Goal: Task Accomplishment & Management: Complete application form

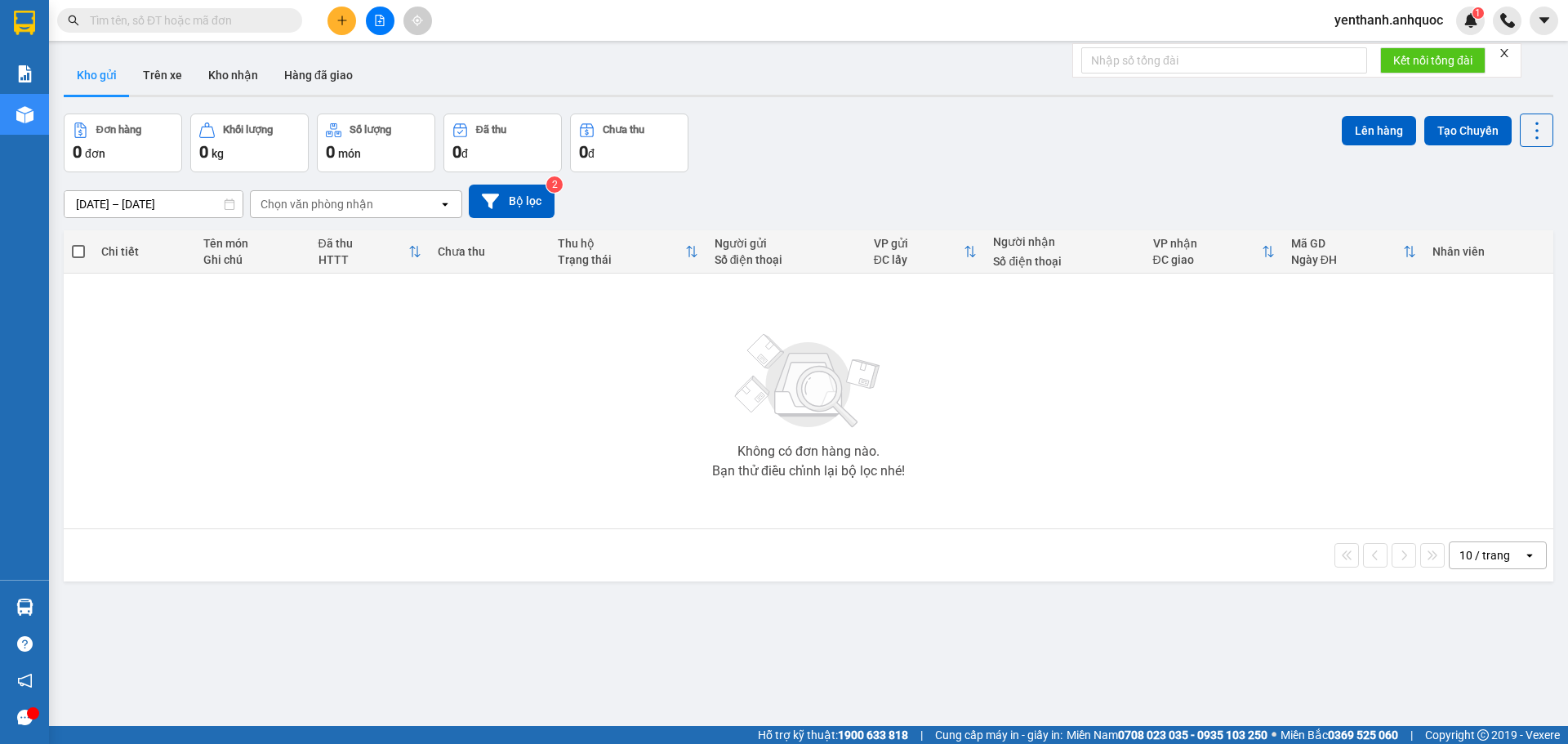
click at [1506, 51] on icon "close" at bounding box center [1505, 53] width 11 height 11
click at [1539, 27] on icon "caret-down" at bounding box center [1544, 20] width 15 height 15
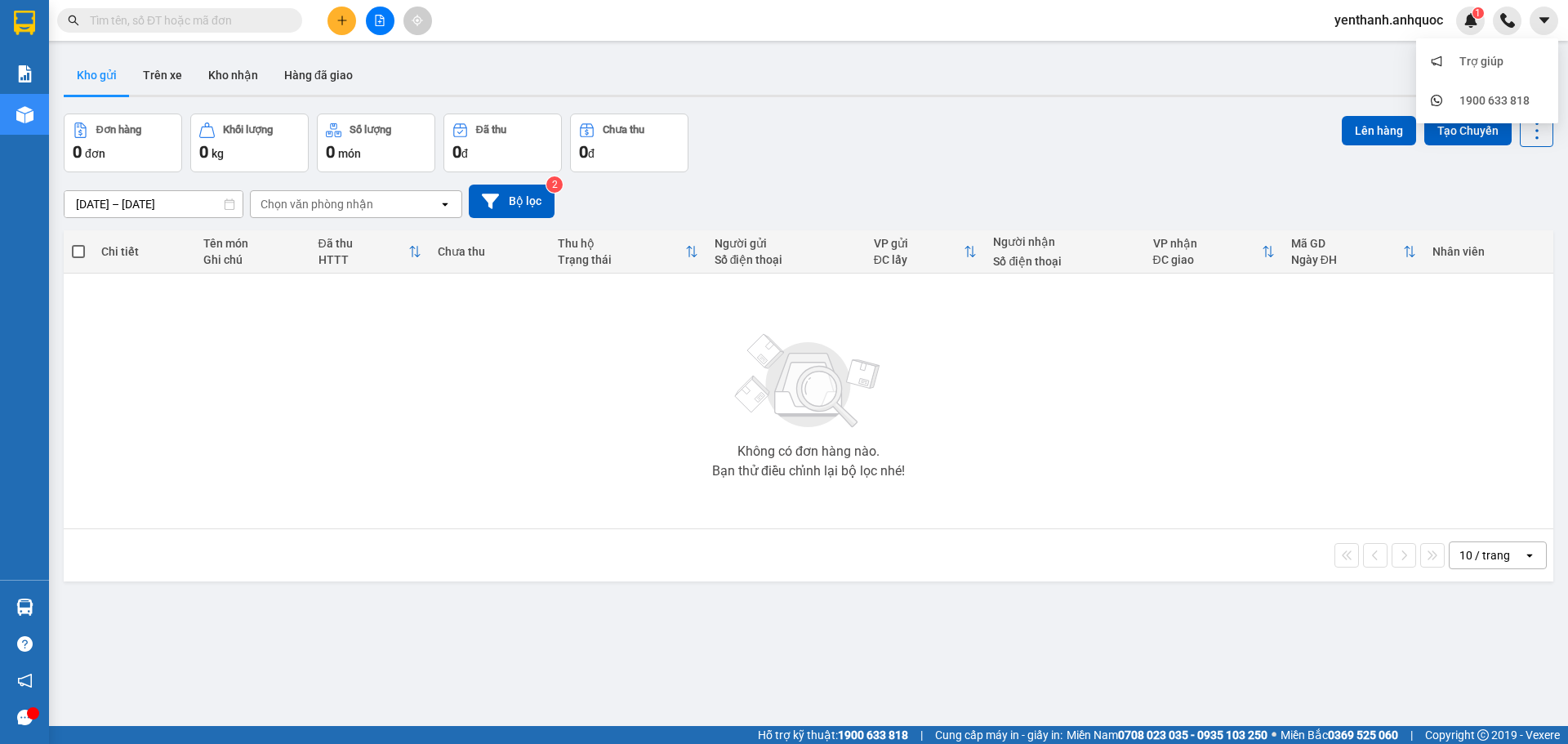
click at [1410, 24] on span "yenthanh.anhquoc" at bounding box center [1389, 20] width 135 height 20
click at [1385, 49] on span "Đăng xuất" at bounding box center [1395, 51] width 100 height 18
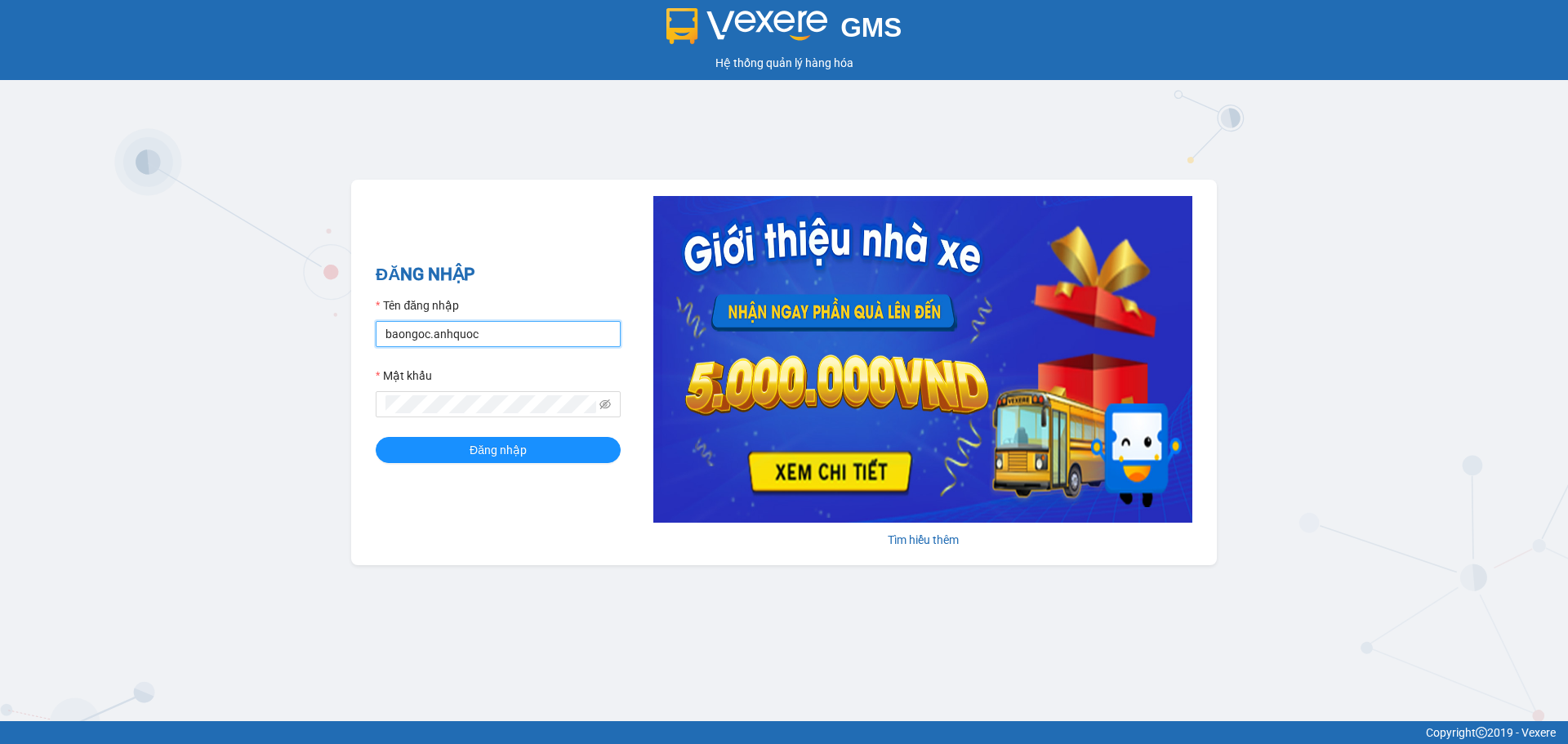
click at [517, 327] on input "baongoc.anhquoc" at bounding box center [498, 333] width 245 height 26
type input "phuongthao.anhquoc"
click at [549, 447] on button "Đăng nhập" at bounding box center [498, 449] width 245 height 26
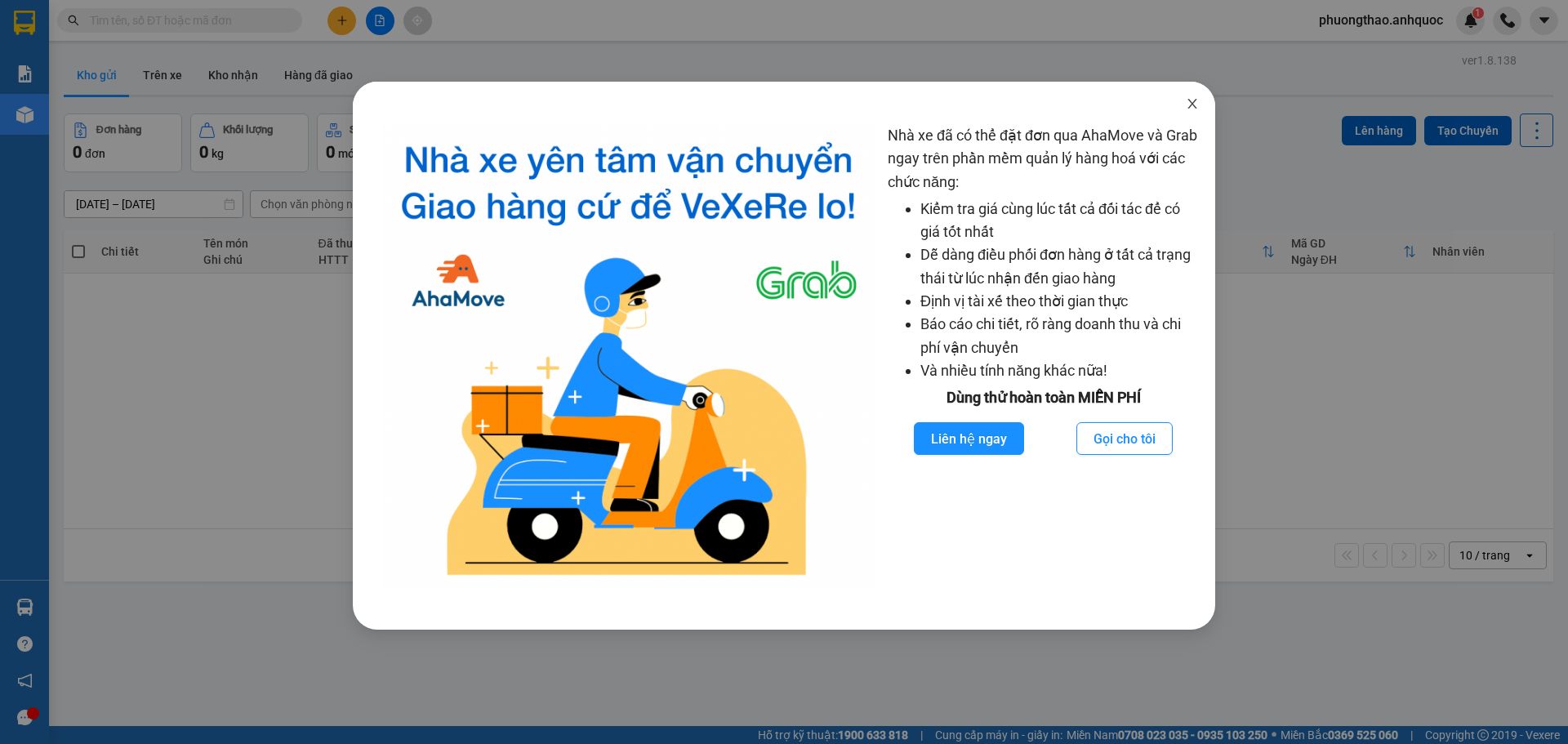
click at [1191, 110] on icon "close" at bounding box center [1192, 104] width 13 height 13
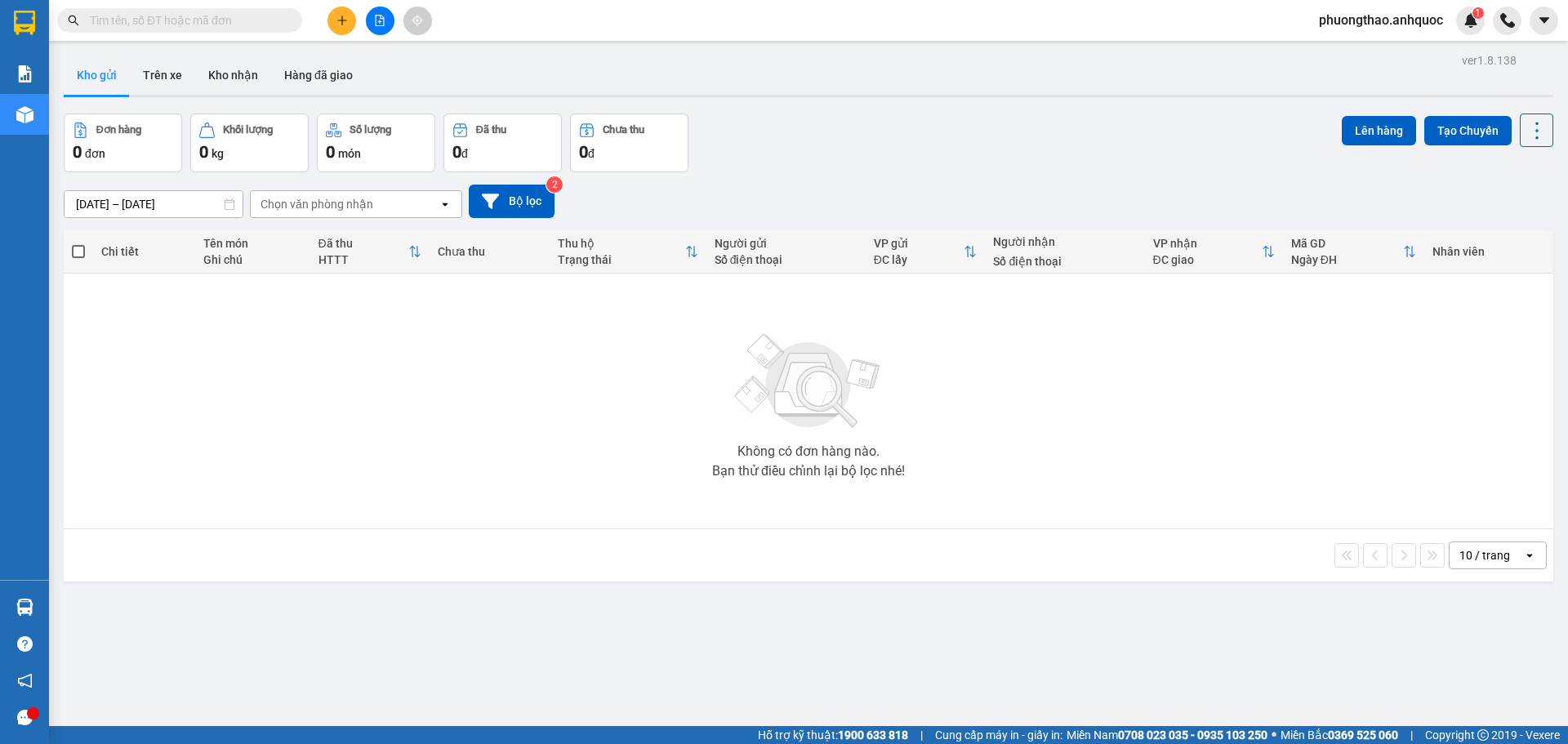
click at [392, 429] on div "Không có đơn hàng nào. Bạn thử điều chỉnh lại bộ lọc nhé!" at bounding box center [808, 400] width 1473 height 245
click at [226, 72] on button "Kho nhận" at bounding box center [233, 74] width 76 height 39
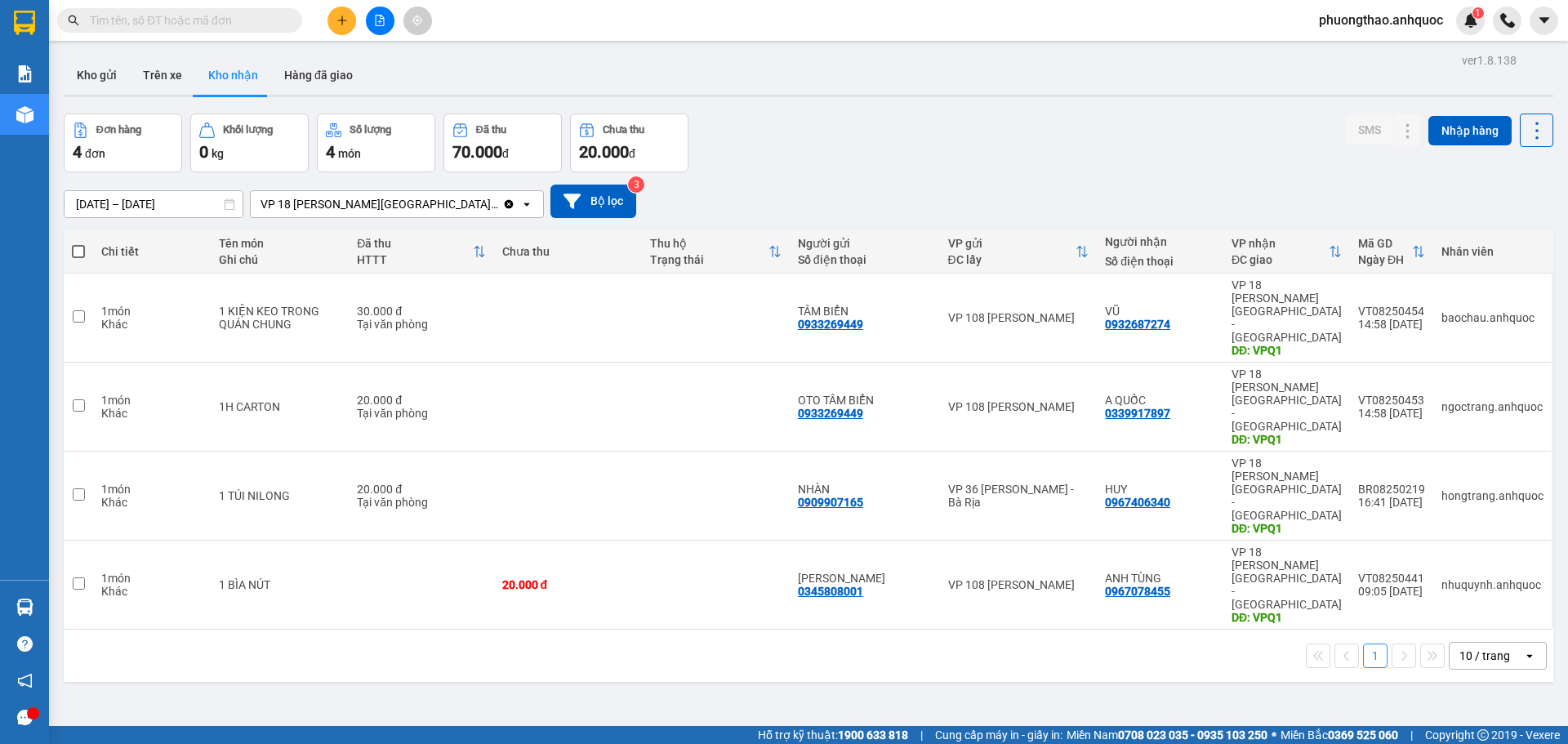
click at [150, 203] on input "[DATE] – [DATE]" at bounding box center [153, 204] width 178 height 26
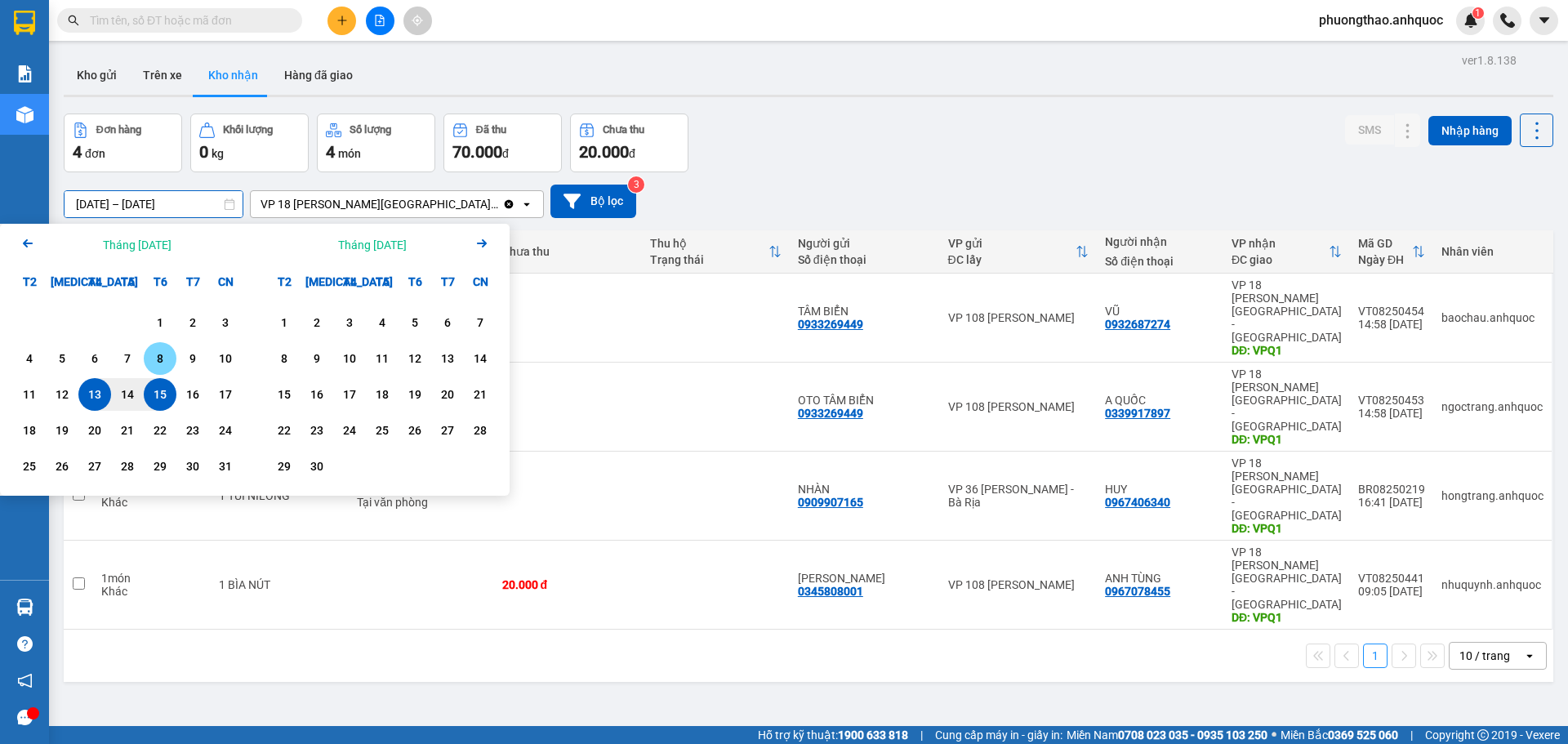
click at [165, 360] on div "8" at bounding box center [160, 357] width 23 height 19
click at [178, 398] on div "16" at bounding box center [193, 394] width 33 height 33
type input "[DATE] – [DATE]"
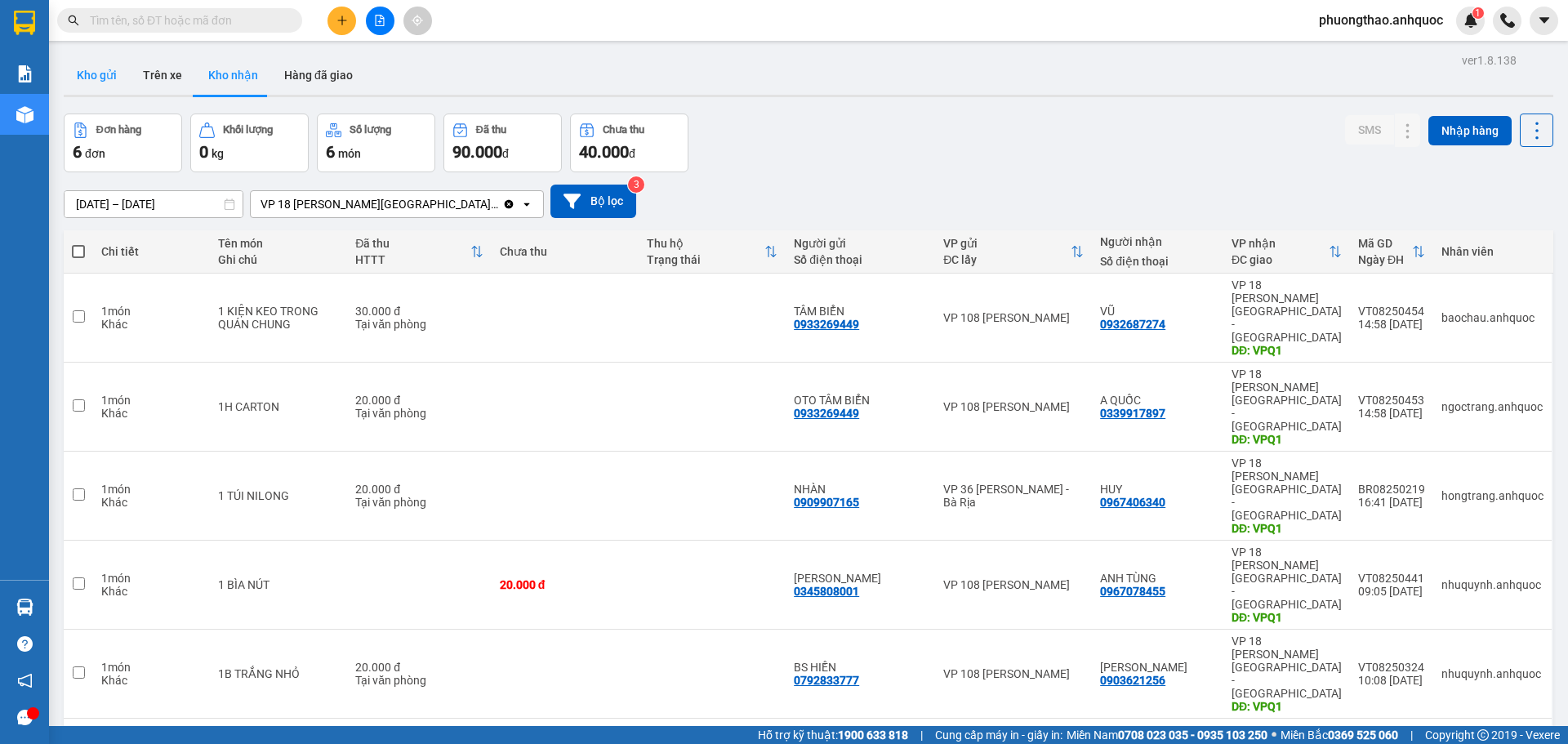
click at [89, 71] on button "Kho gửi" at bounding box center [97, 74] width 66 height 39
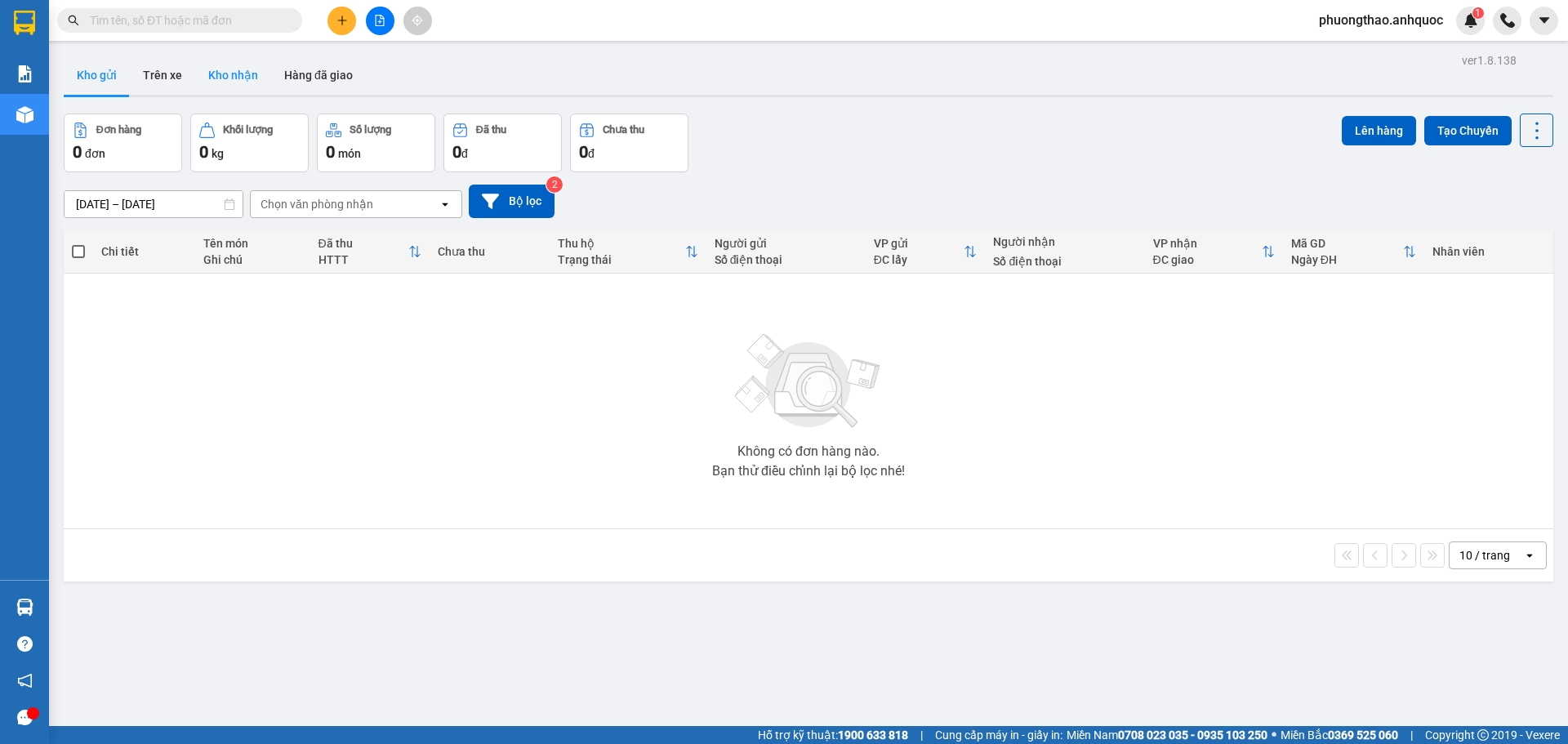
click at [244, 73] on button "Kho nhận" at bounding box center [233, 74] width 76 height 39
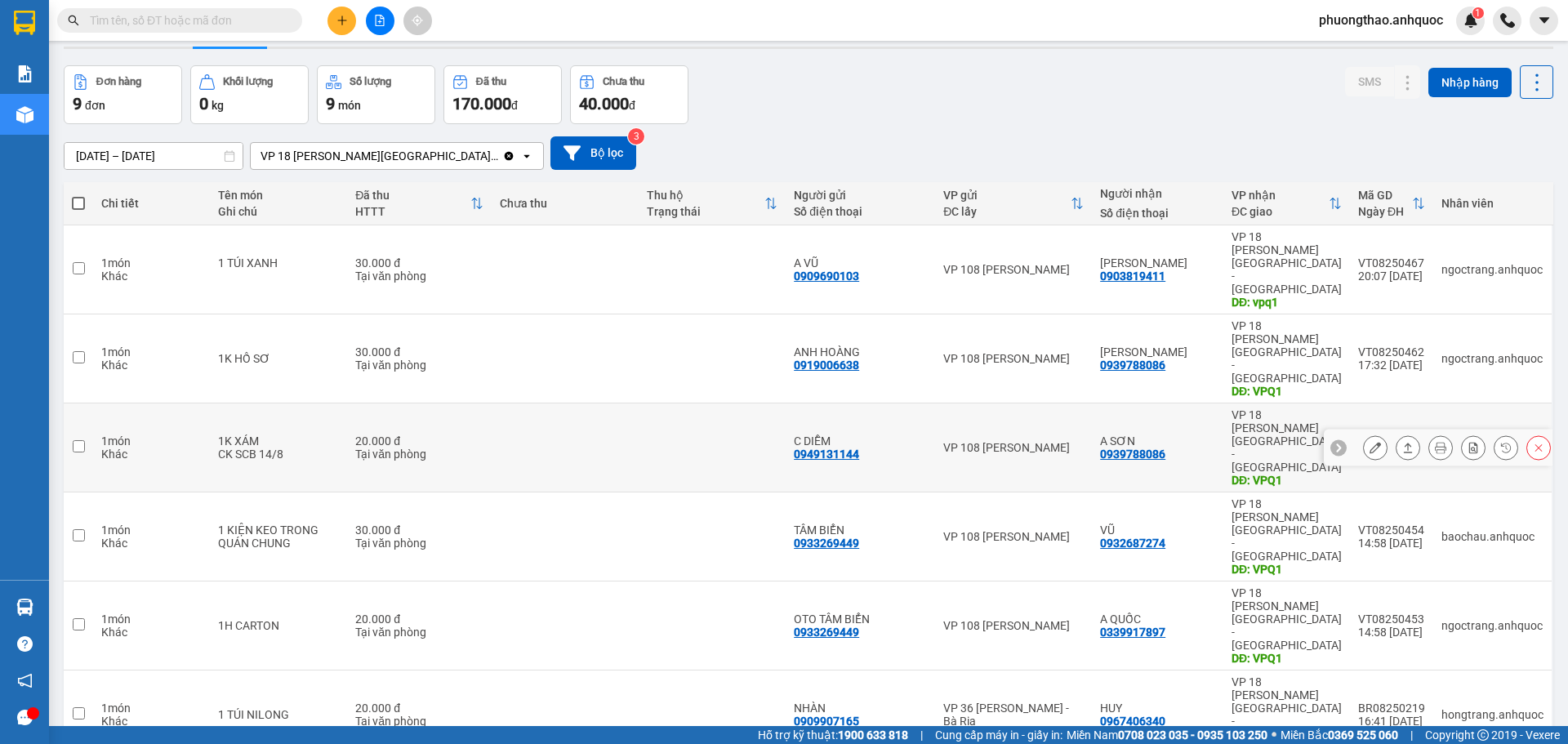
scroll to position [75, 0]
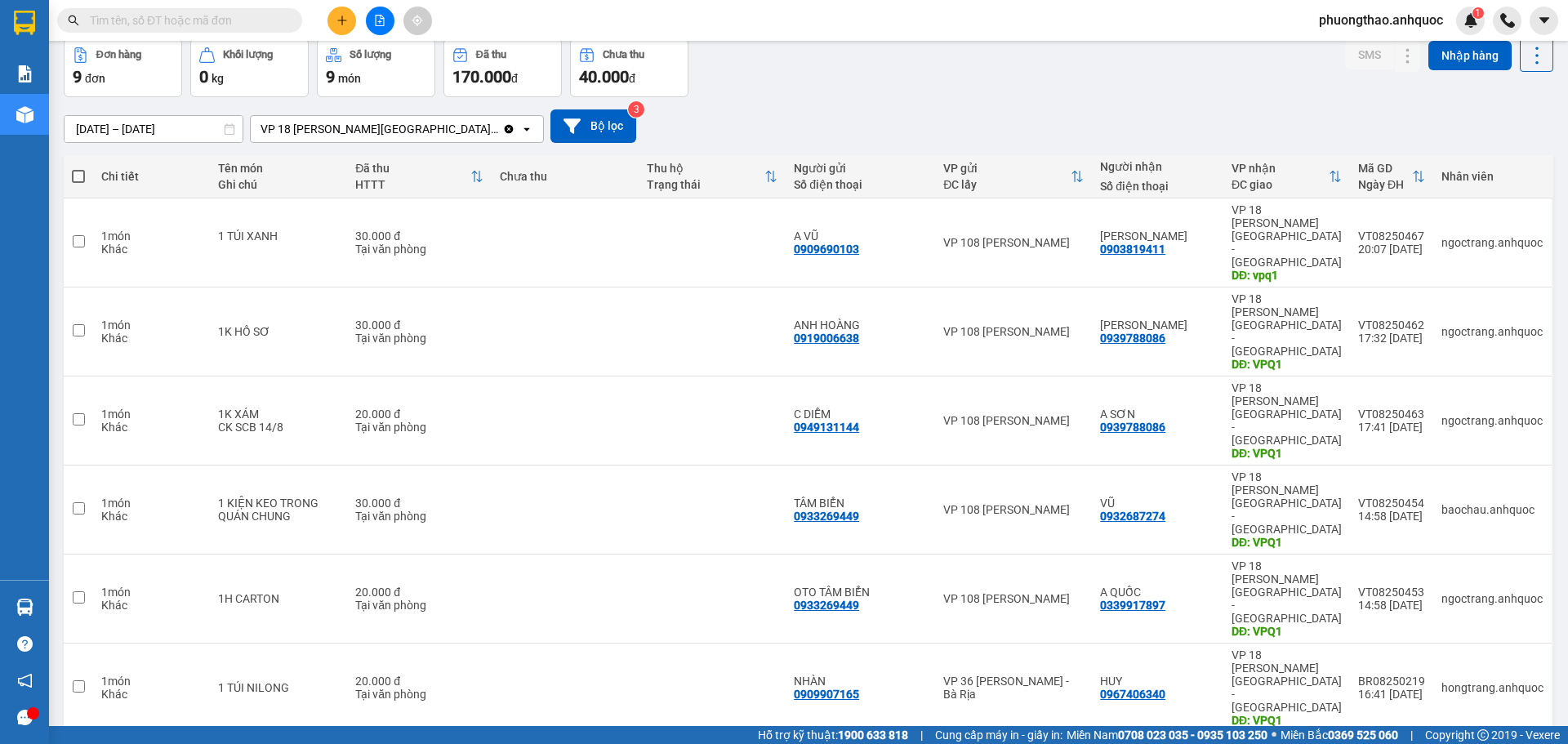
click at [656, 707] on div "ver 1.8.138 Kho gửi Trên xe Kho nhận Hàng đã giao Đơn hàng 9 đơn Khối lượng 0 k…" at bounding box center [808, 516] width 1503 height 1084
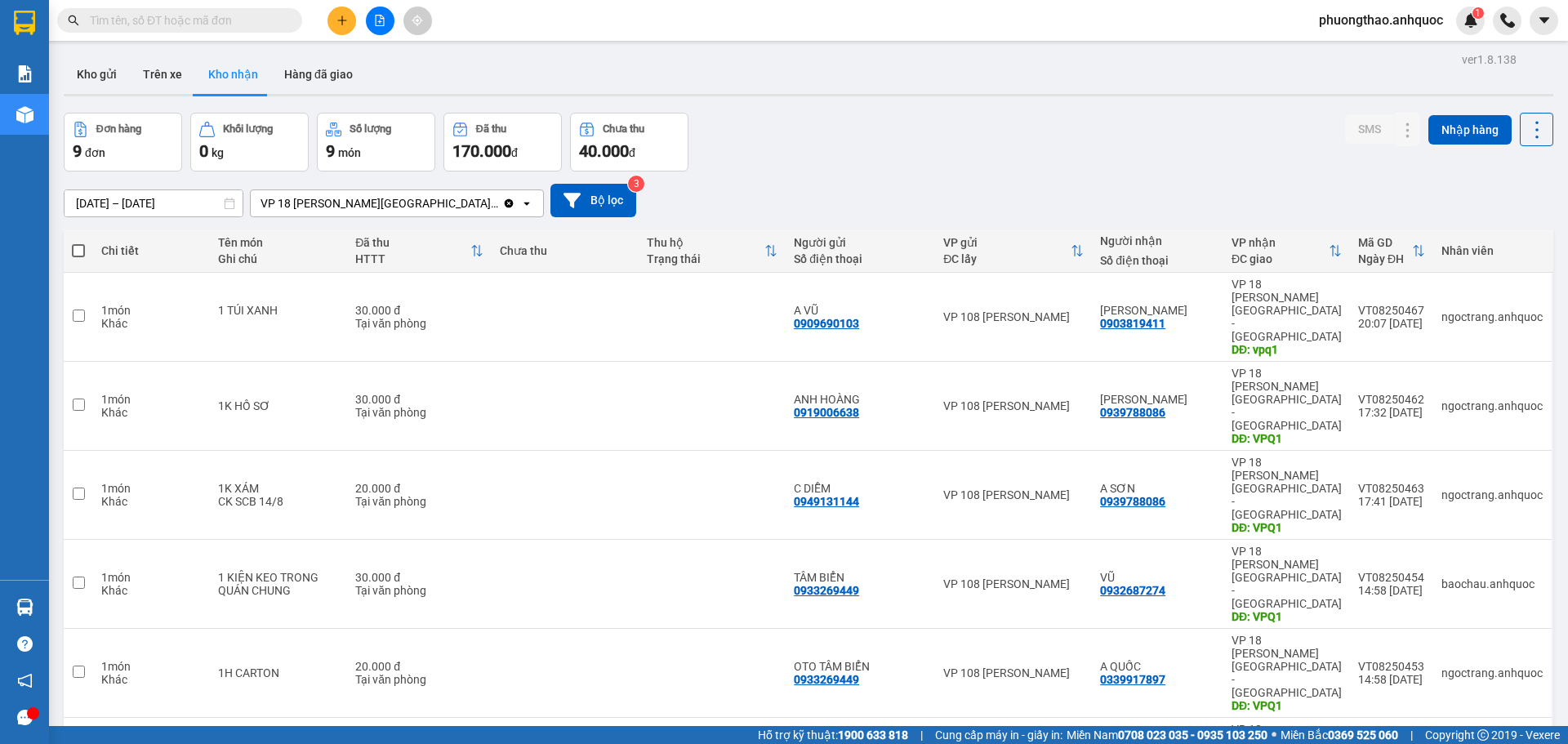
scroll to position [0, 0]
click at [382, 24] on icon "file-add" at bounding box center [380, 20] width 11 height 11
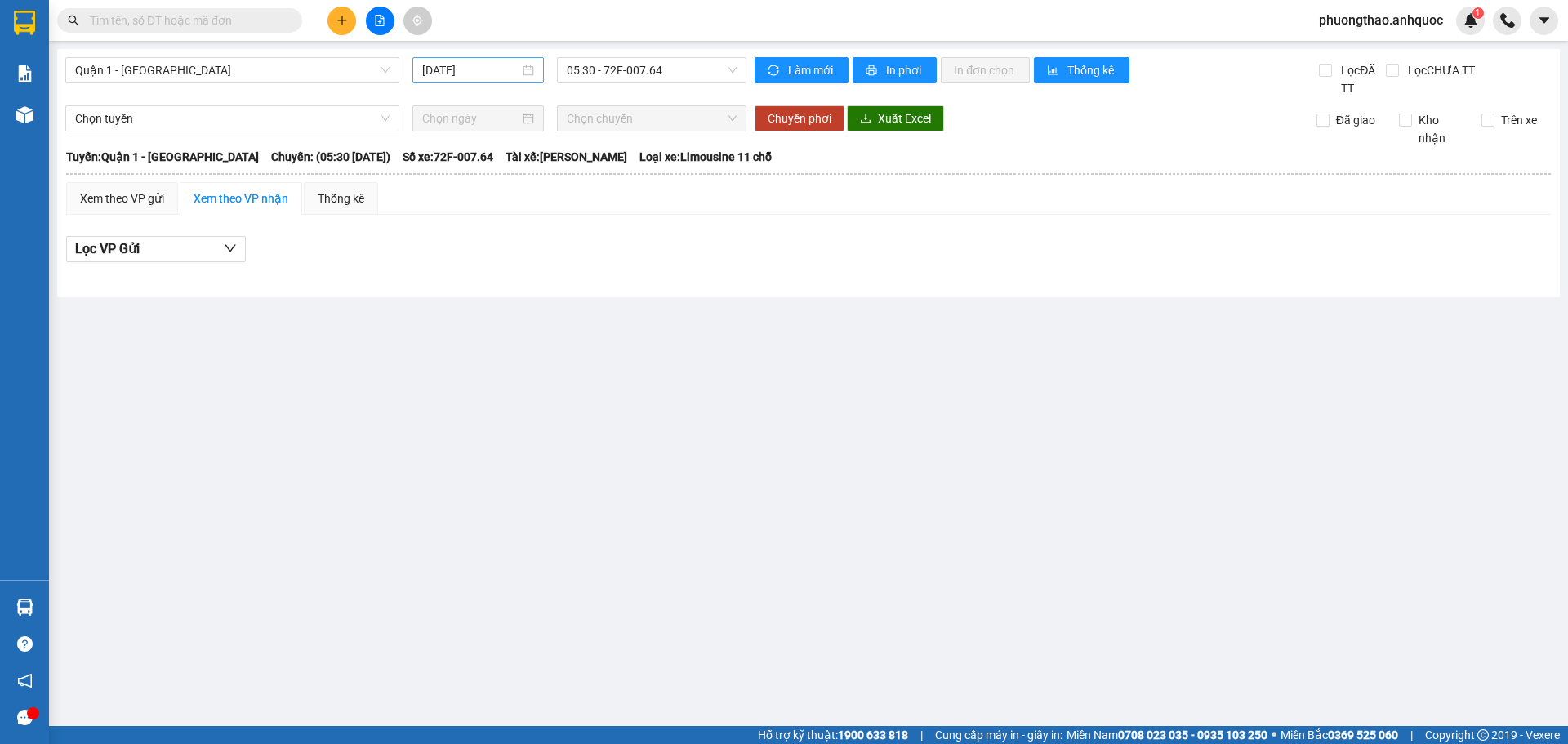
click at [506, 69] on input "[DATE]" at bounding box center [471, 71] width 97 height 18
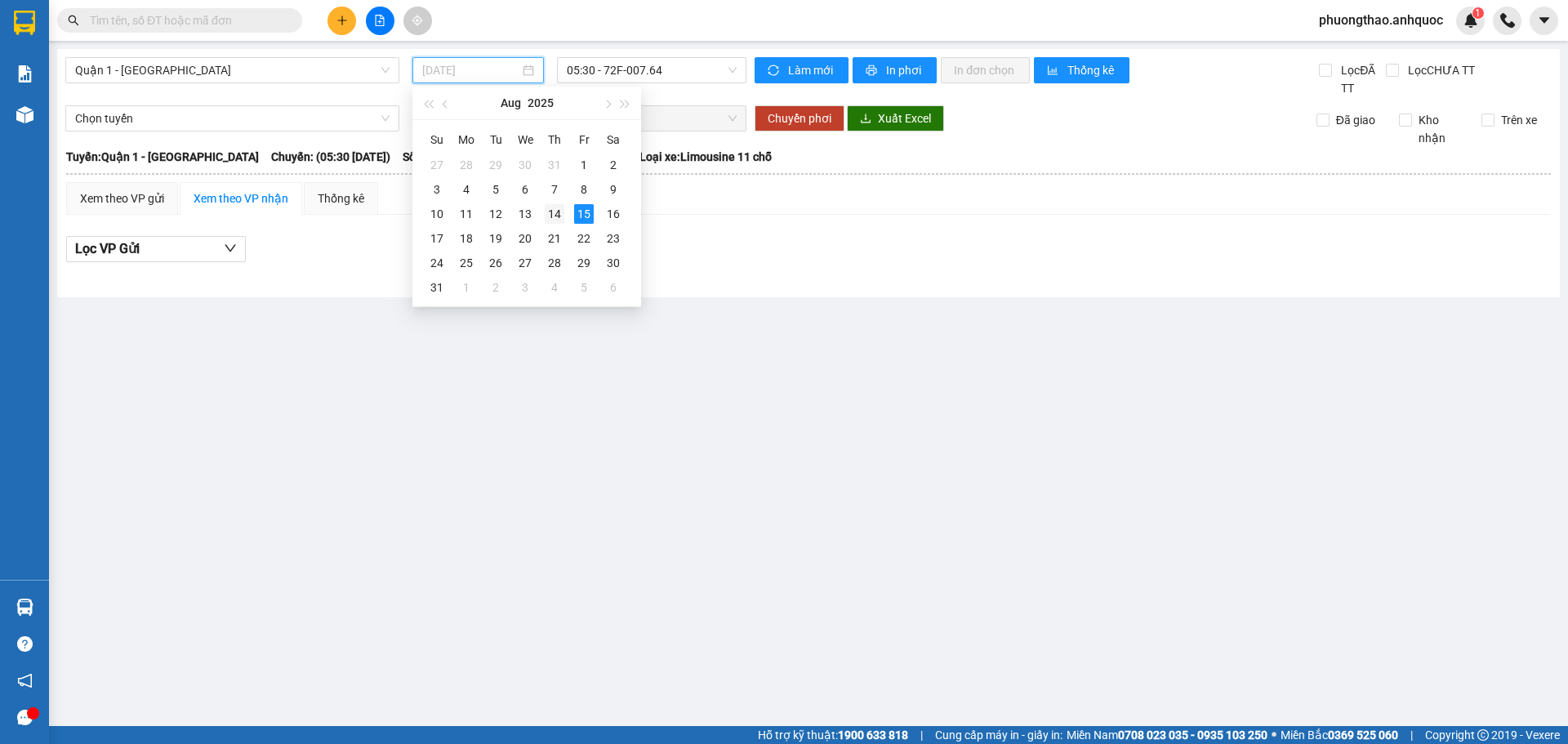
click at [562, 216] on div "14" at bounding box center [554, 213] width 19 height 19
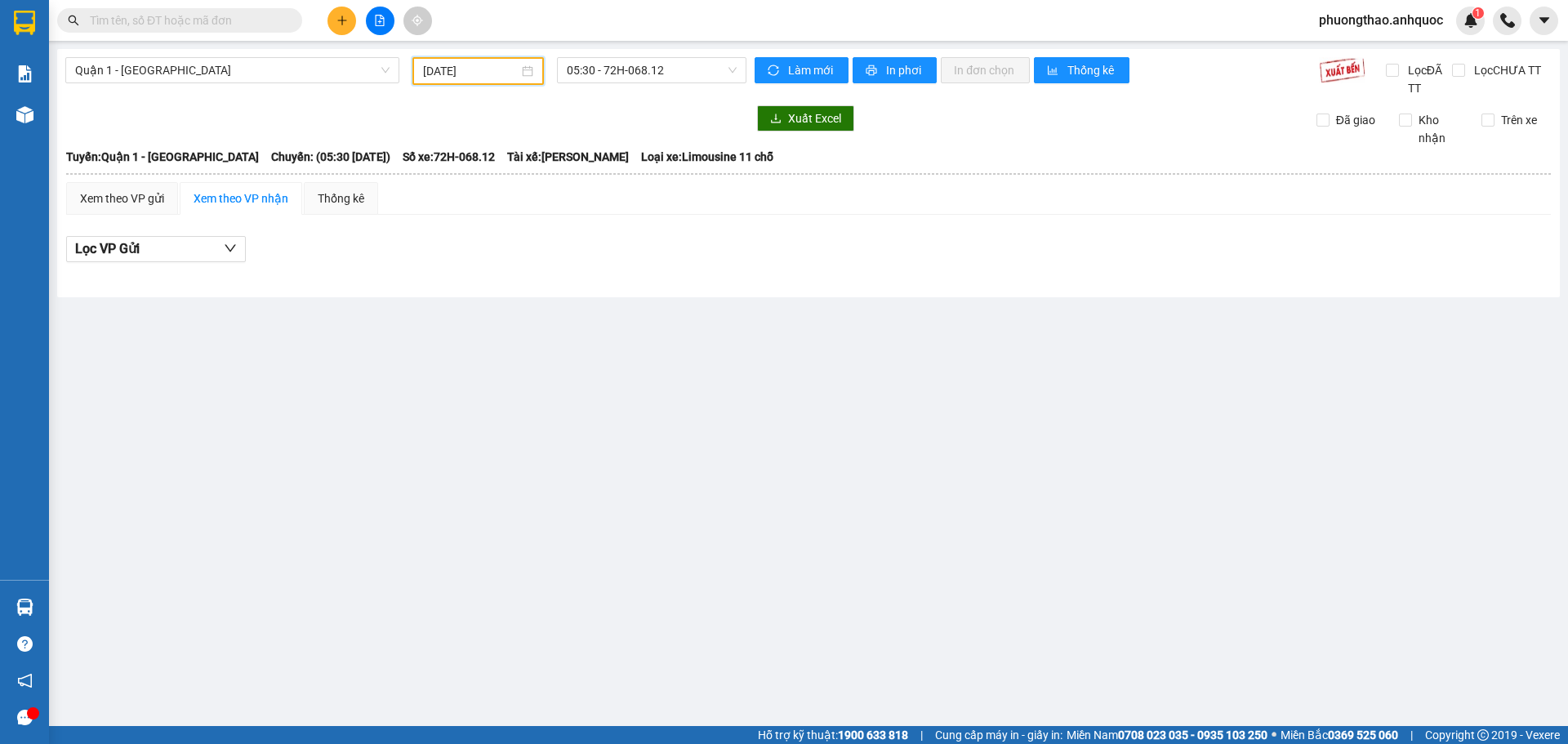
click at [531, 67] on div "[DATE]" at bounding box center [478, 72] width 110 height 18
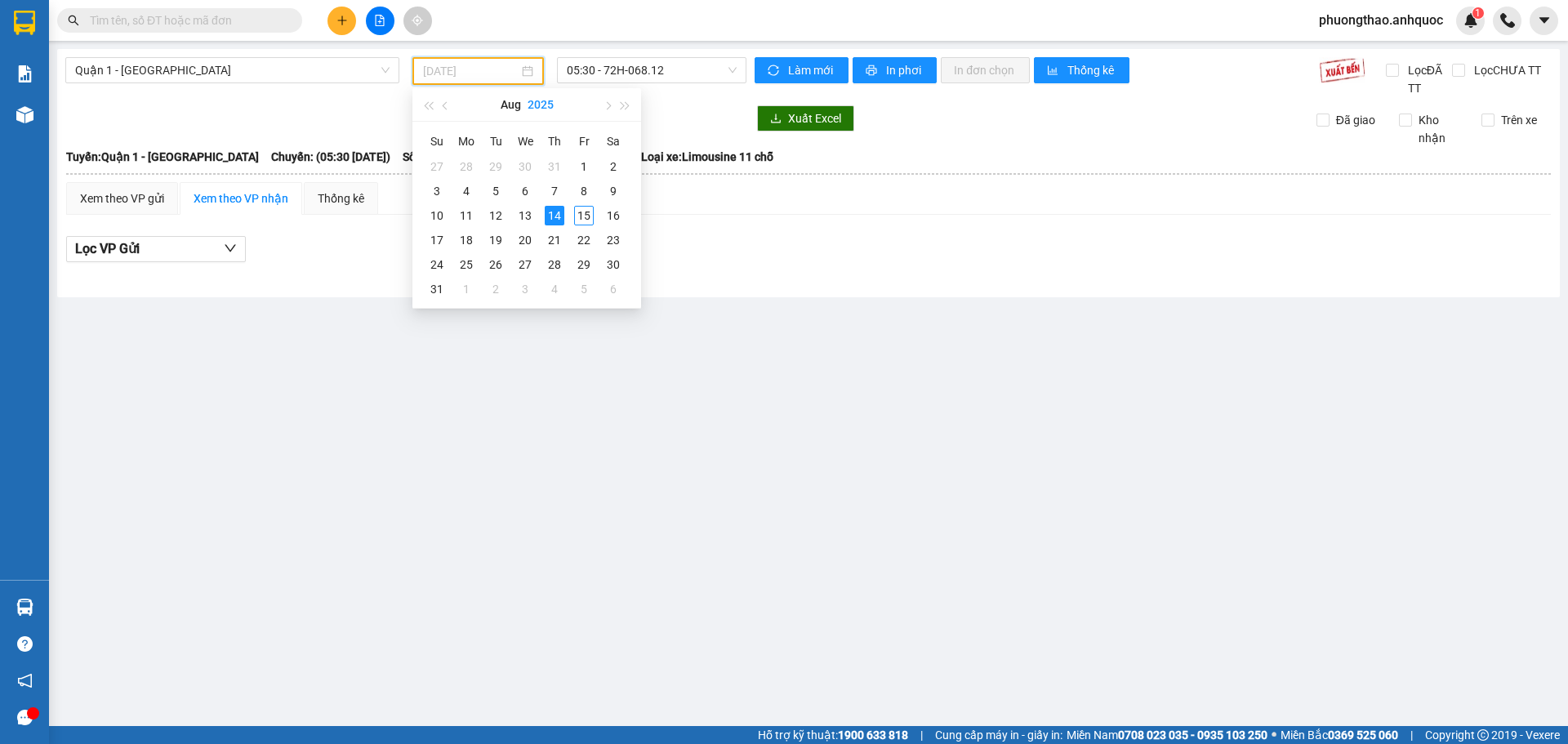
type input "[DATE]"
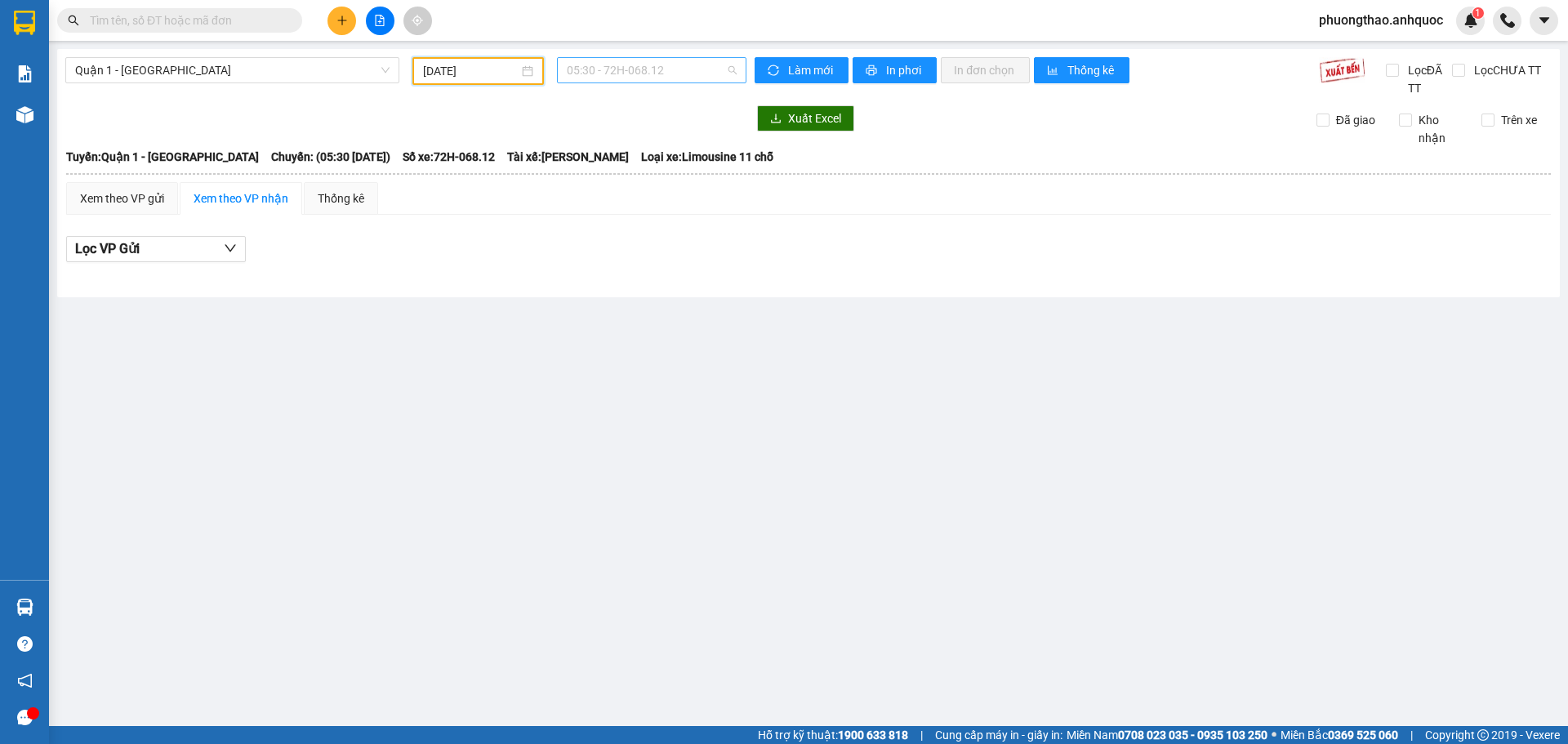
click at [632, 65] on span "05:30 - 72H-068.12" at bounding box center [652, 70] width 170 height 25
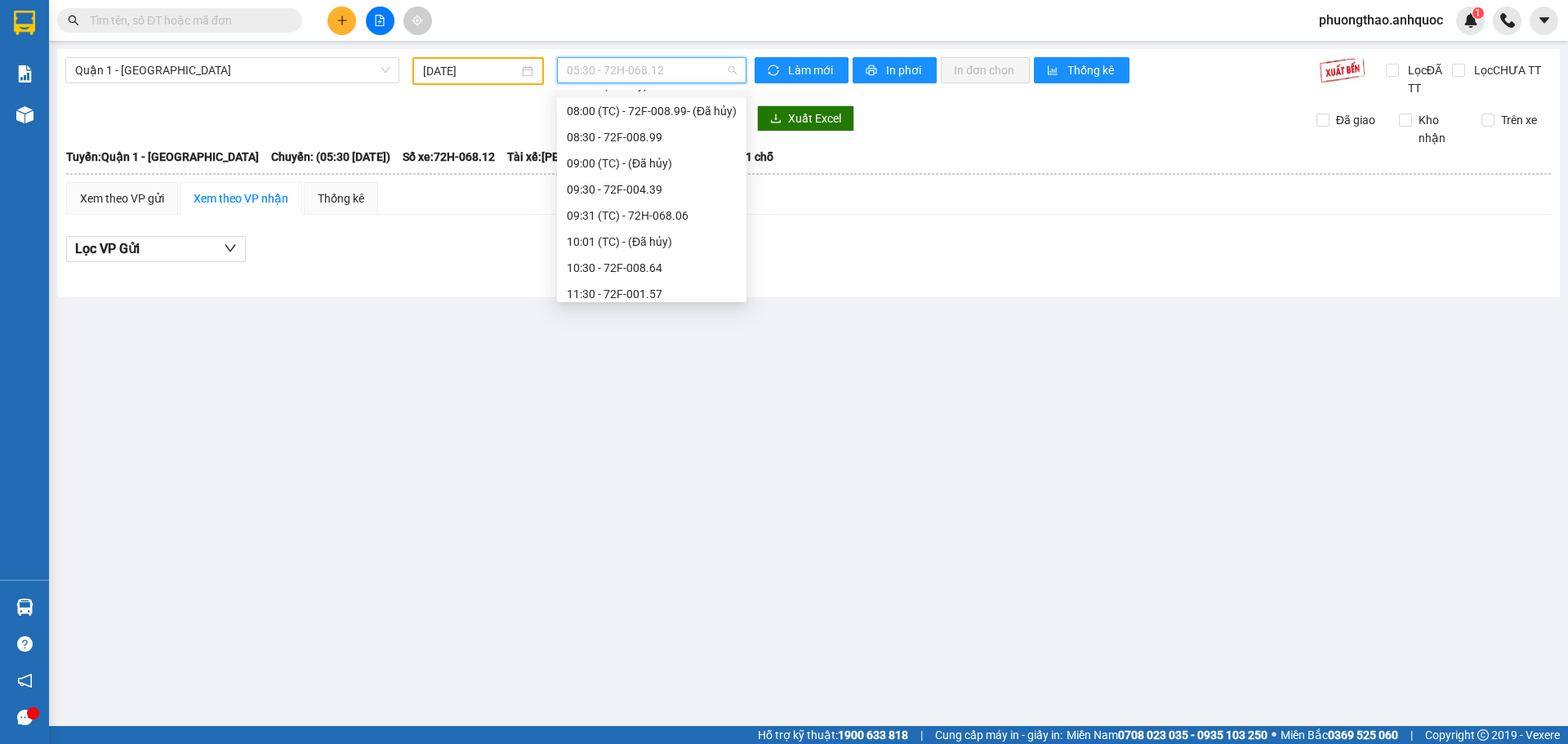
scroll to position [163, 0]
click at [631, 249] on div "11:30 - 72F-001.57" at bounding box center [652, 254] width 170 height 18
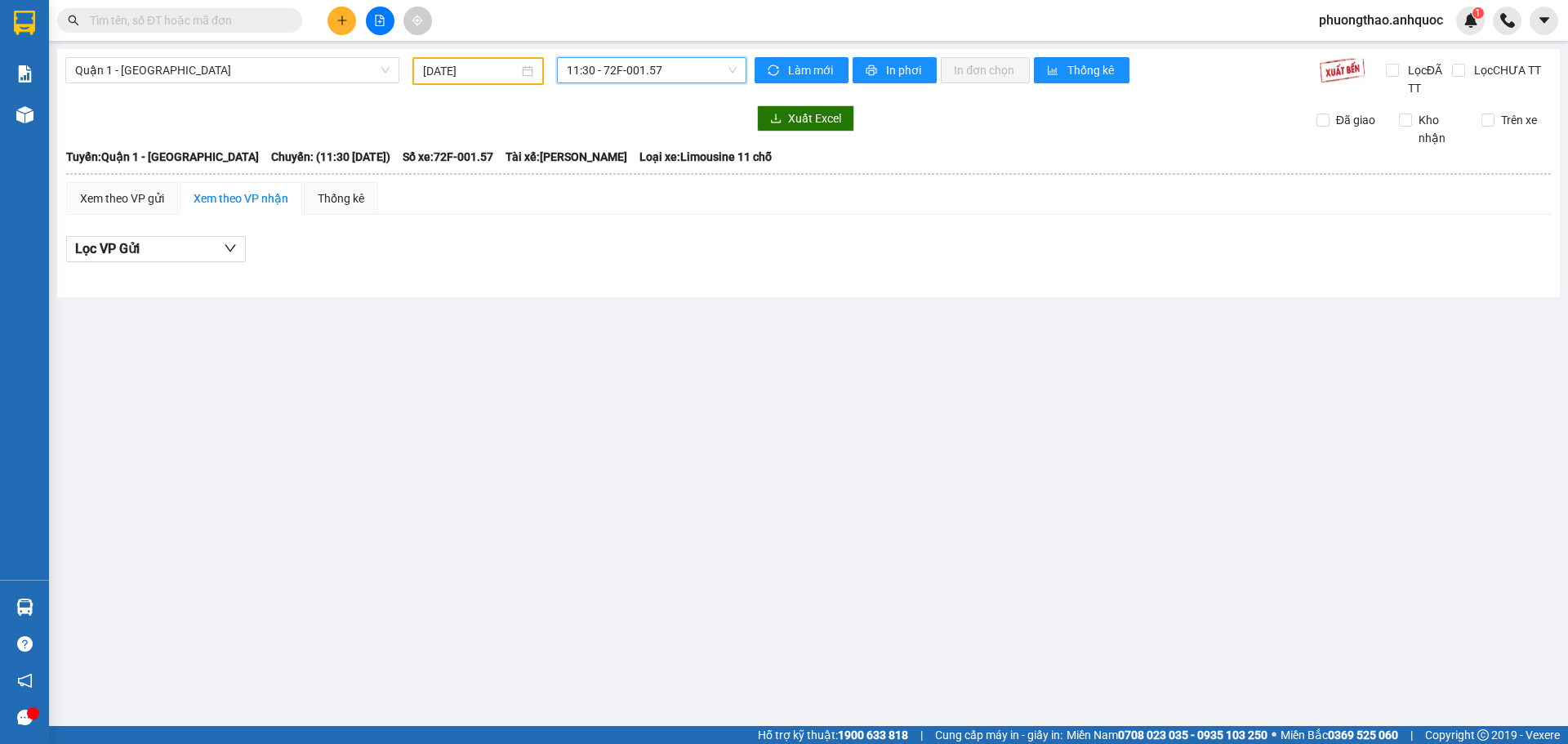
click at [621, 70] on span "11:30 - 72F-001.57" at bounding box center [652, 70] width 170 height 25
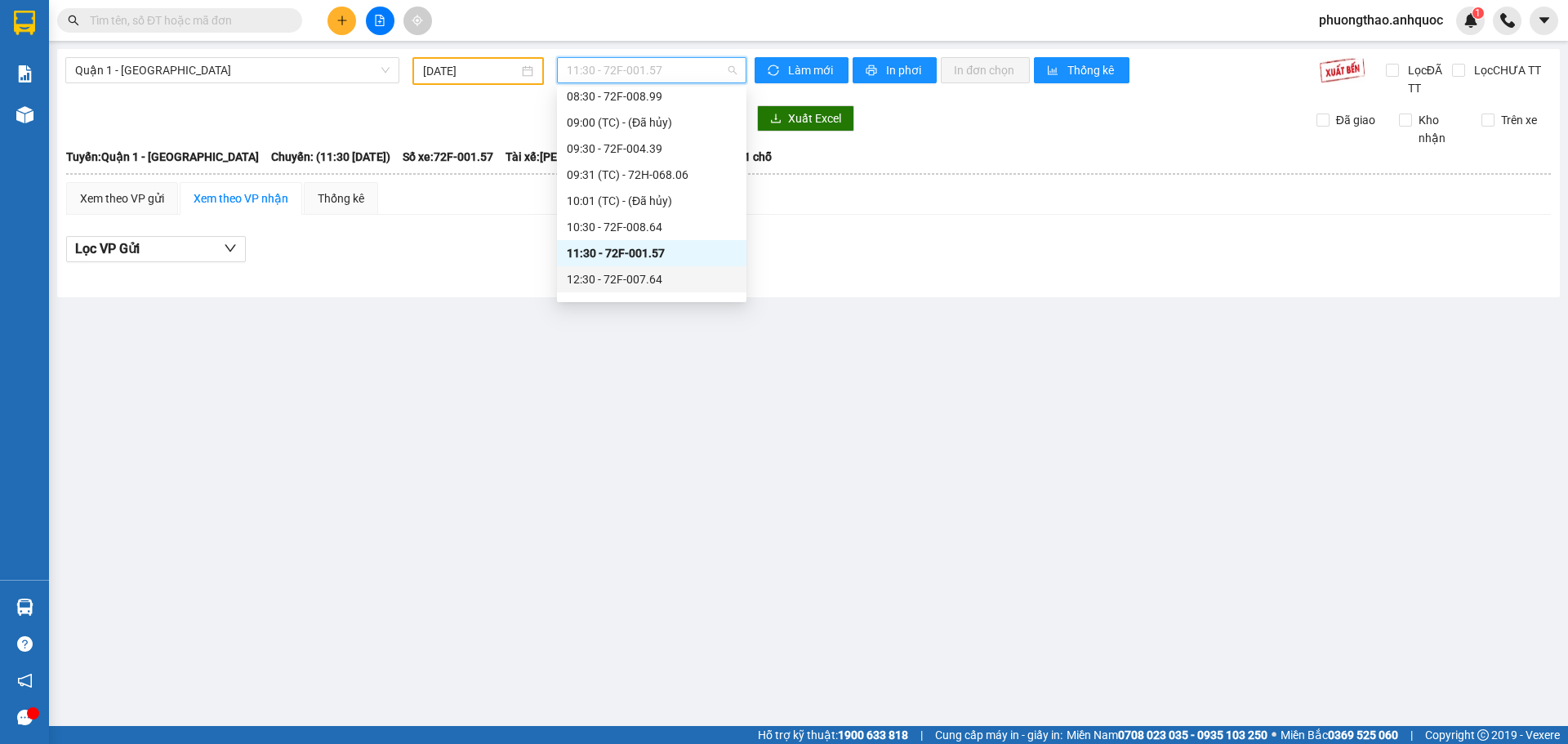
click at [642, 280] on div "12:30 - 72F-007.64" at bounding box center [652, 279] width 170 height 18
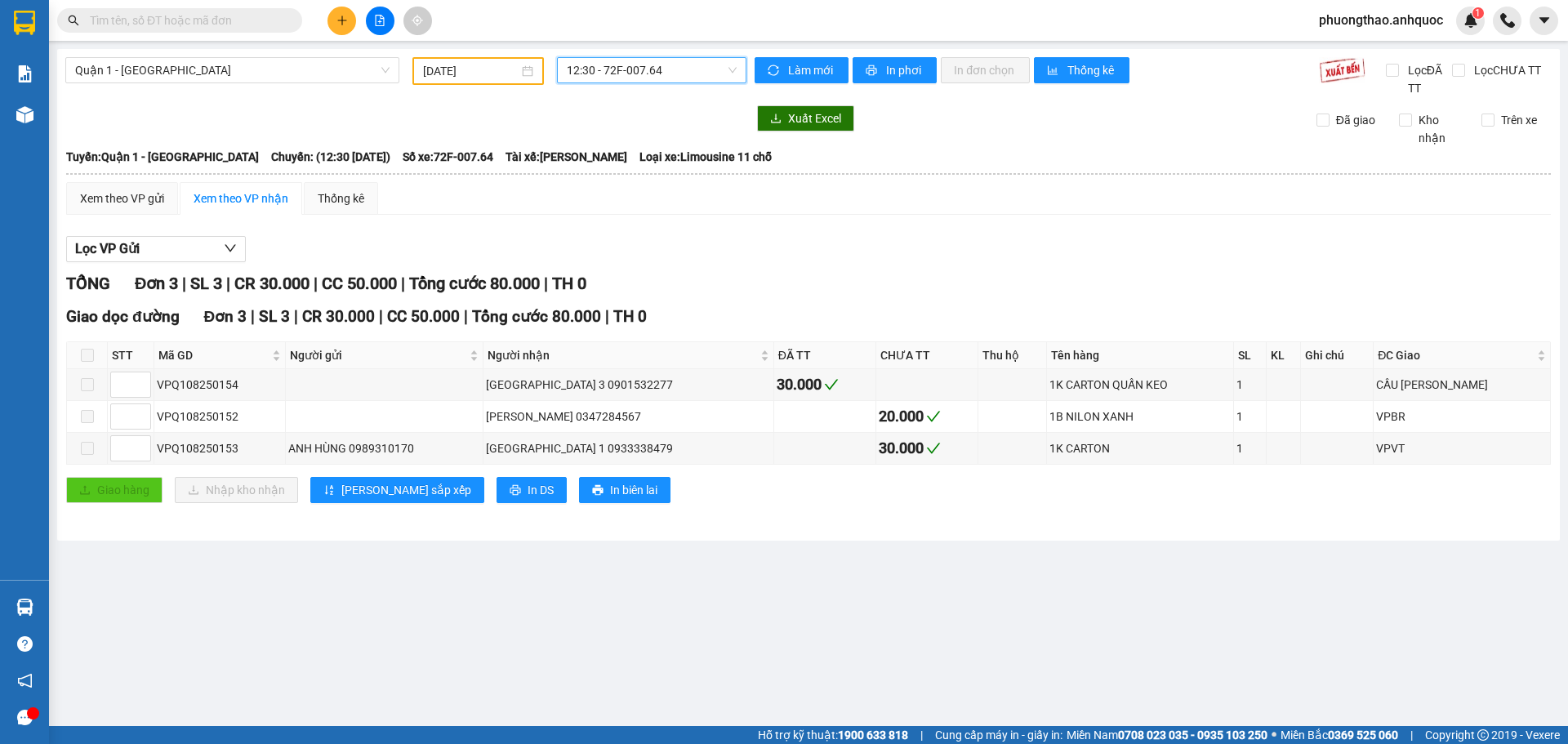
click at [636, 73] on span "12:30 - 72F-007.64" at bounding box center [652, 70] width 170 height 25
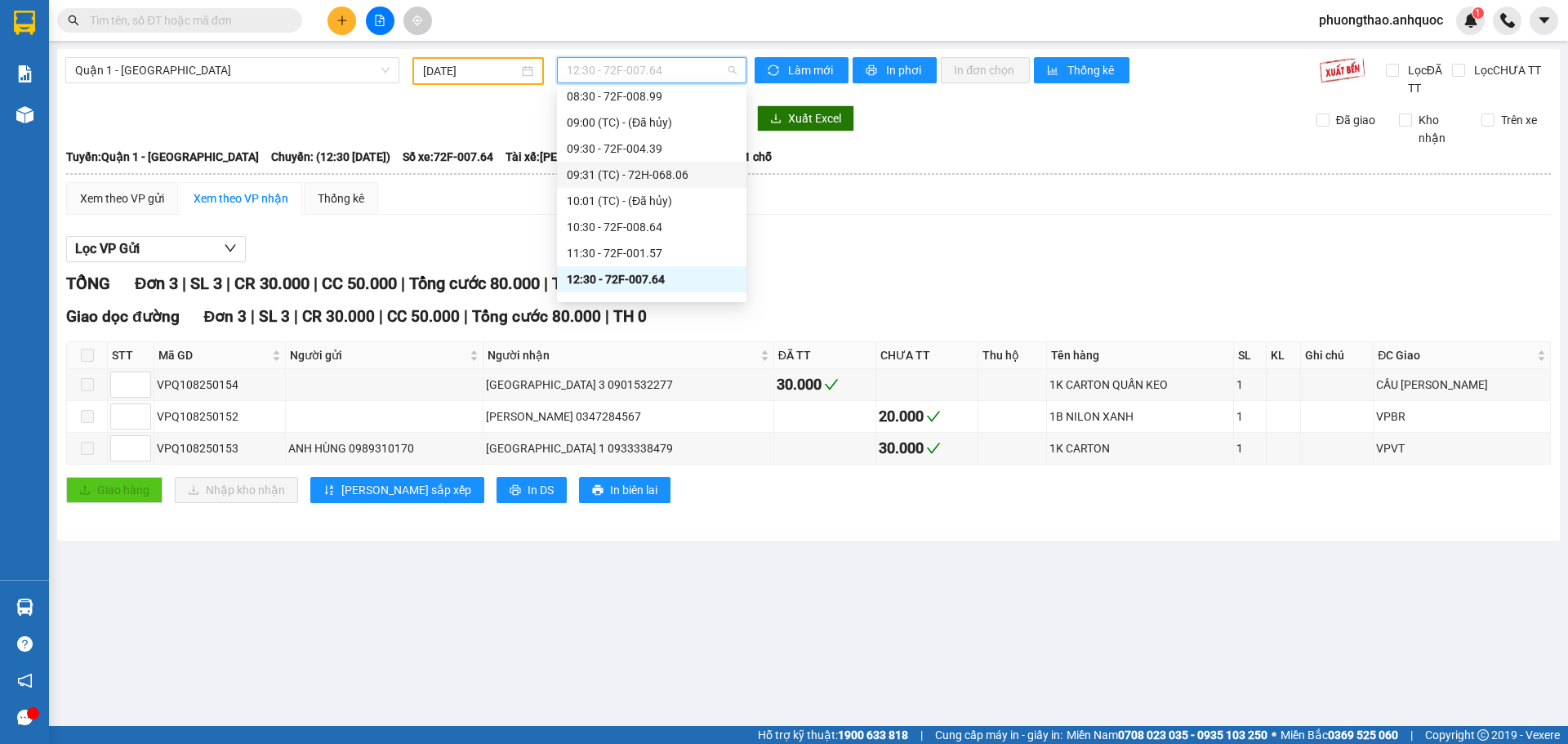
scroll to position [245, 0]
click at [664, 220] on div "13:30 - 72H-060.08" at bounding box center [652, 224] width 170 height 18
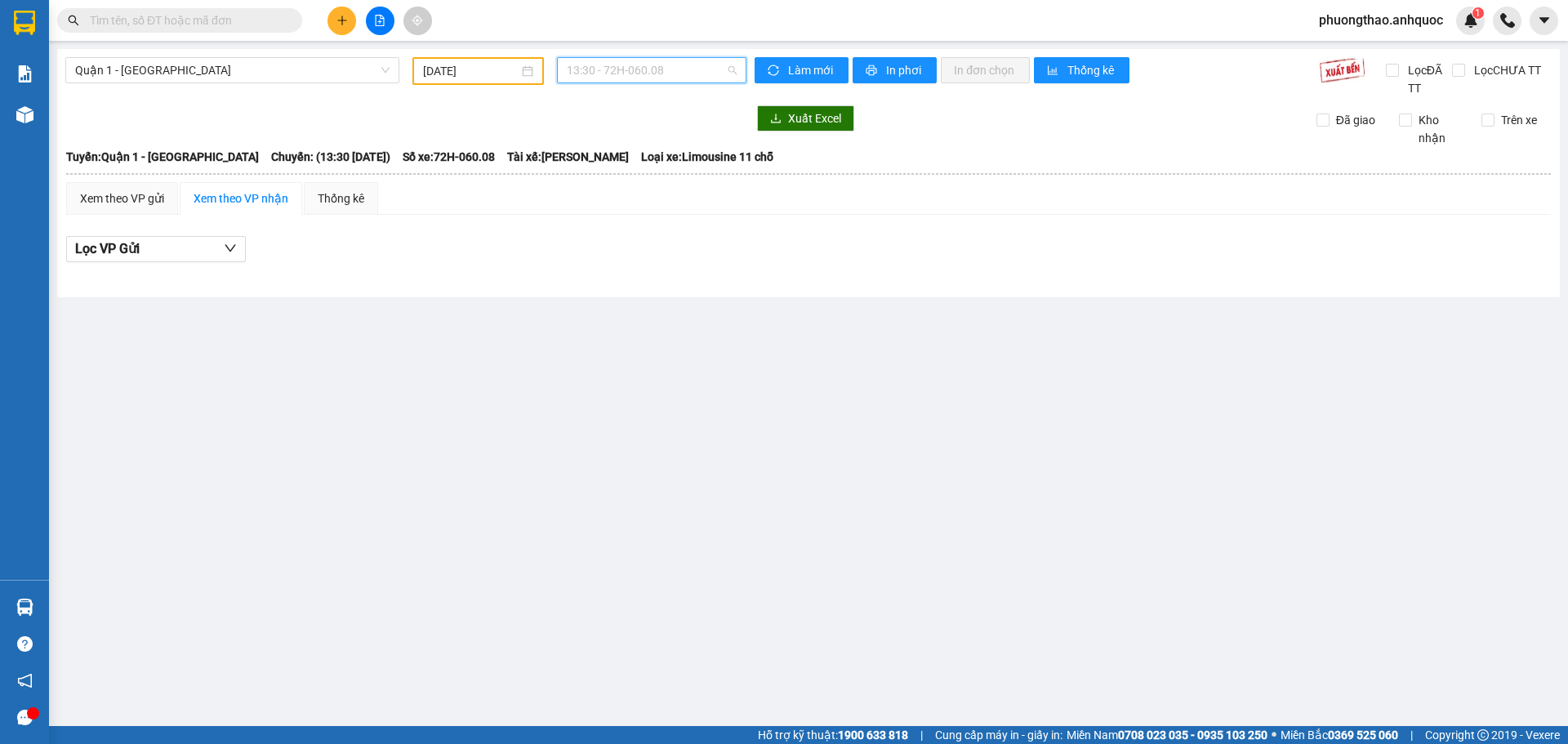
click at [609, 64] on span "13:30 - 72H-060.08" at bounding box center [652, 70] width 170 height 25
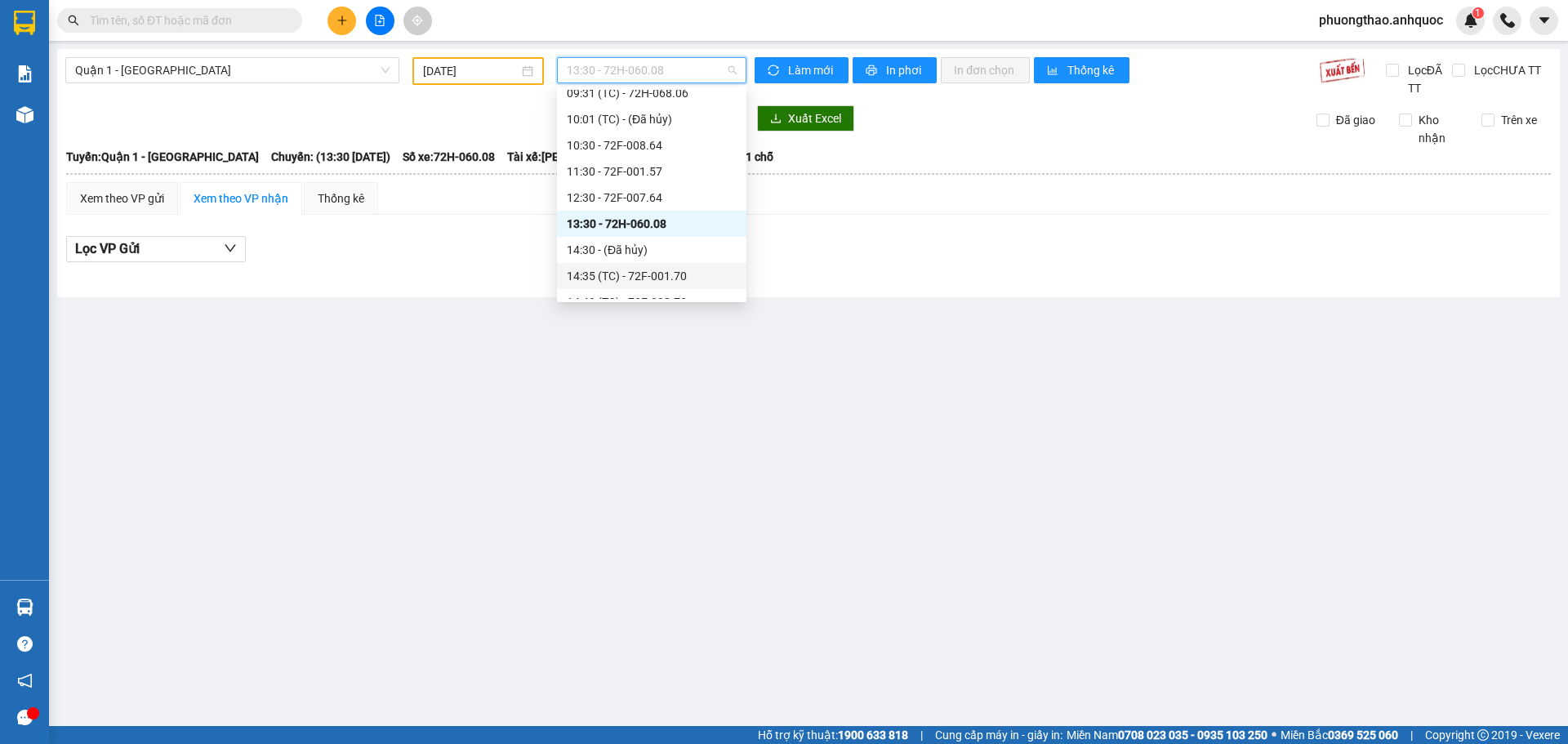
click at [652, 269] on div "14:35 (TC) - 72F-001.70" at bounding box center [652, 276] width 170 height 18
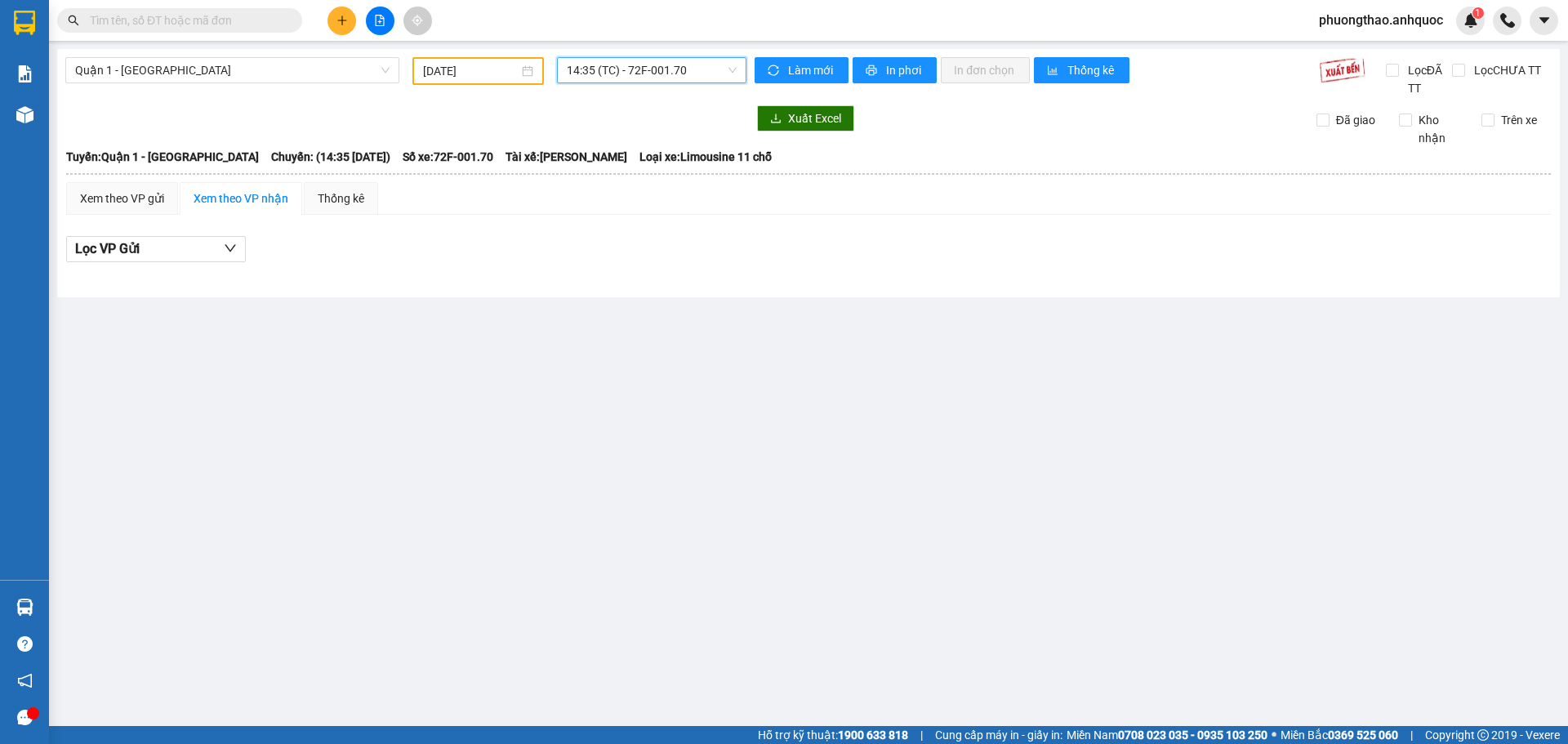
click at [627, 70] on span "14:35 (TC) - 72F-001.70" at bounding box center [652, 70] width 170 height 25
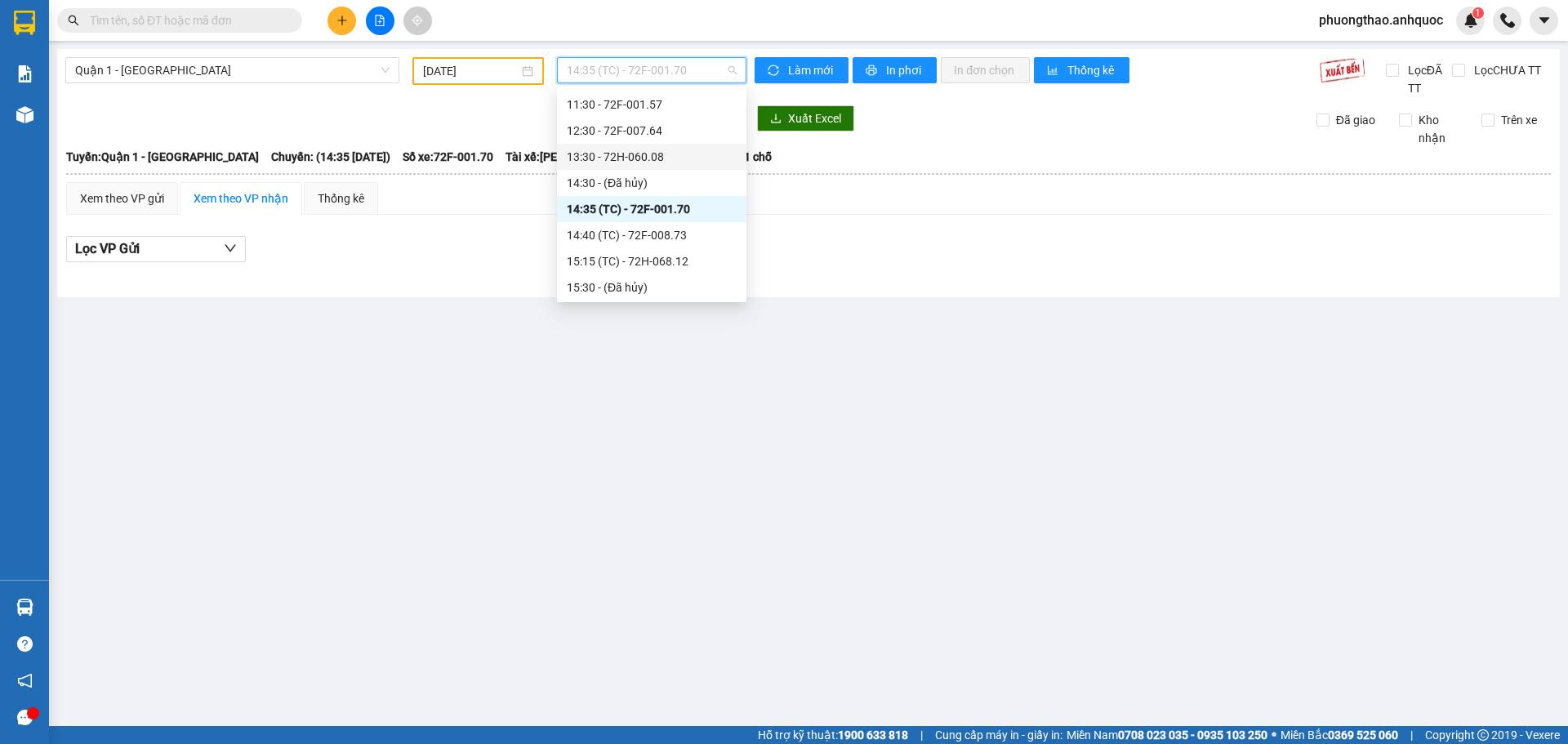
scroll to position [408, 0]
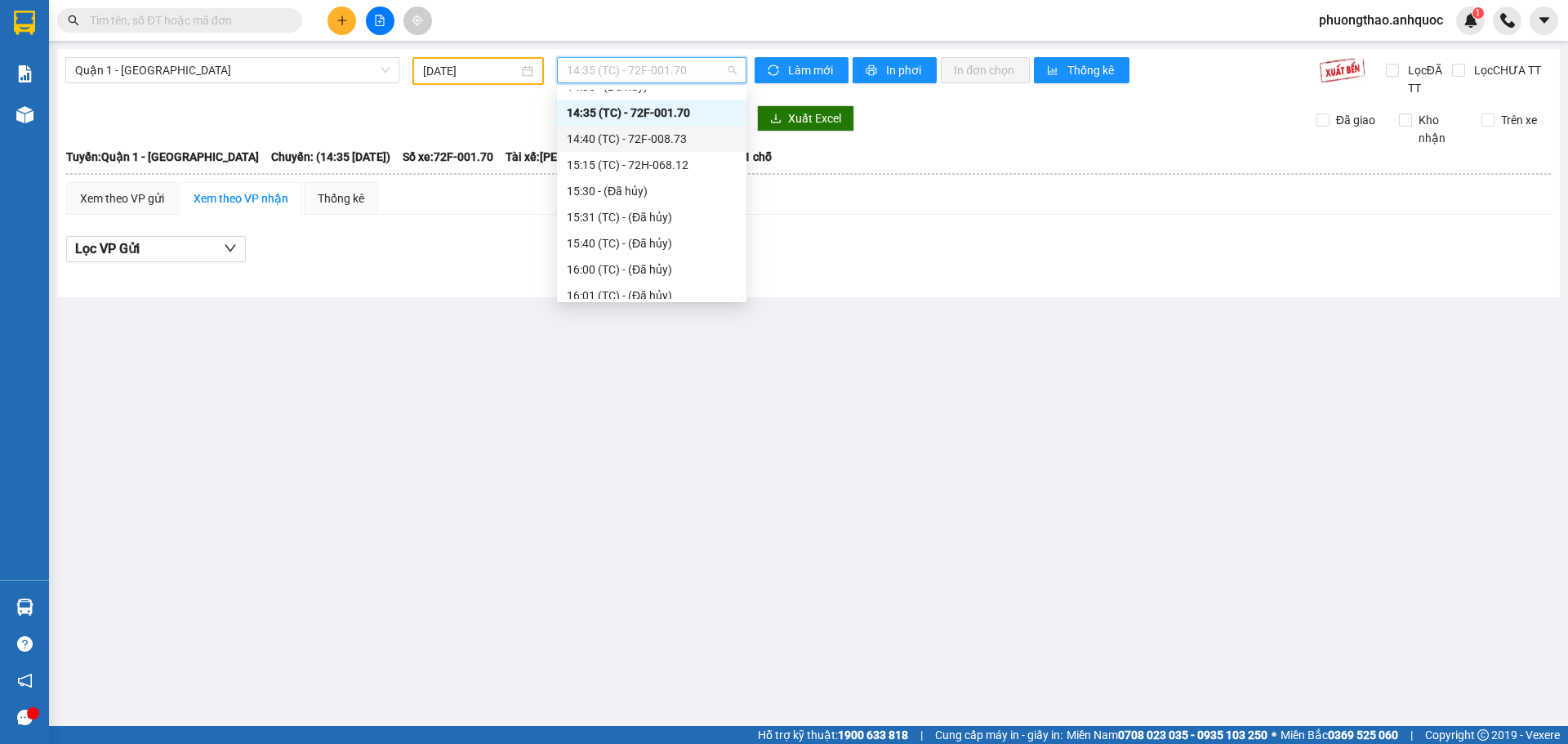
click at [651, 143] on div "14:40 (TC) - 72F-008.73" at bounding box center [652, 139] width 170 height 18
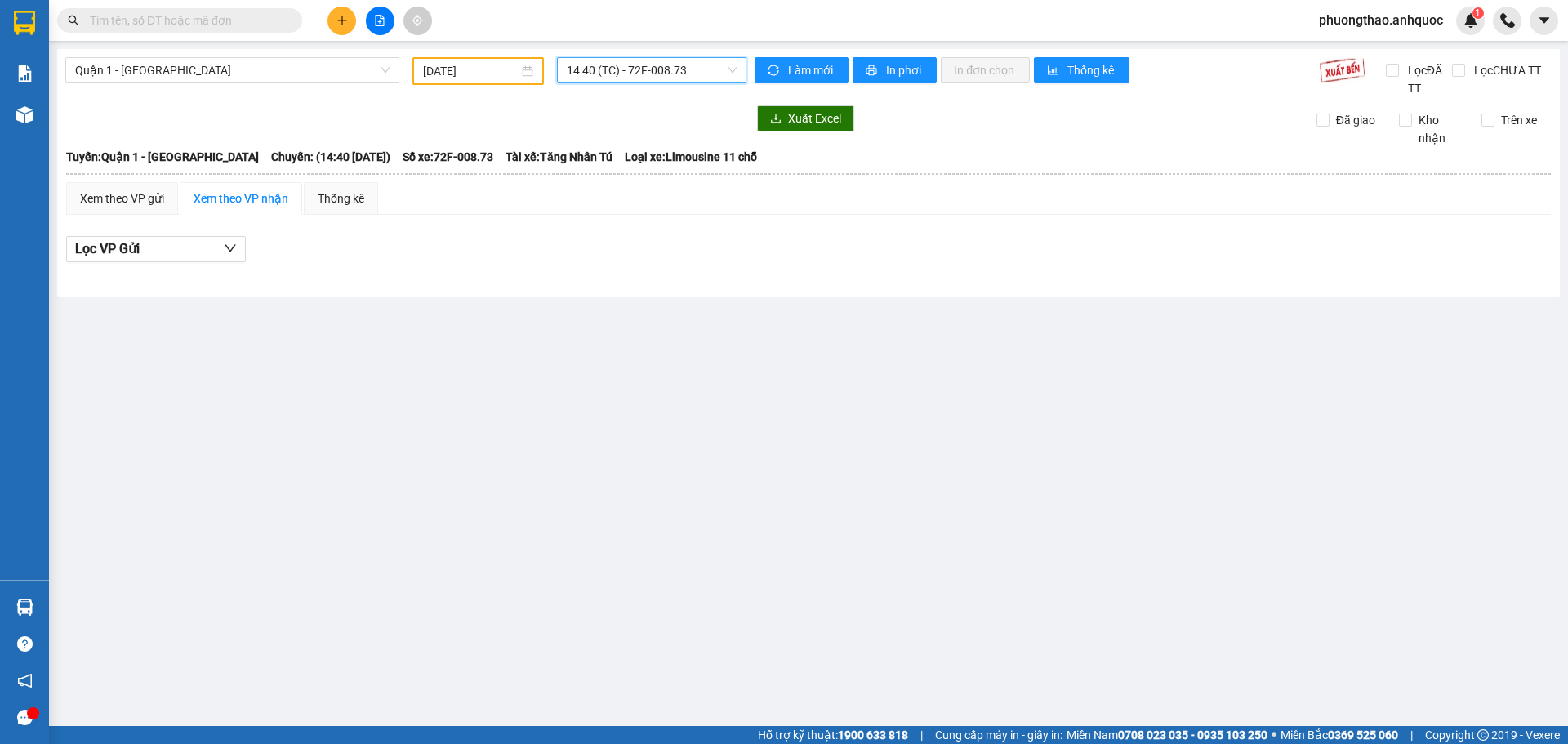
click at [642, 74] on span "14:40 (TC) - 72F-008.73" at bounding box center [652, 70] width 170 height 25
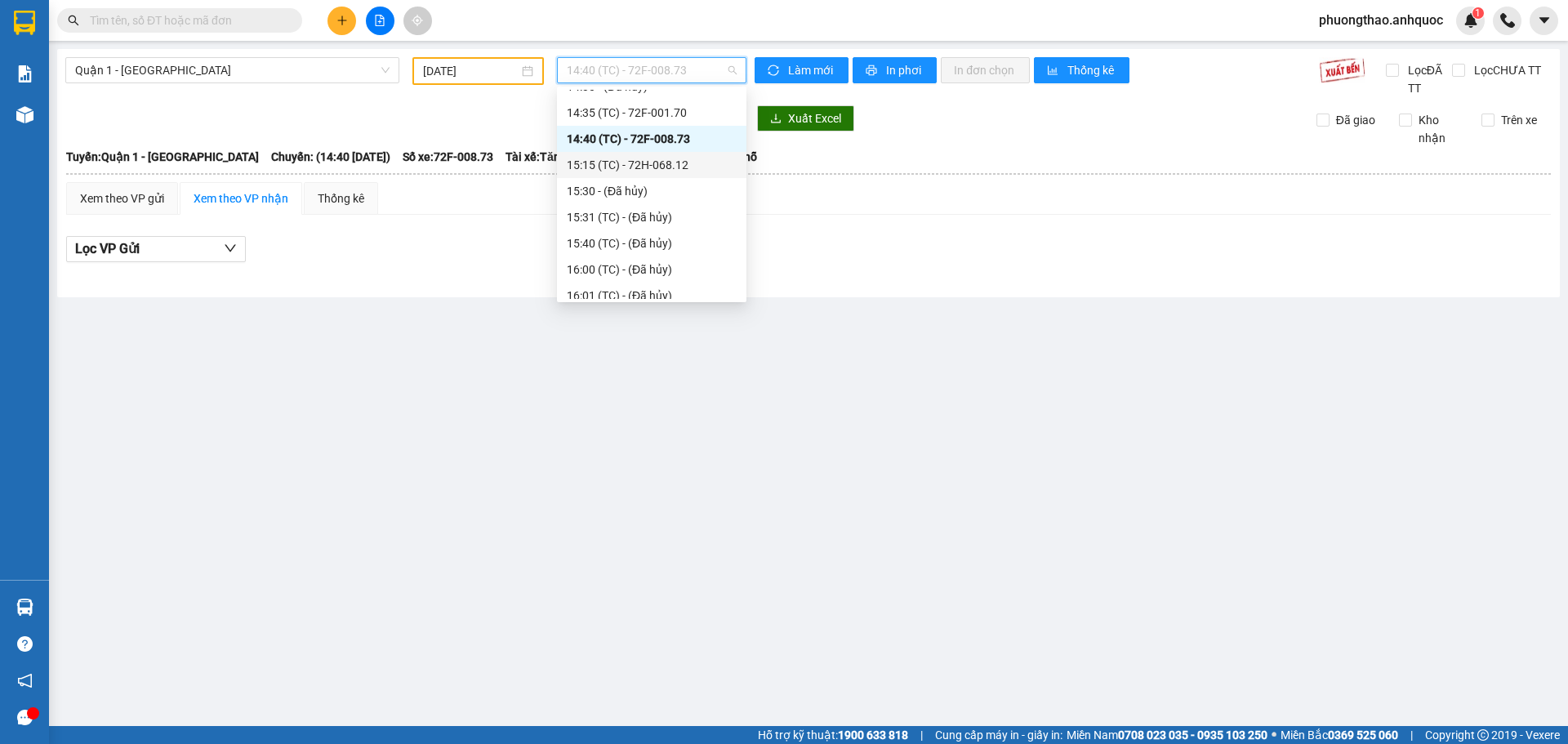
click at [656, 159] on div "15:15 (TC) - 72H-068.12" at bounding box center [652, 165] width 170 height 18
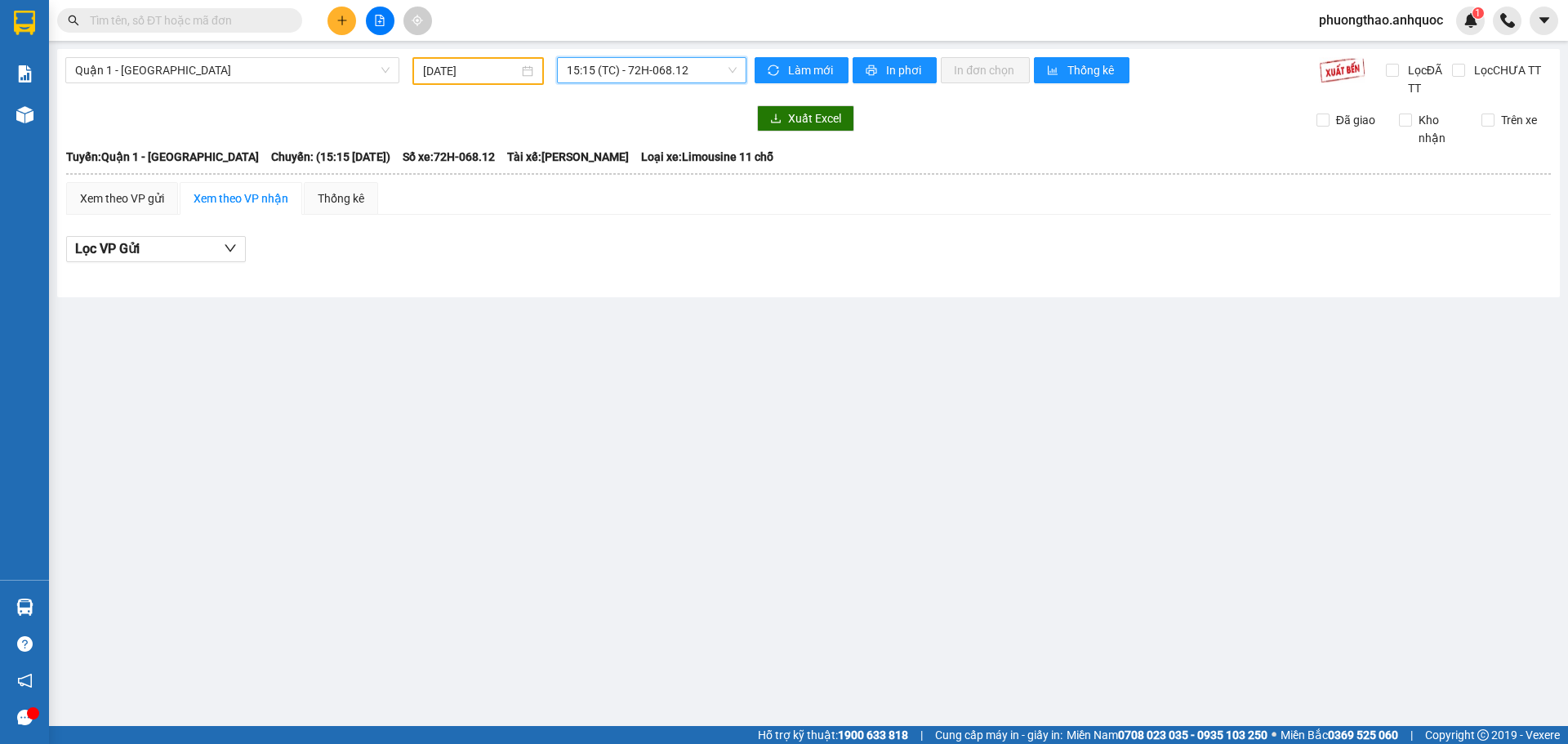
click at [643, 72] on span "15:15 (TC) - 72H-068.12" at bounding box center [652, 70] width 170 height 25
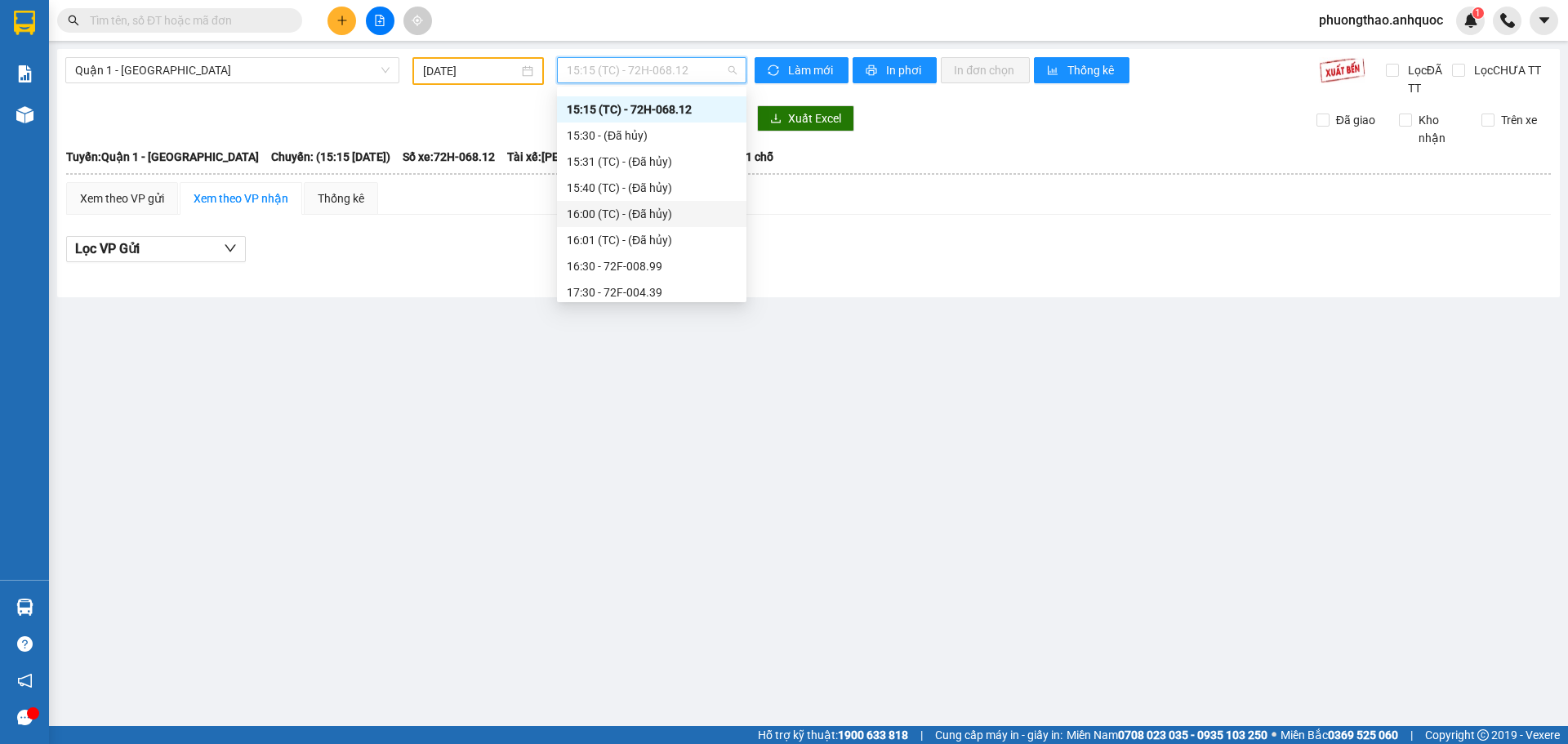
scroll to position [490, 0]
click at [660, 243] on div "16:30 - 72F-008.99" at bounding box center [652, 240] width 170 height 18
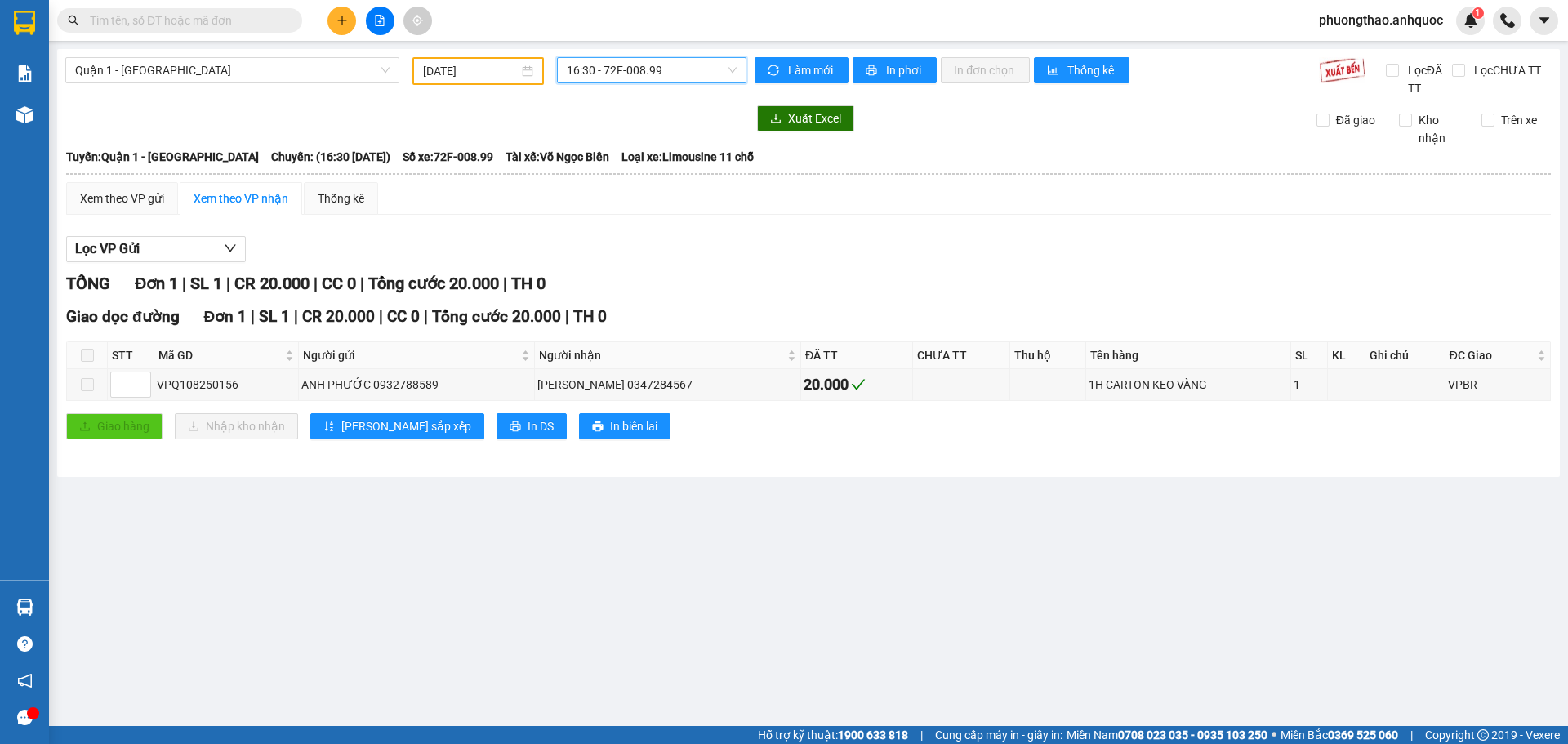
click at [630, 77] on span "16:30 - 72F-008.99" at bounding box center [652, 70] width 170 height 25
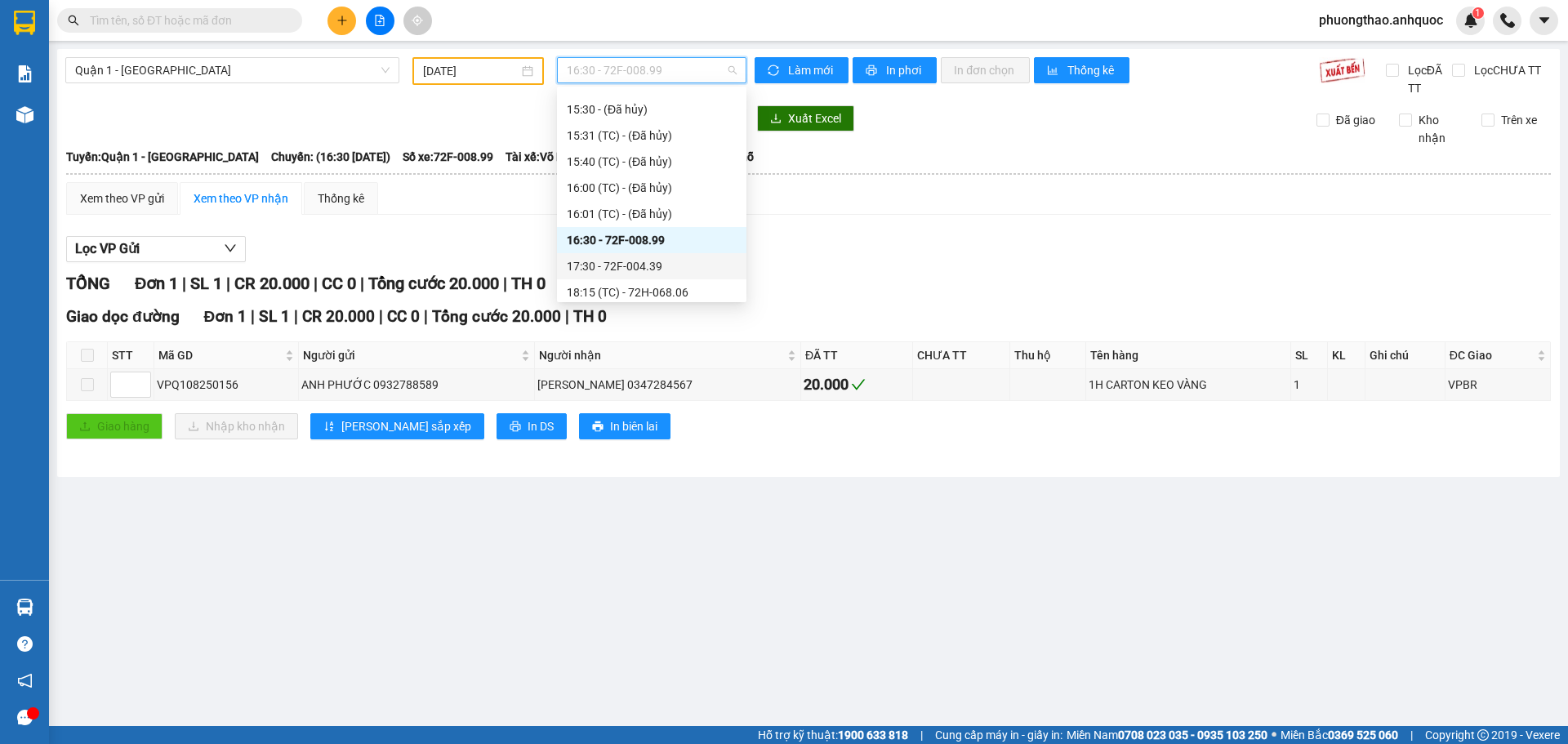
click at [650, 266] on div "17:30 - 72F-004.39" at bounding box center [652, 266] width 170 height 18
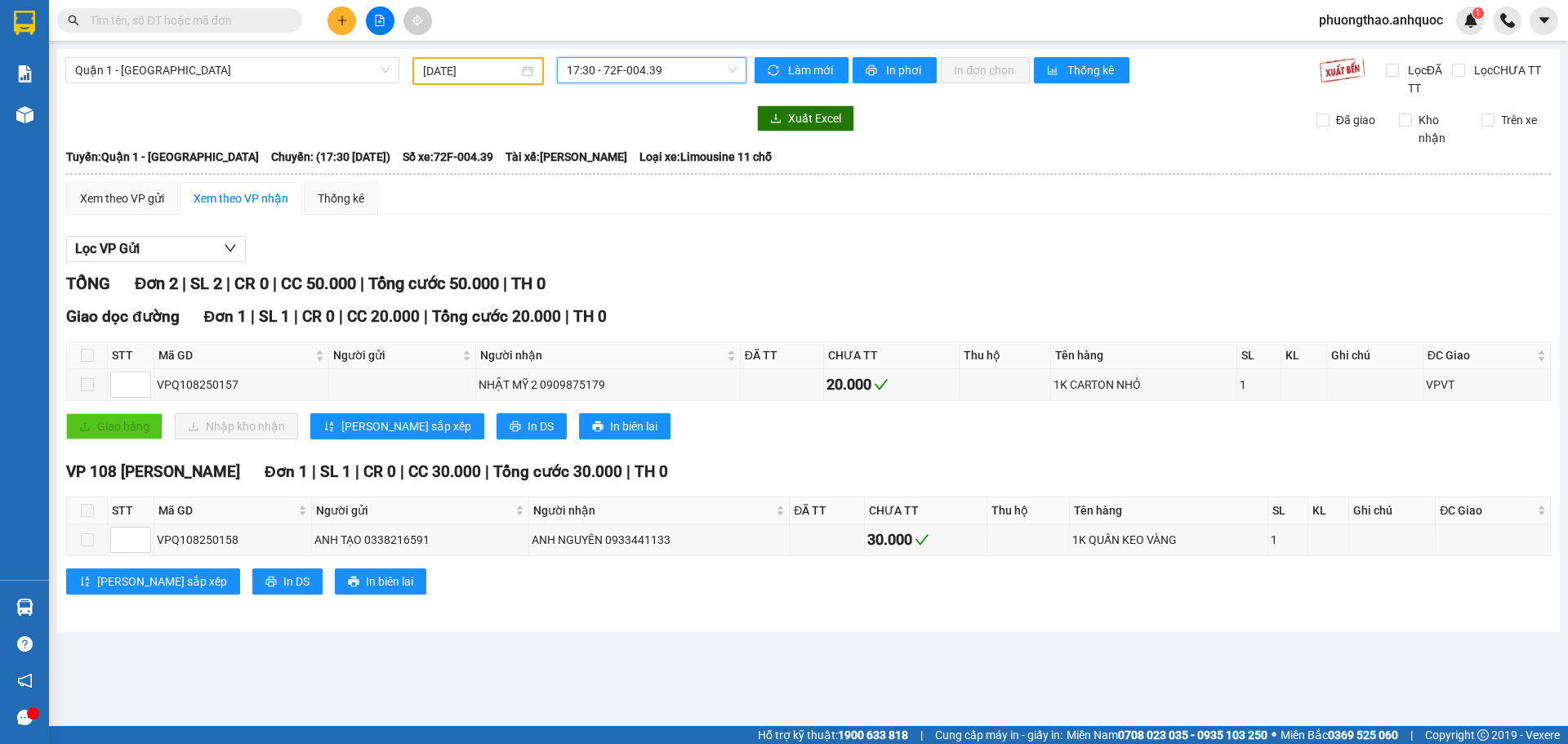
click at [640, 68] on span "17:30 - 72F-004.39" at bounding box center [652, 70] width 170 height 25
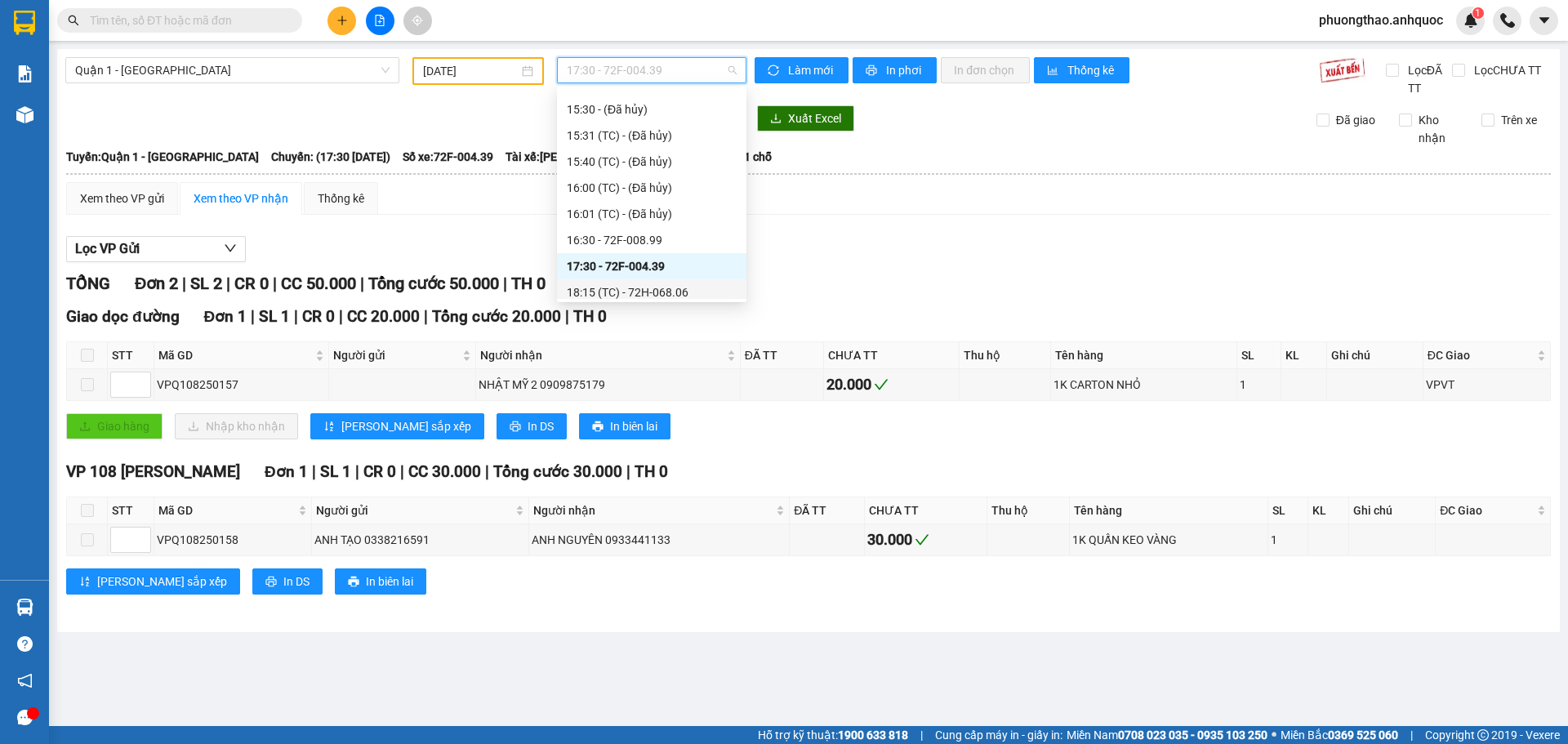
click at [666, 287] on div "18:15 (TC) - 72H-068.06" at bounding box center [652, 292] width 170 height 18
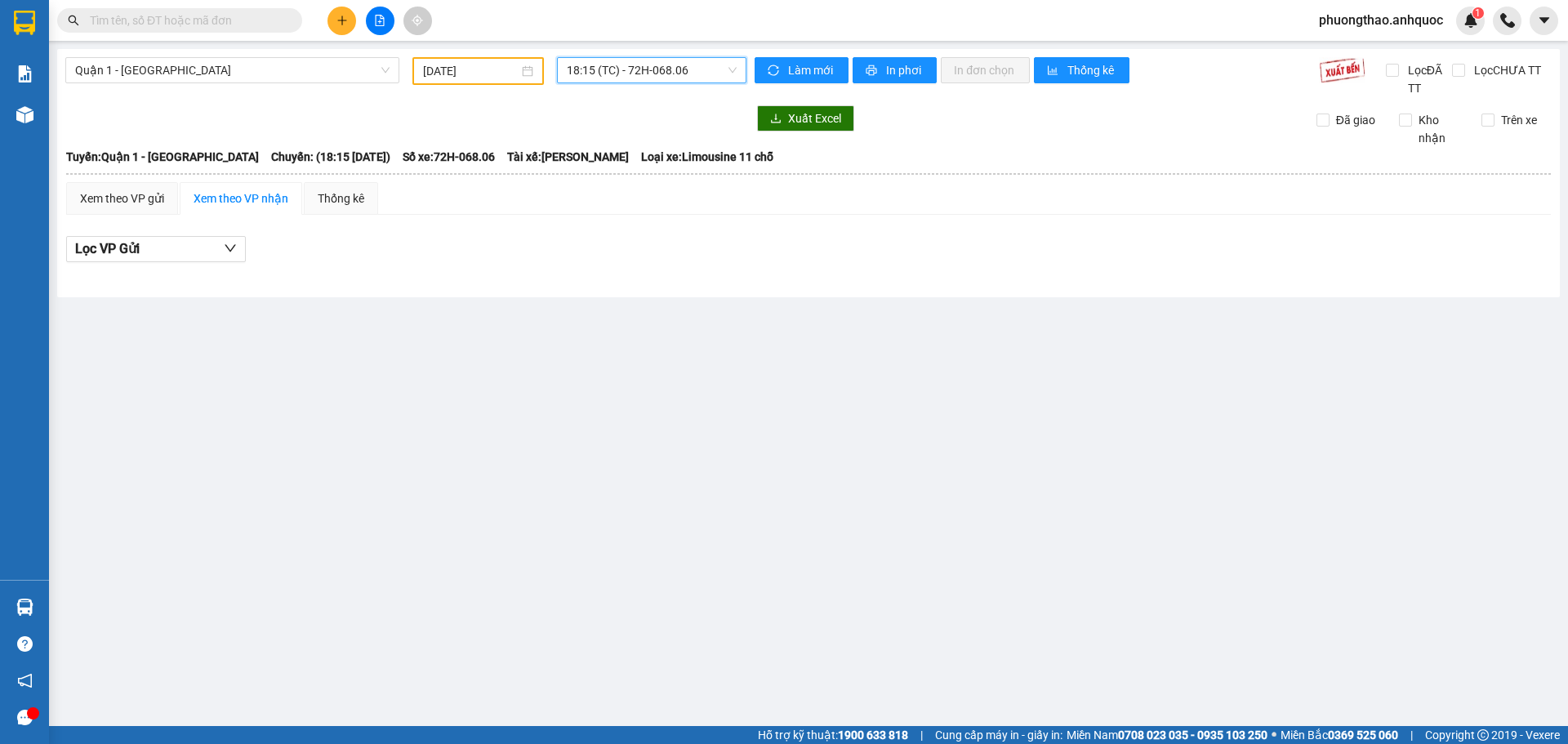
click at [613, 77] on span "18:15 (TC) - 72H-068.06" at bounding box center [652, 70] width 170 height 25
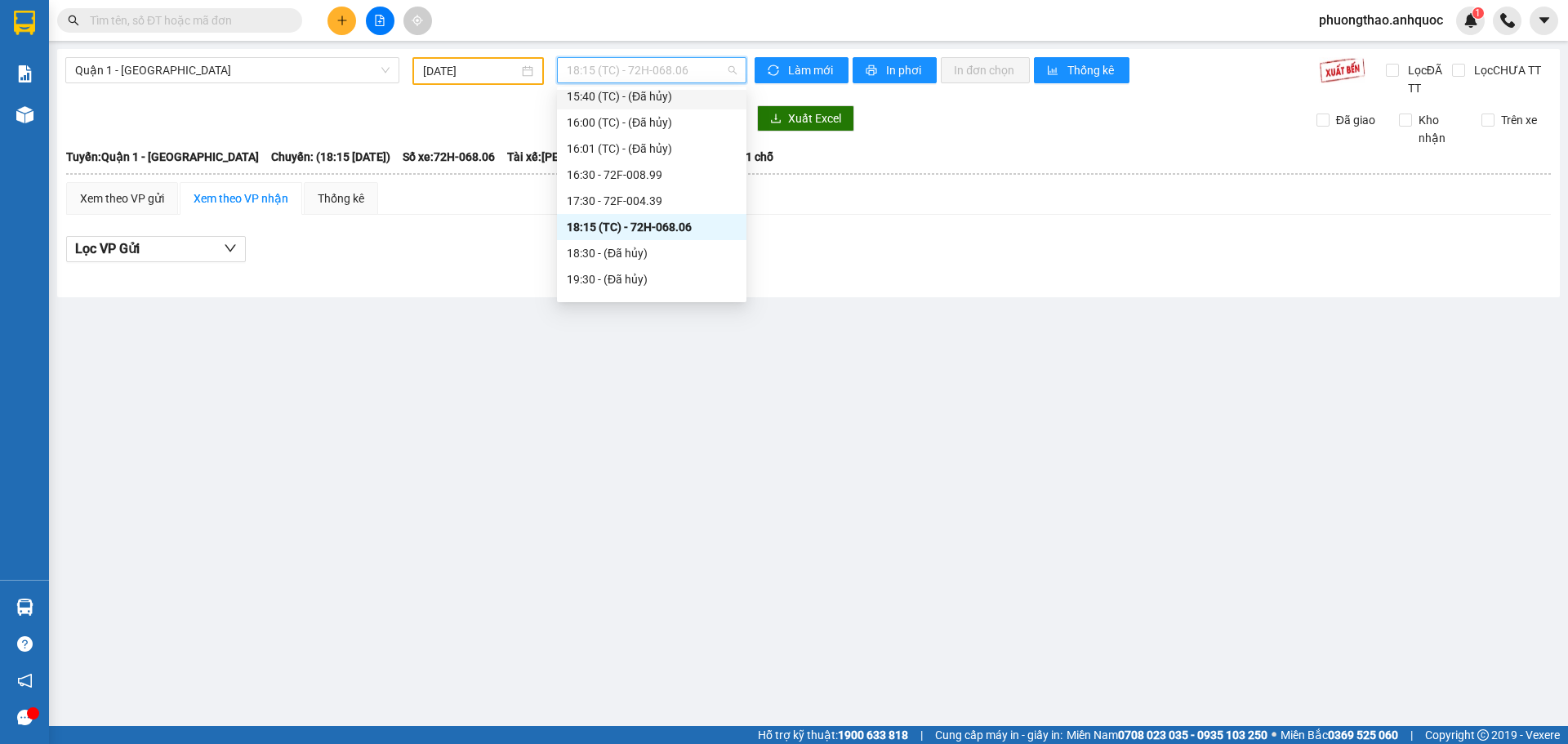
scroll to position [578, 0]
click at [649, 272] on div "19:31 (TC) - 72F-008.64" at bounding box center [652, 282] width 189 height 26
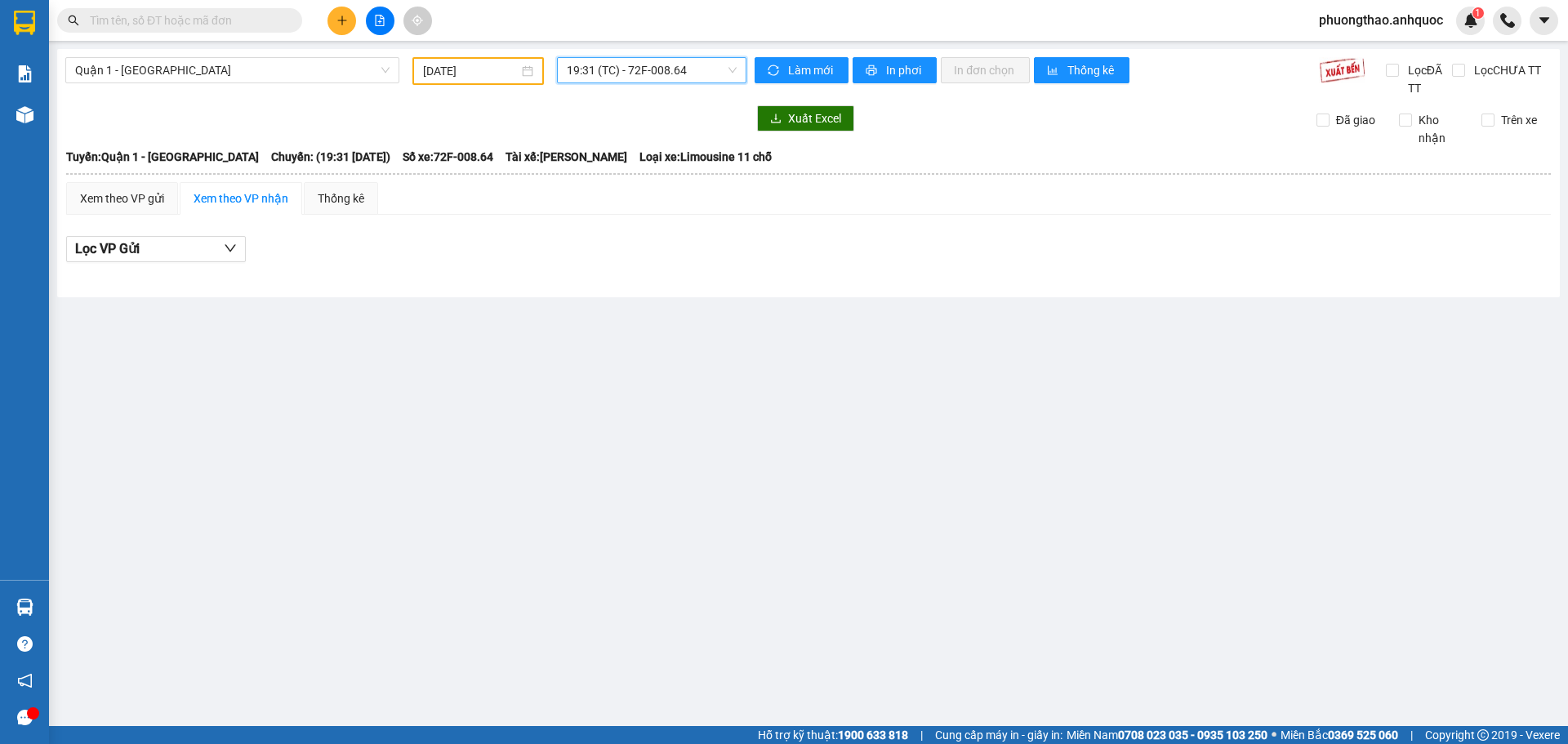
click at [629, 82] on span "19:31 (TC) - 72F-008.64" at bounding box center [652, 70] width 170 height 25
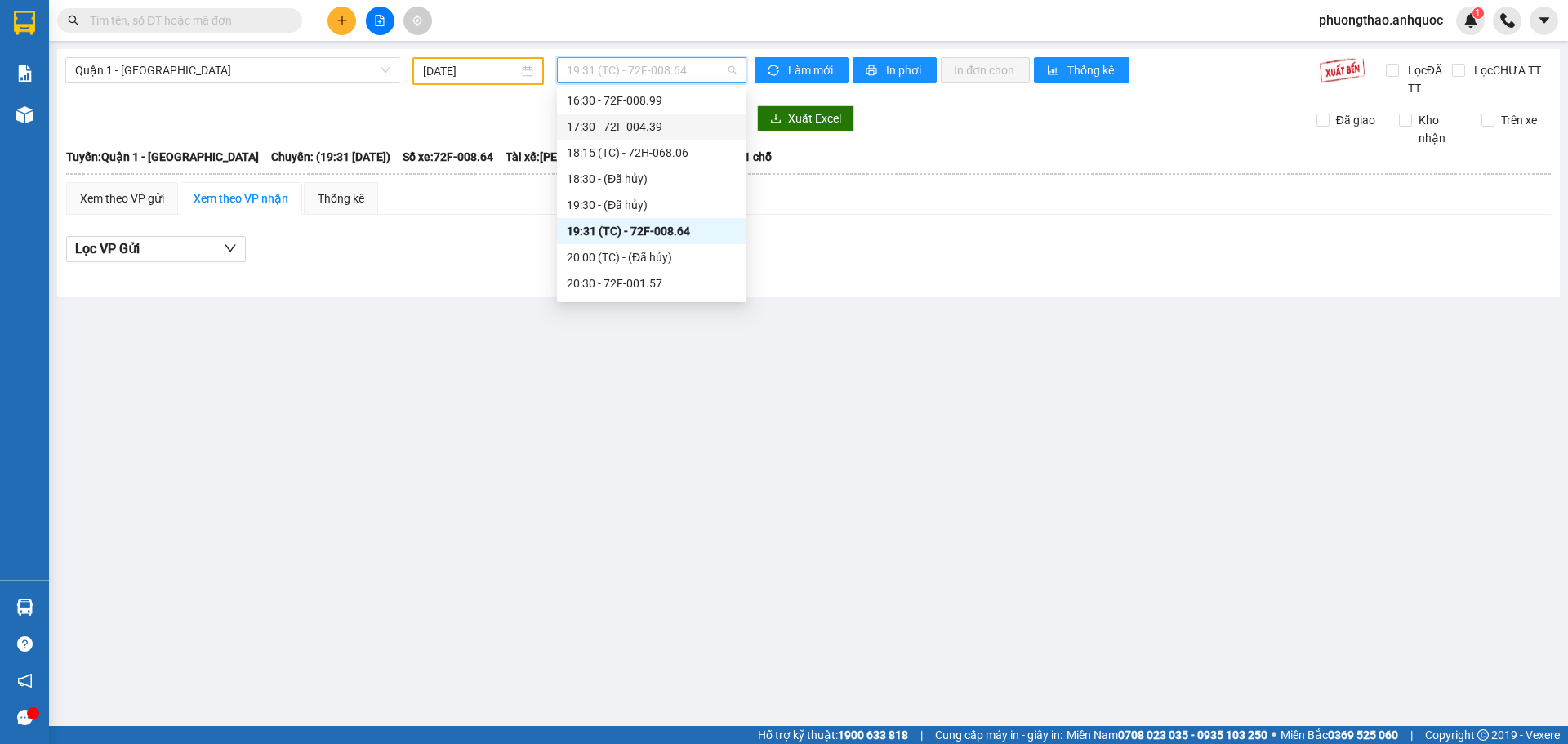
scroll to position [653, 0]
click at [643, 263] on div "20:30 - 72F-001.57" at bounding box center [652, 260] width 170 height 18
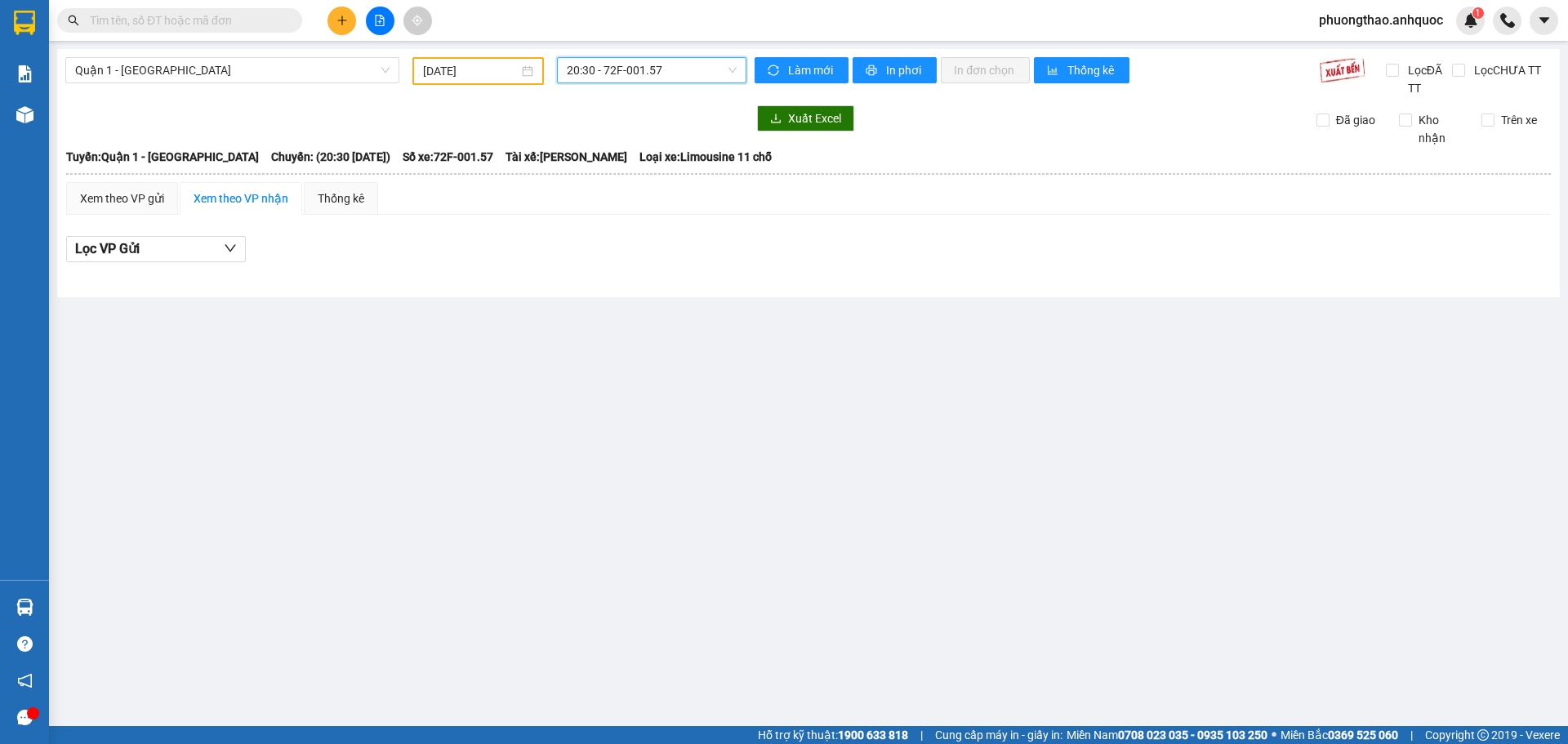
click at [632, 73] on span "20:30 - 72F-001.57" at bounding box center [652, 70] width 170 height 25
click at [643, 345] on main "Quận 1 - Vũng Tàu [DATE] 20:30 - 72F-001.57 Làm mới In phơi In đơn chọn Thống k…" at bounding box center [784, 363] width 1568 height 726
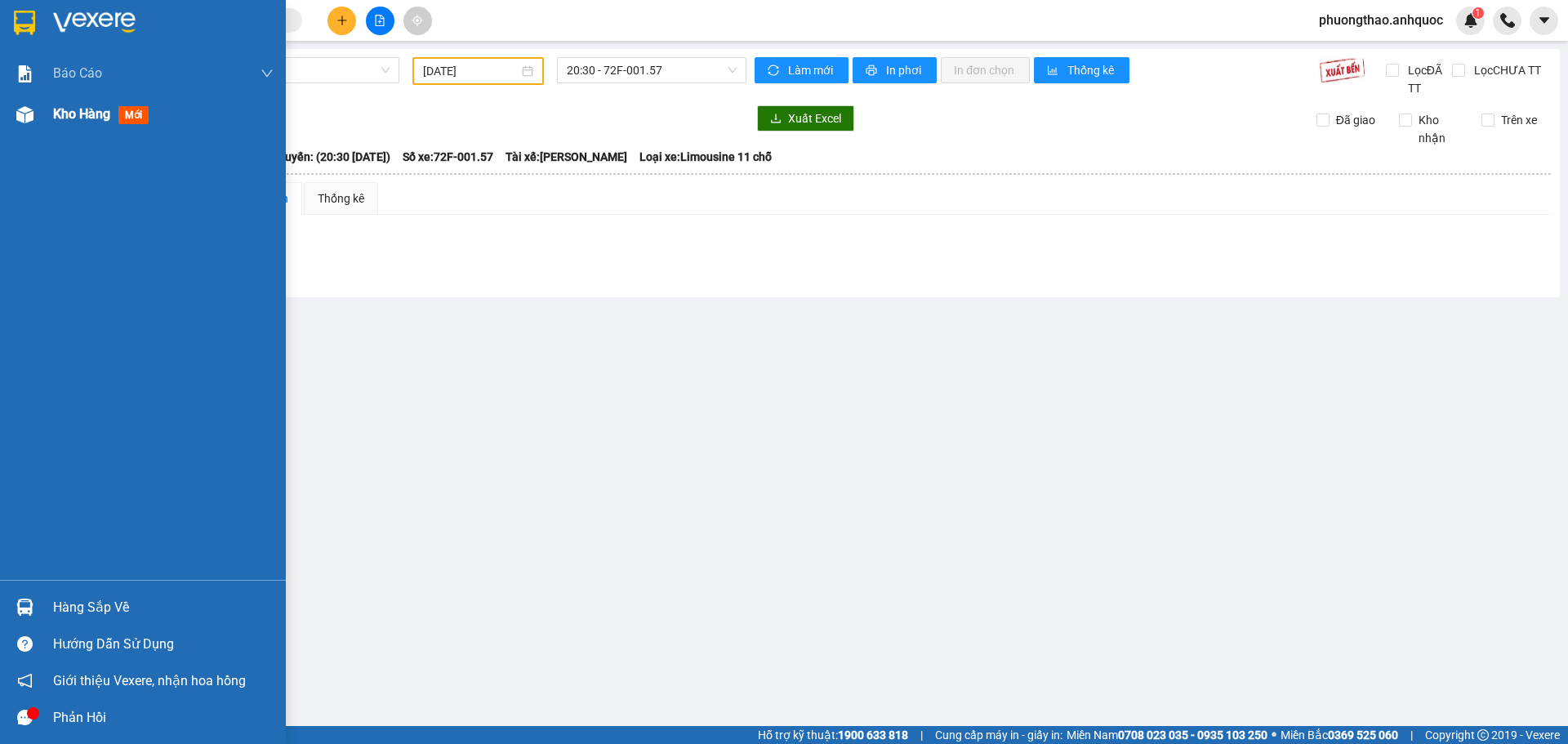
click at [28, 115] on img at bounding box center [25, 115] width 17 height 17
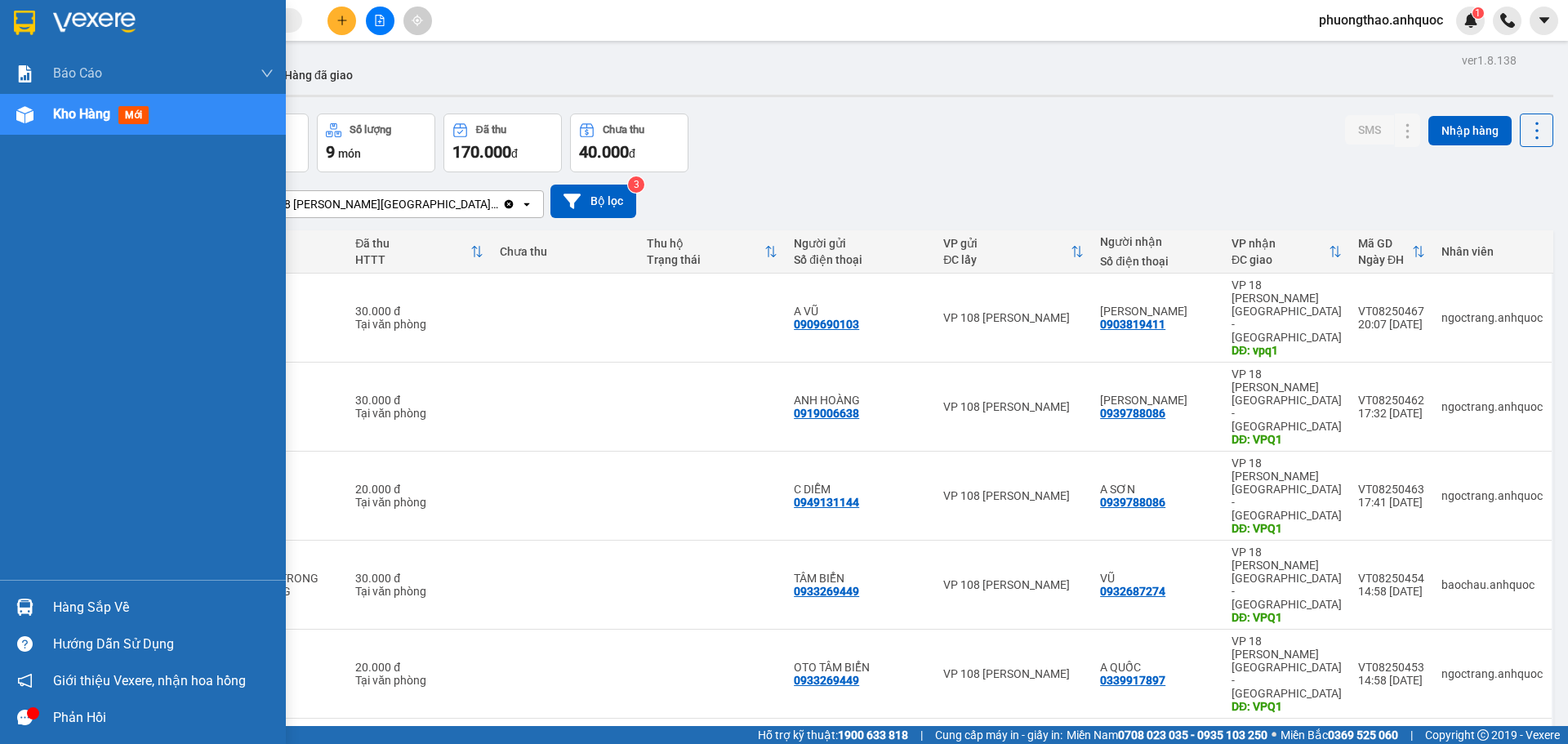
click at [20, 445] on div "Báo cáo Báo cáo dòng tiền (nhân viên) Doanh số tạo đơn theo VP gửi (nhân viên) …" at bounding box center [142, 316] width 286 height 526
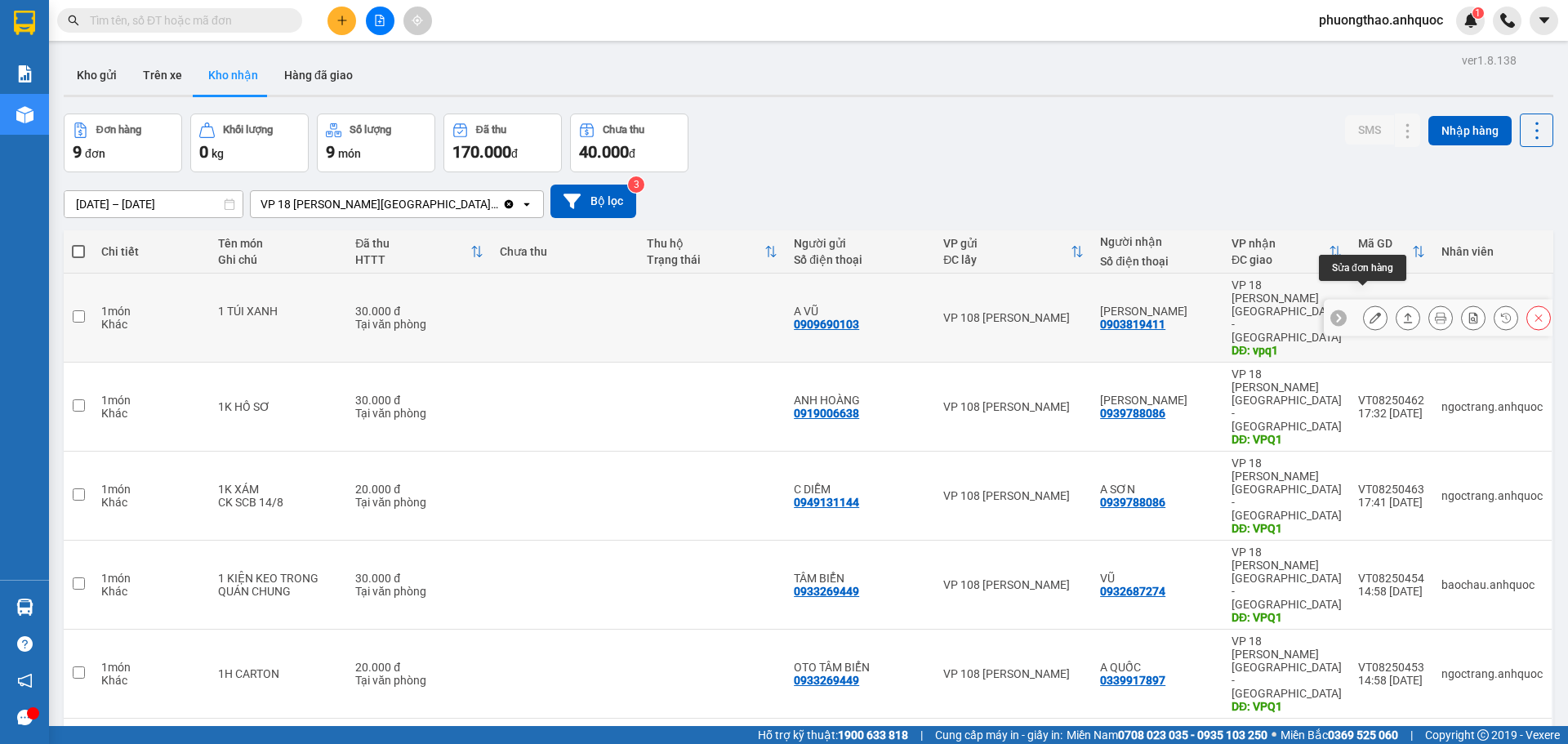
click at [1369, 311] on icon at bounding box center [1375, 317] width 11 height 11
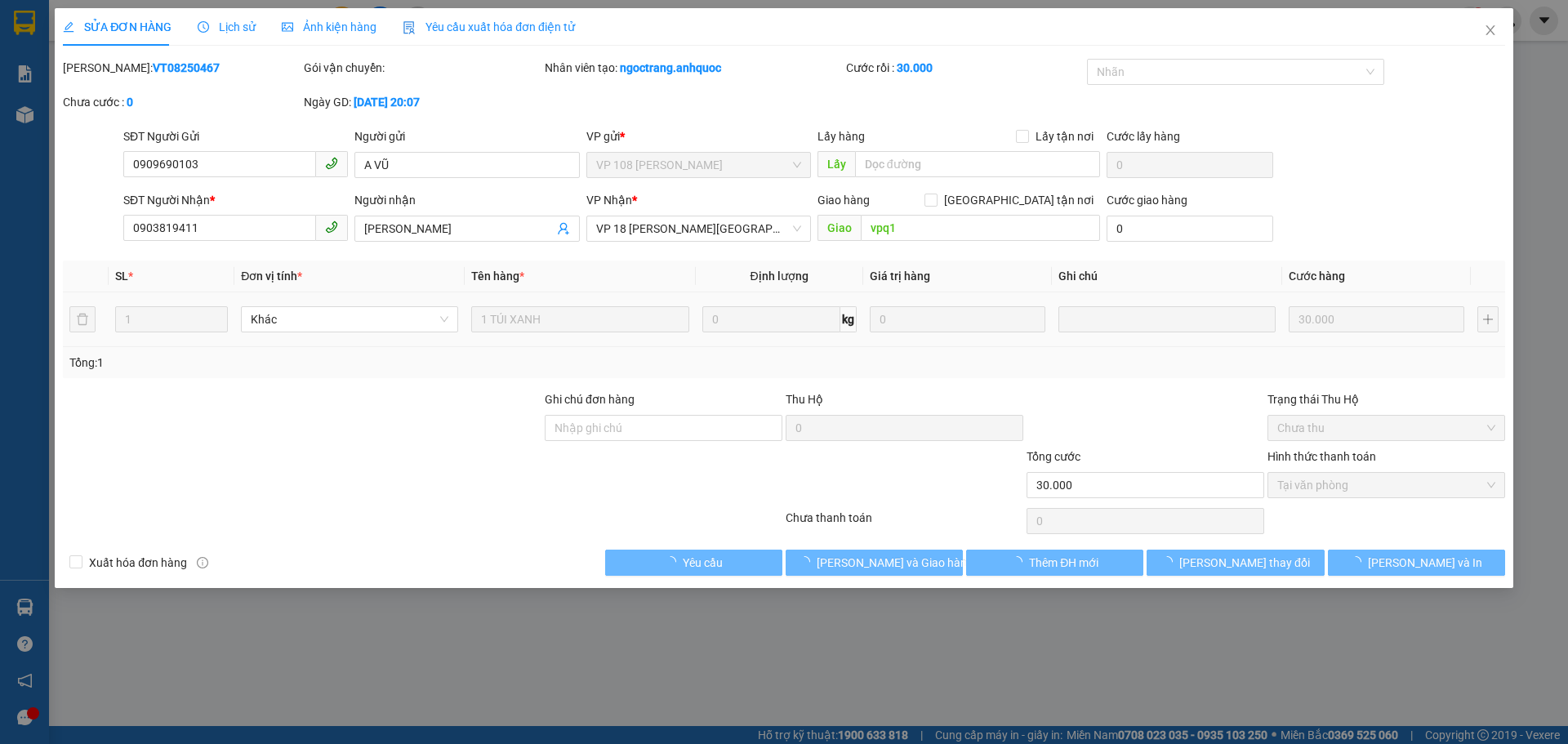
type input "0909690103"
type input "A VŨ"
type input "0903819411"
type input "[PERSON_NAME]"
type input "vpq1"
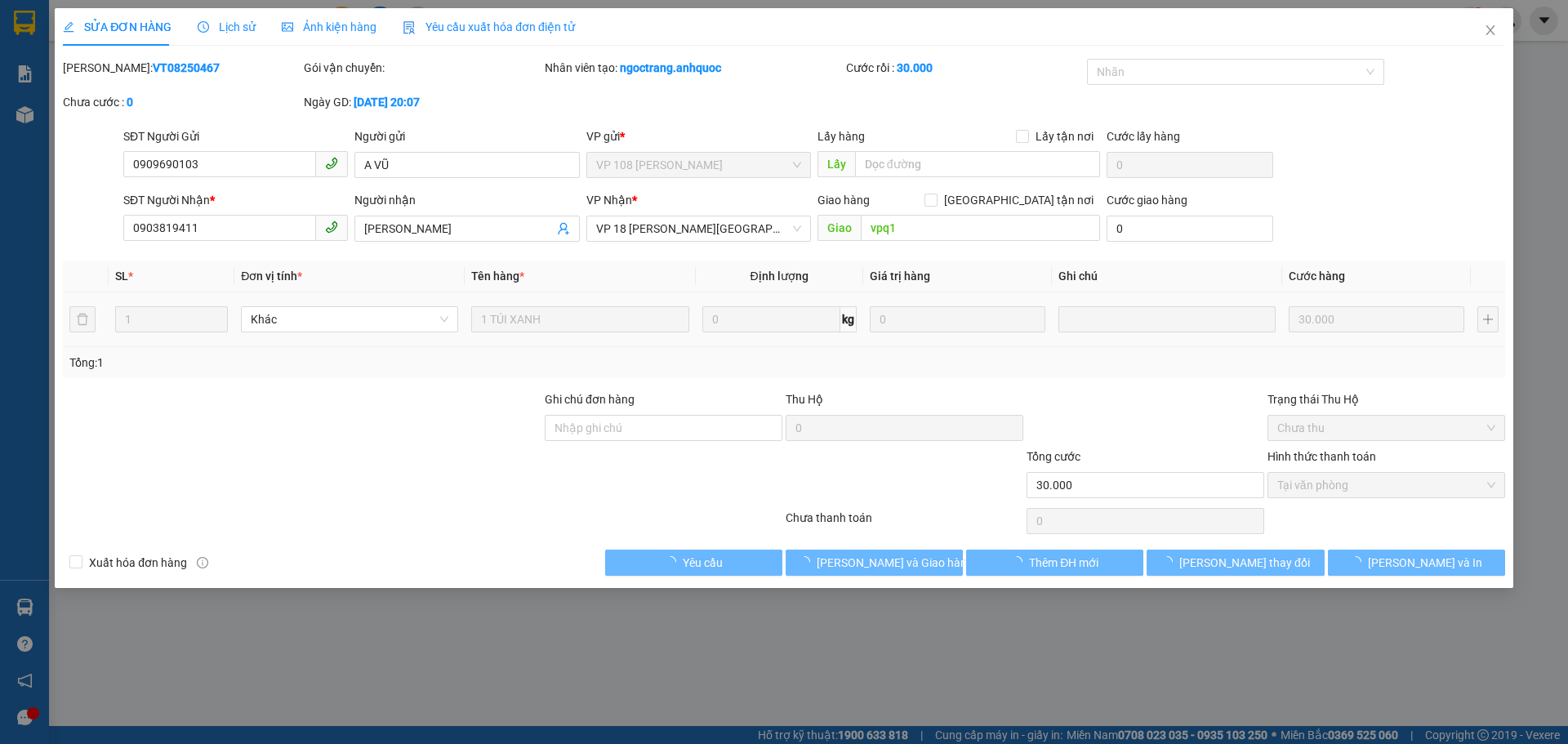
type input "30.000"
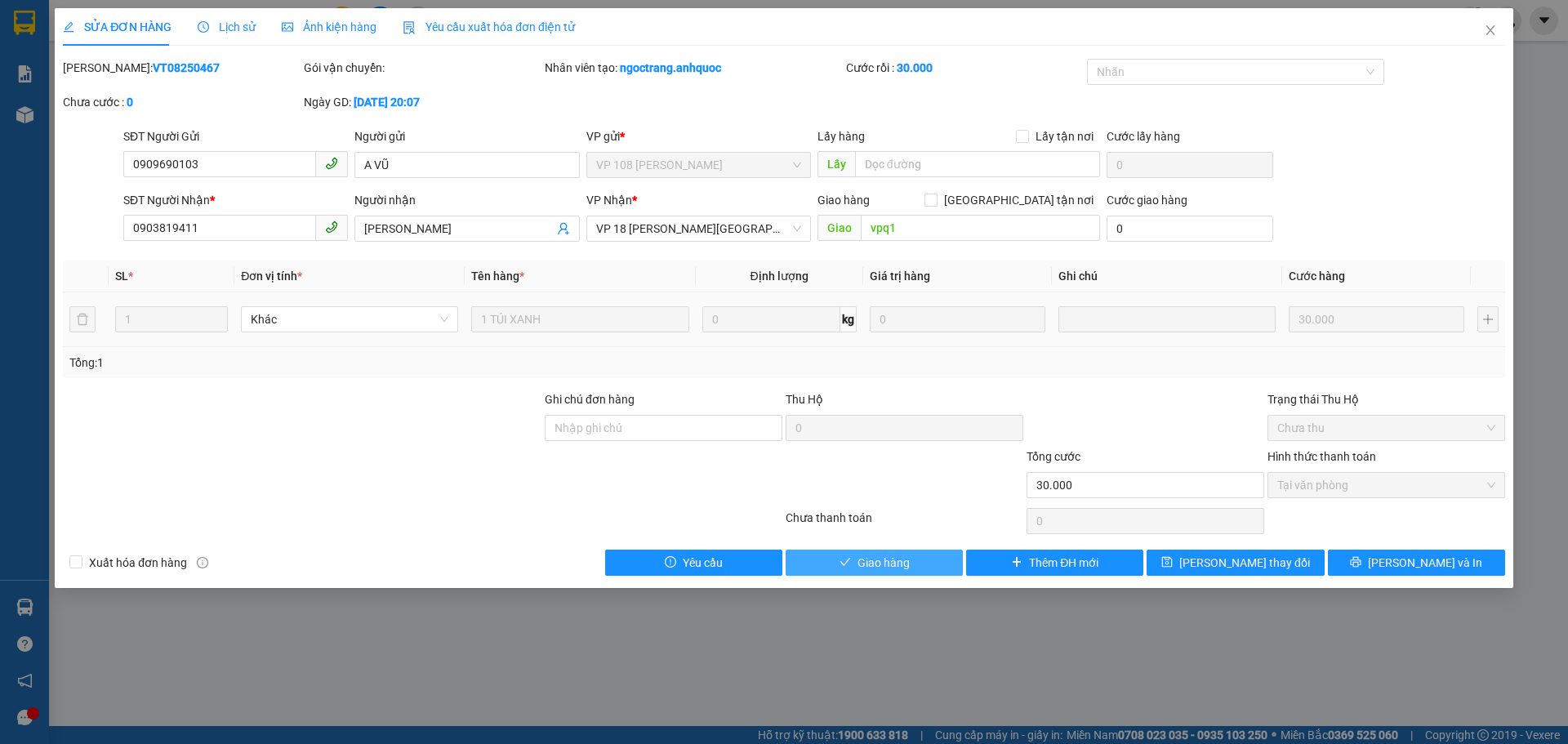
click at [868, 556] on span "Giao hàng" at bounding box center [883, 563] width 52 height 18
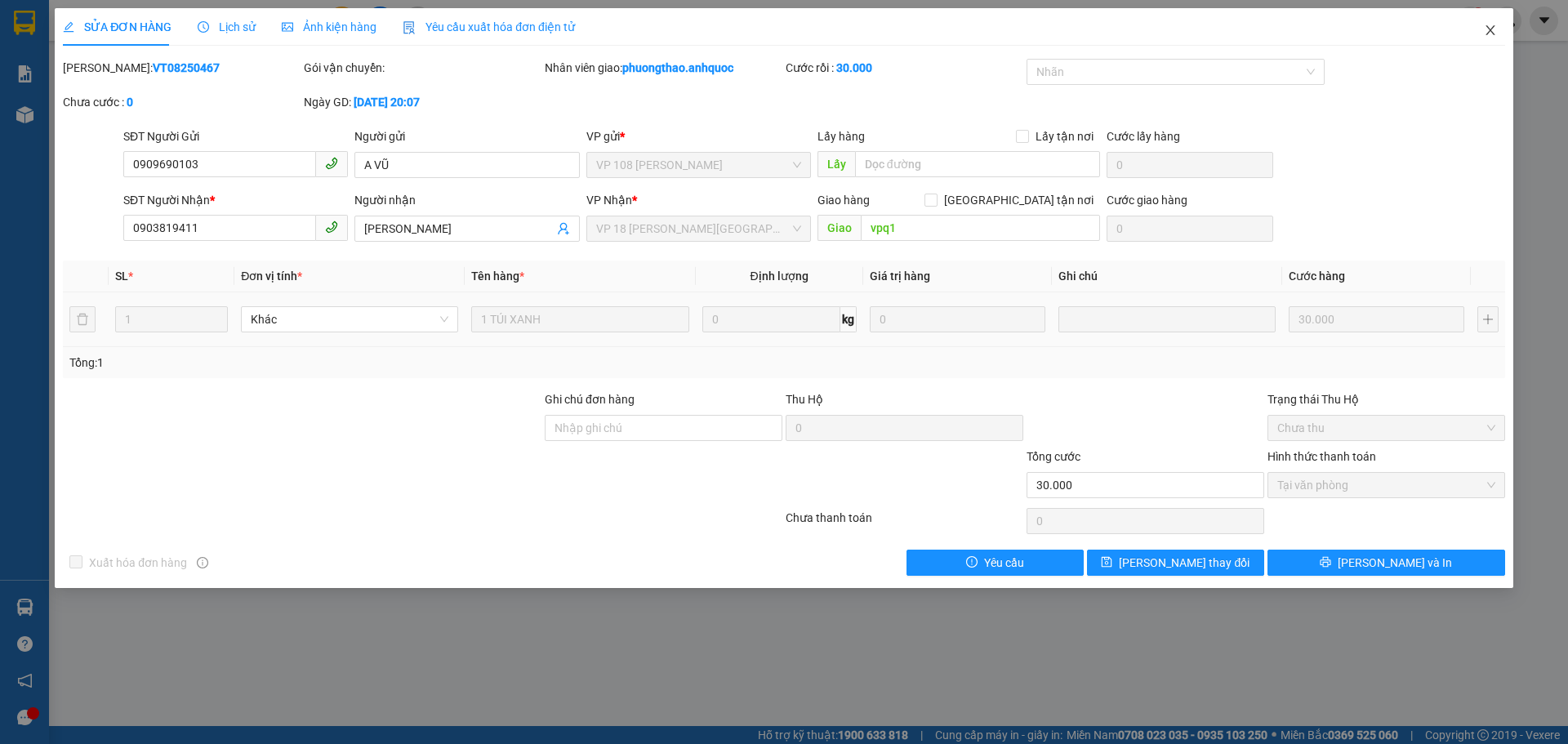
click at [1494, 36] on icon "close" at bounding box center [1491, 30] width 13 height 13
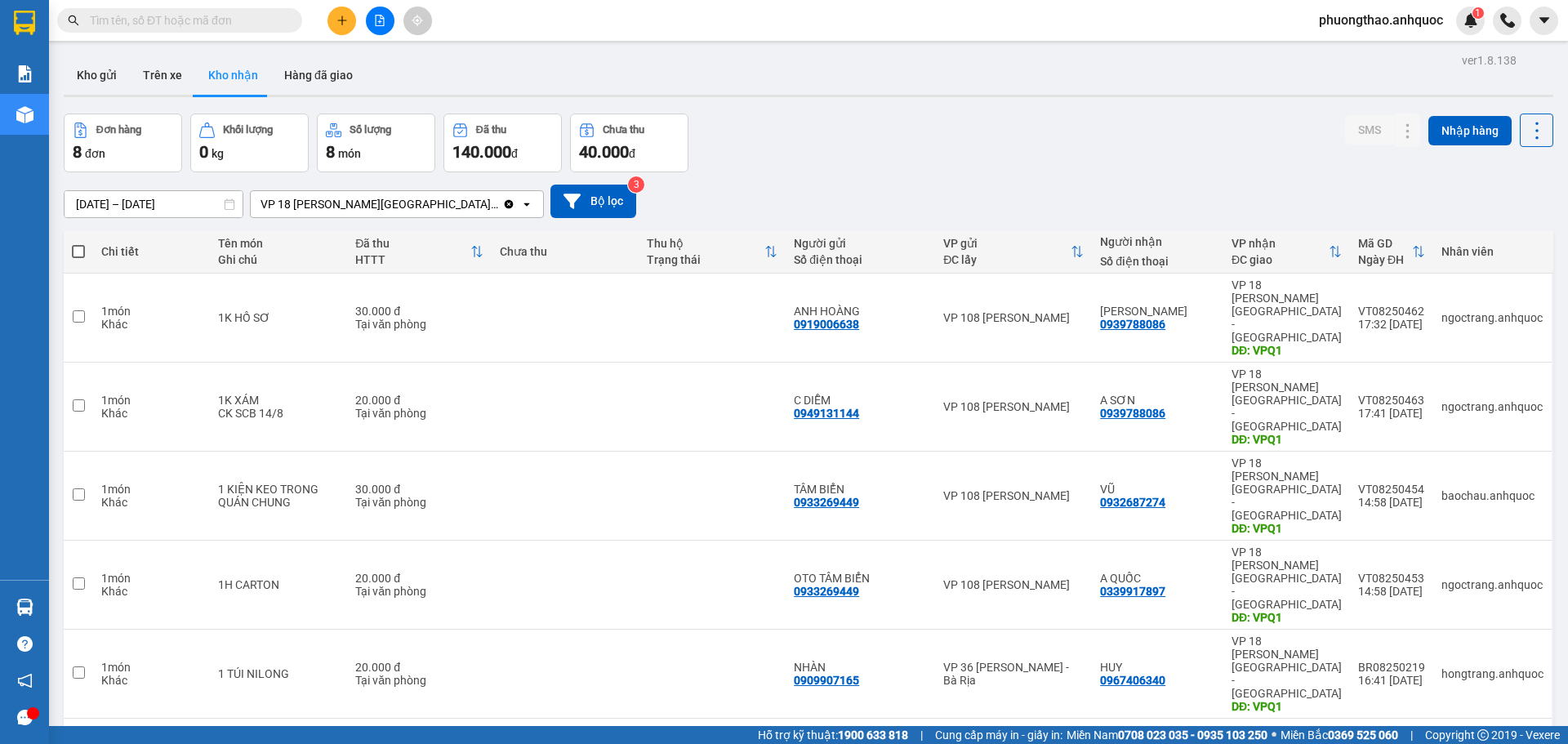
click at [26, 719] on icon "message" at bounding box center [25, 716] width 16 height 16
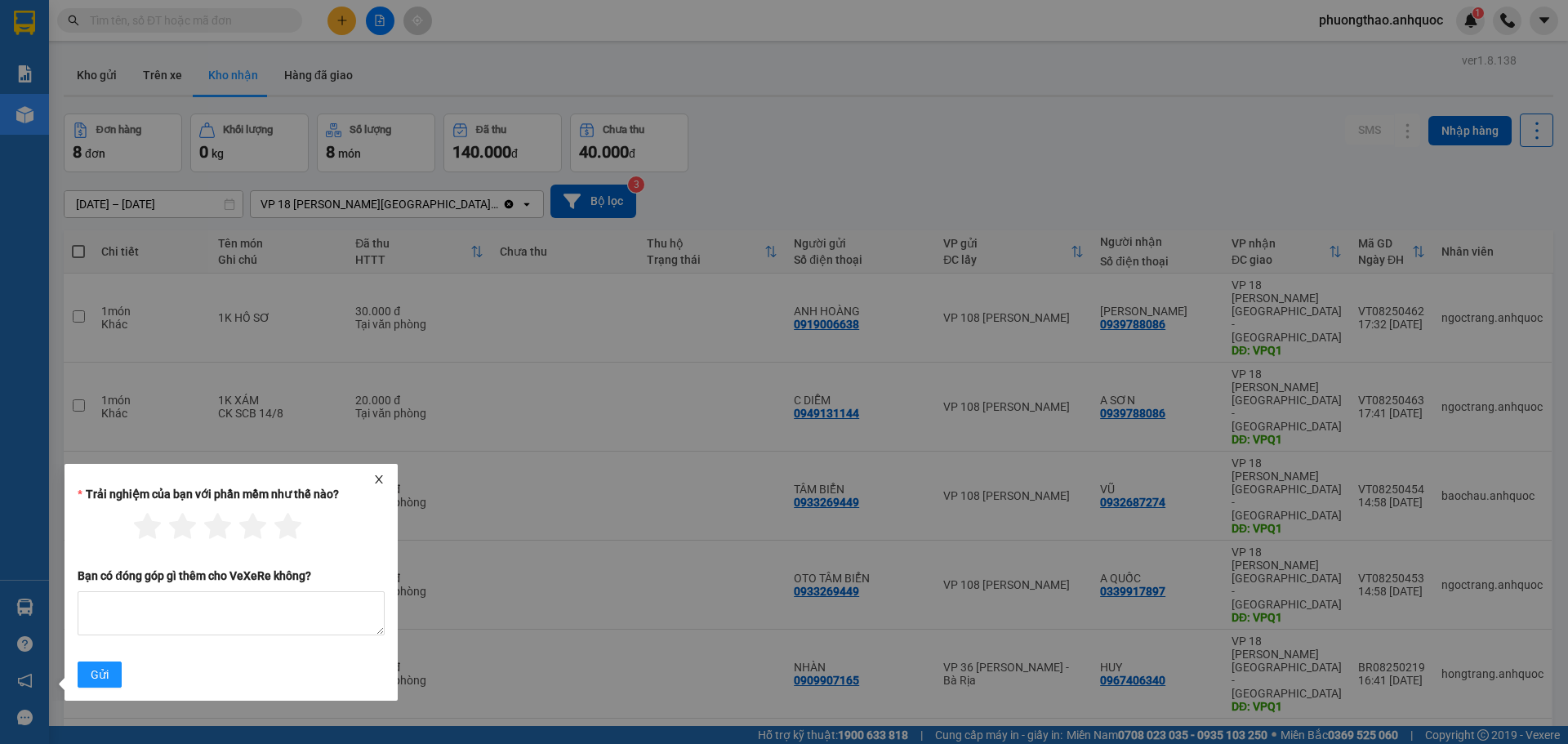
click at [374, 478] on icon "close" at bounding box center [379, 479] width 11 height 11
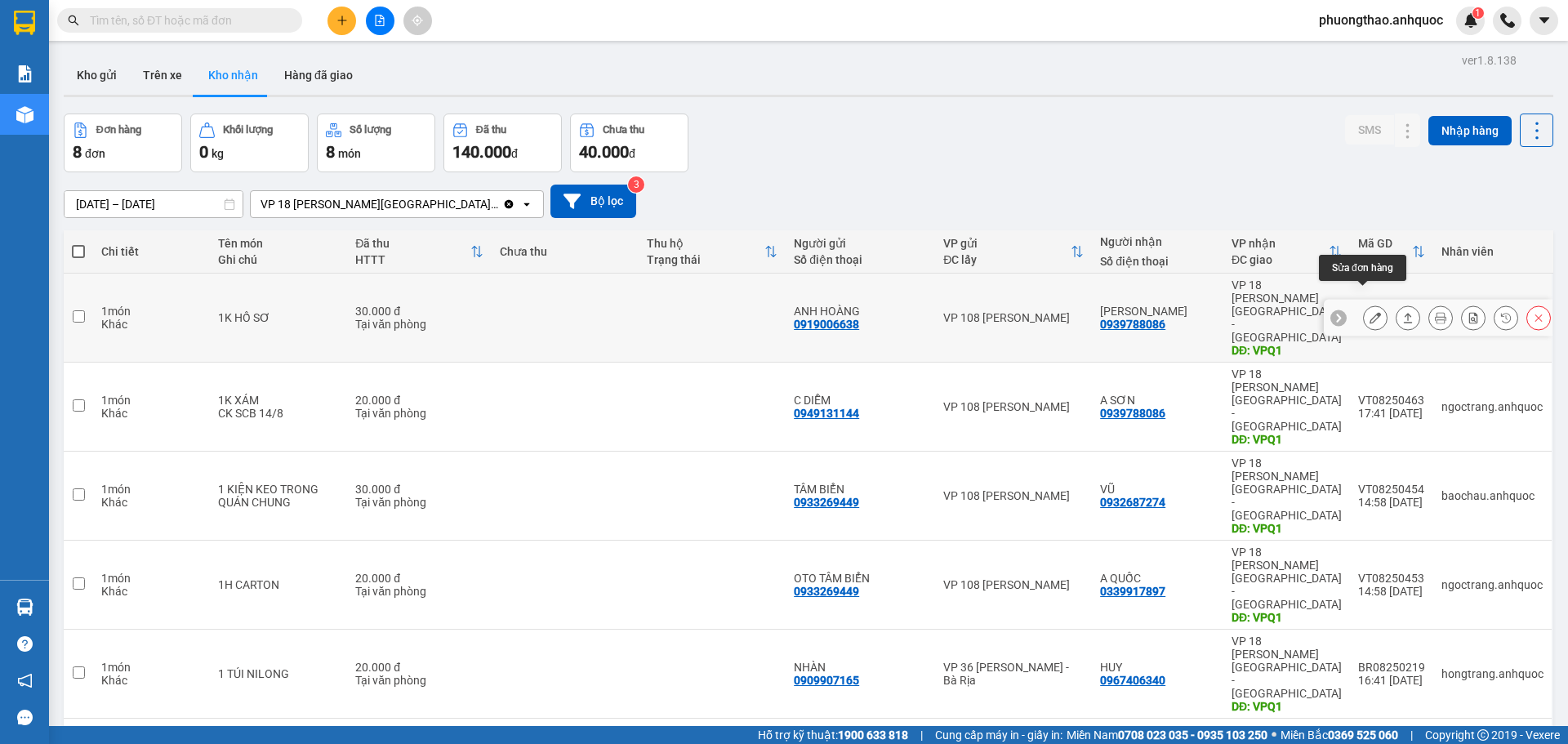
click at [1369, 311] on icon at bounding box center [1375, 317] width 11 height 11
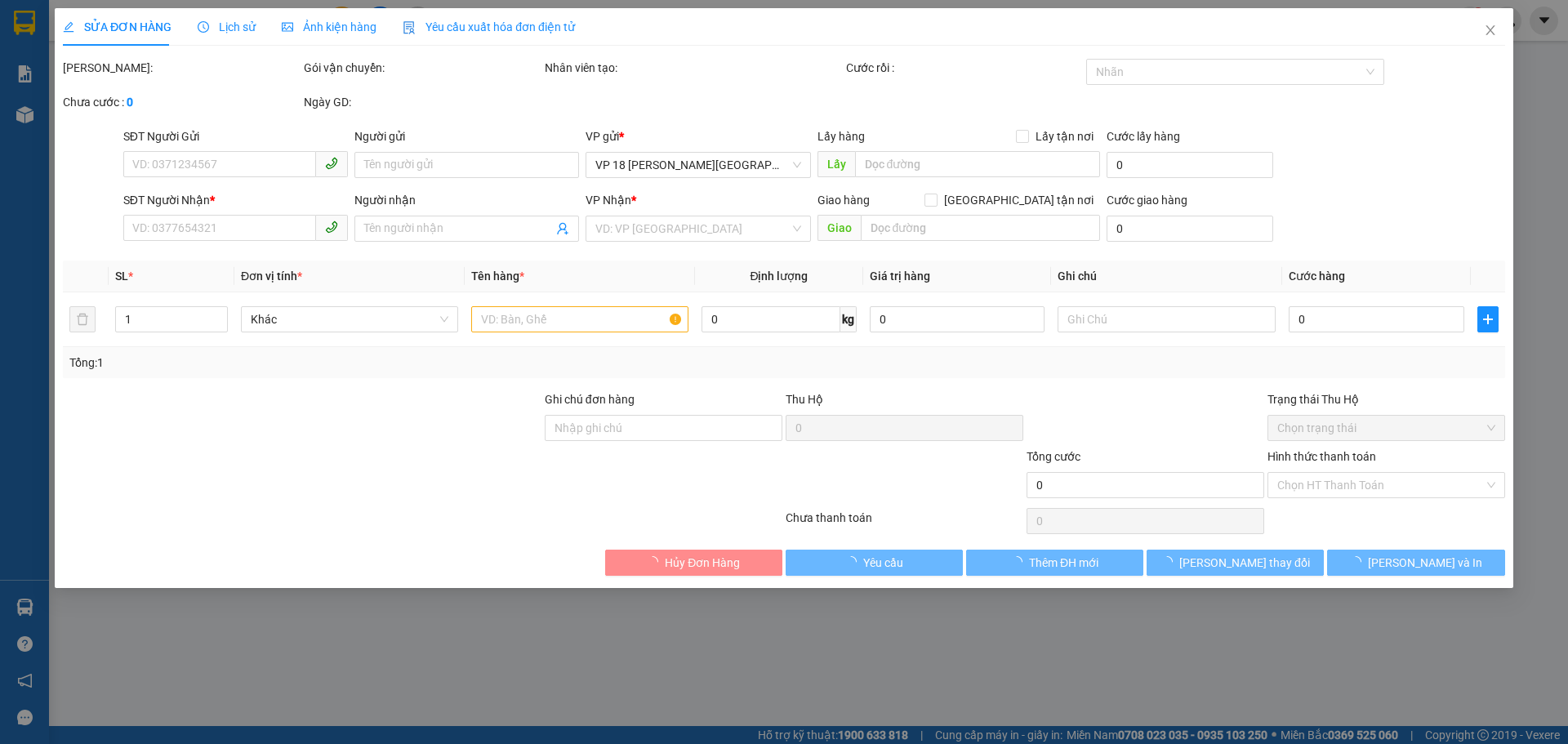
type input "0919006638"
type input "ANH HOÀNG"
type input "0939788086"
type input "[PERSON_NAME]"
type input "VPQ1"
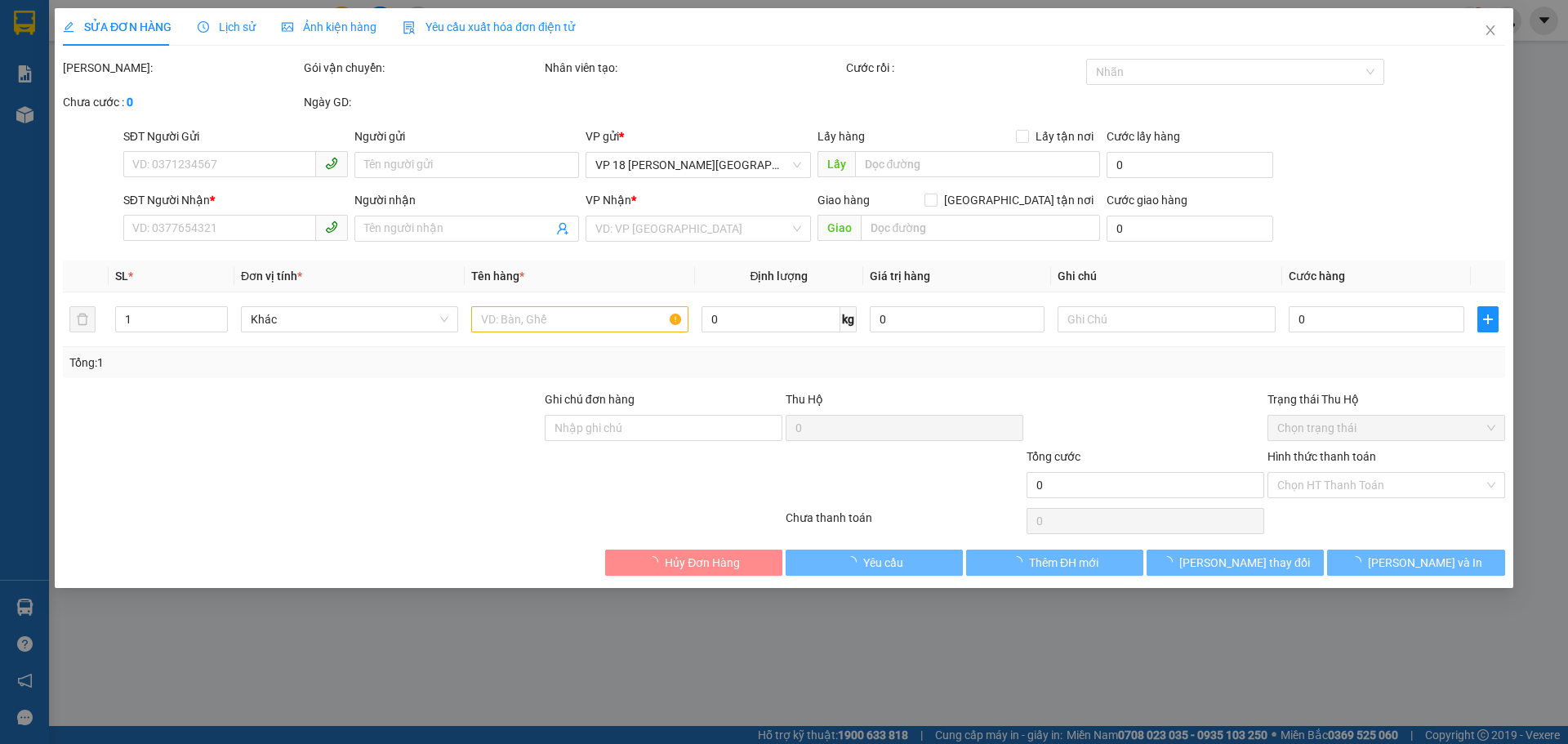
type input "30.000"
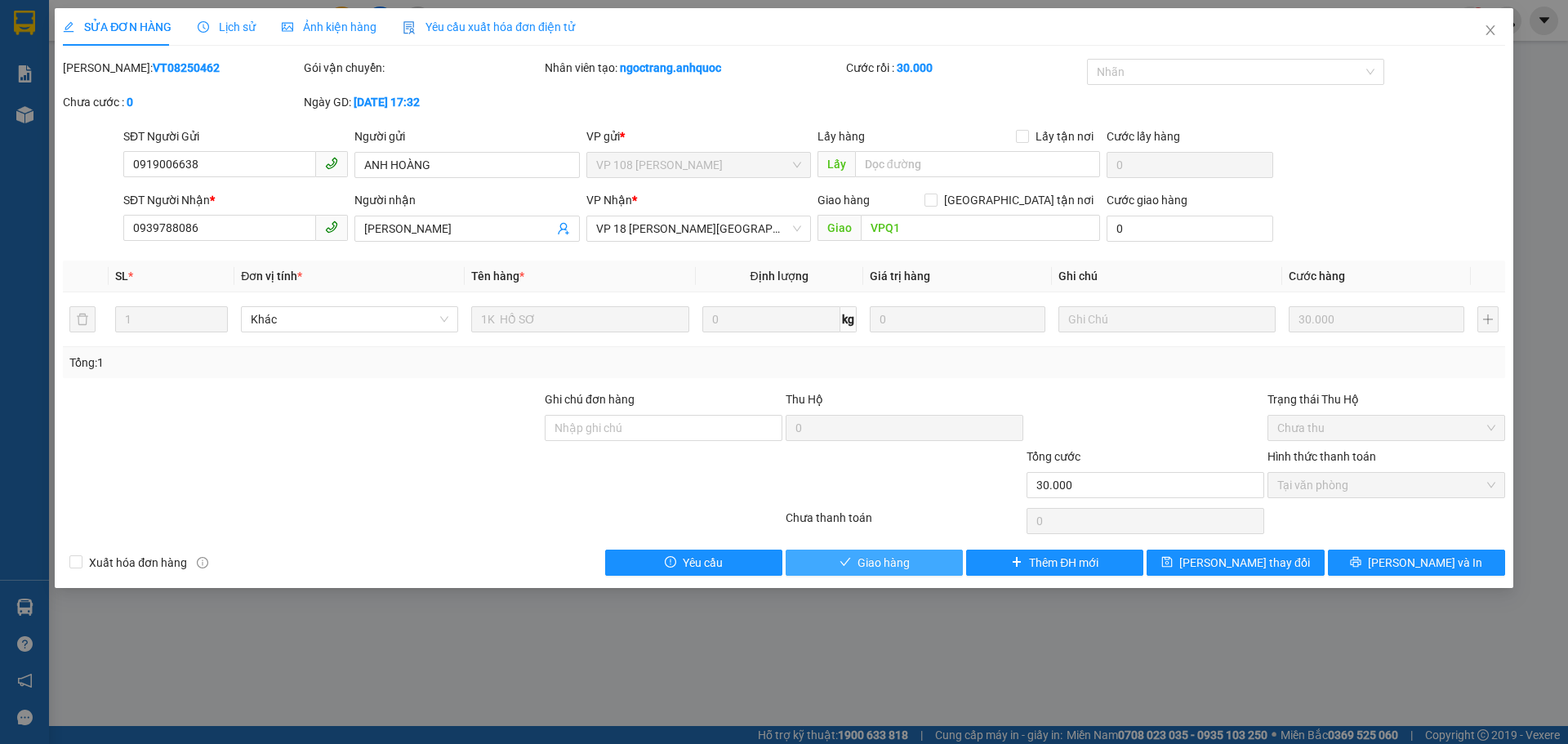
click at [900, 569] on span "Giao hàng" at bounding box center [883, 563] width 52 height 18
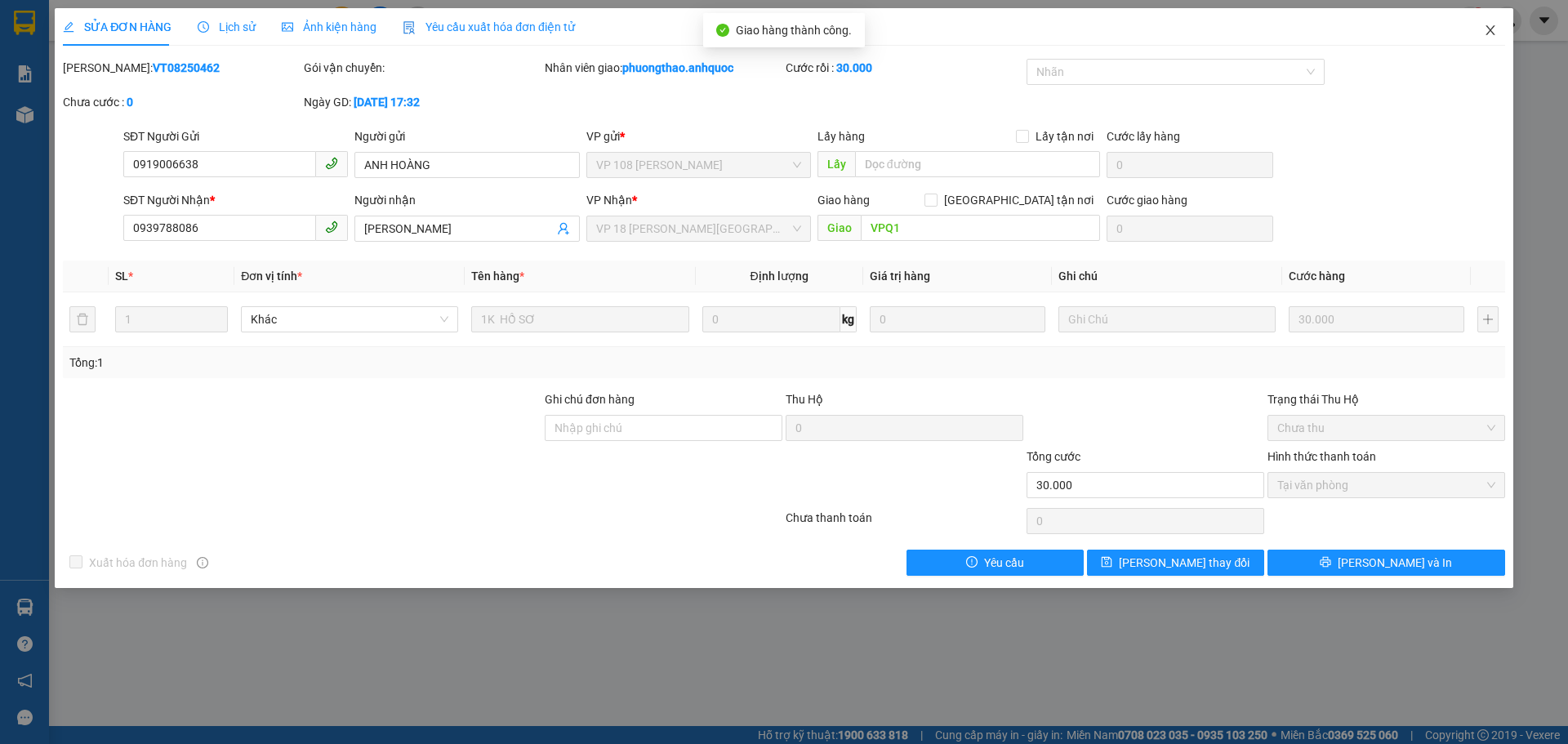
click at [1486, 34] on icon "close" at bounding box center [1491, 30] width 13 height 13
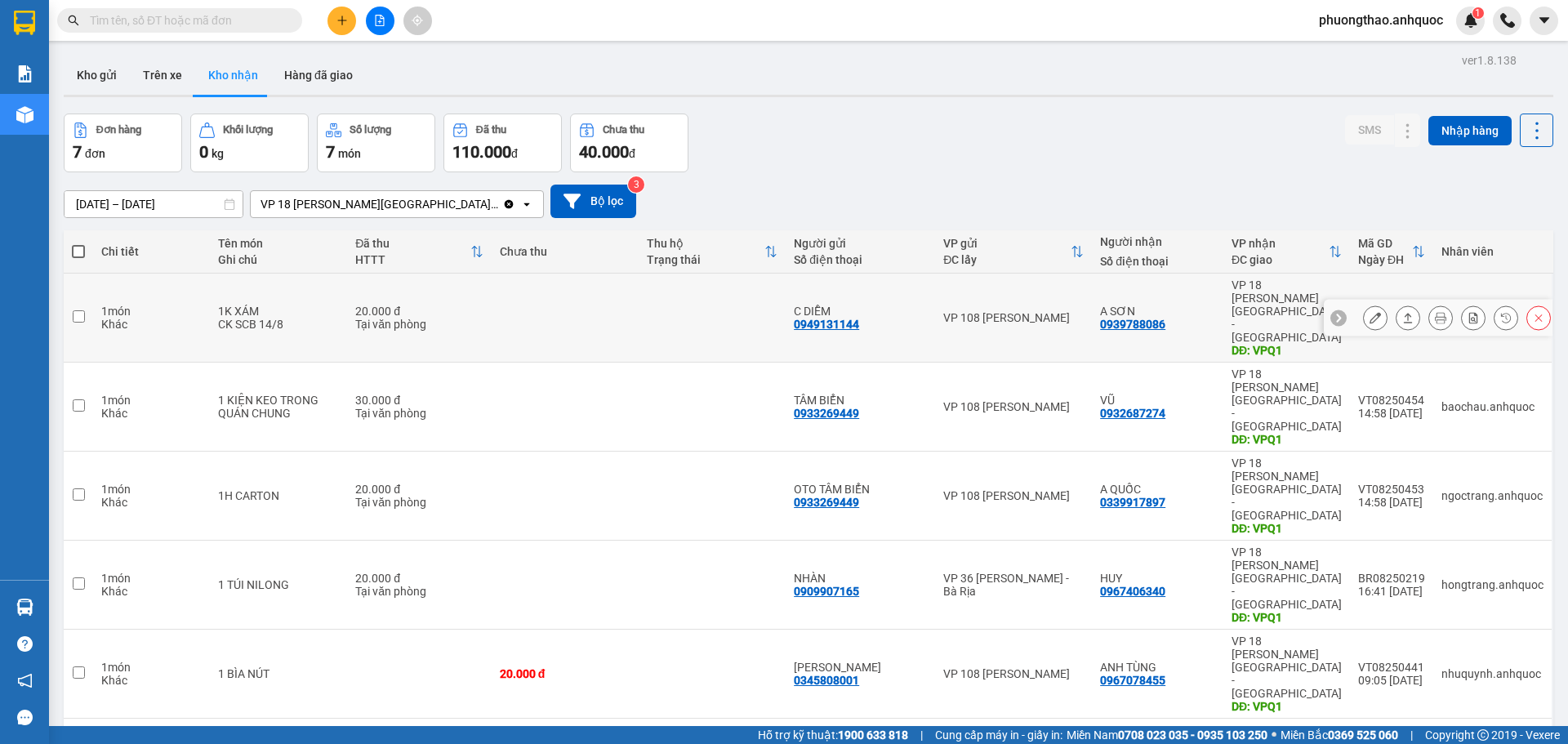
click at [1369, 311] on icon at bounding box center [1375, 317] width 11 height 11
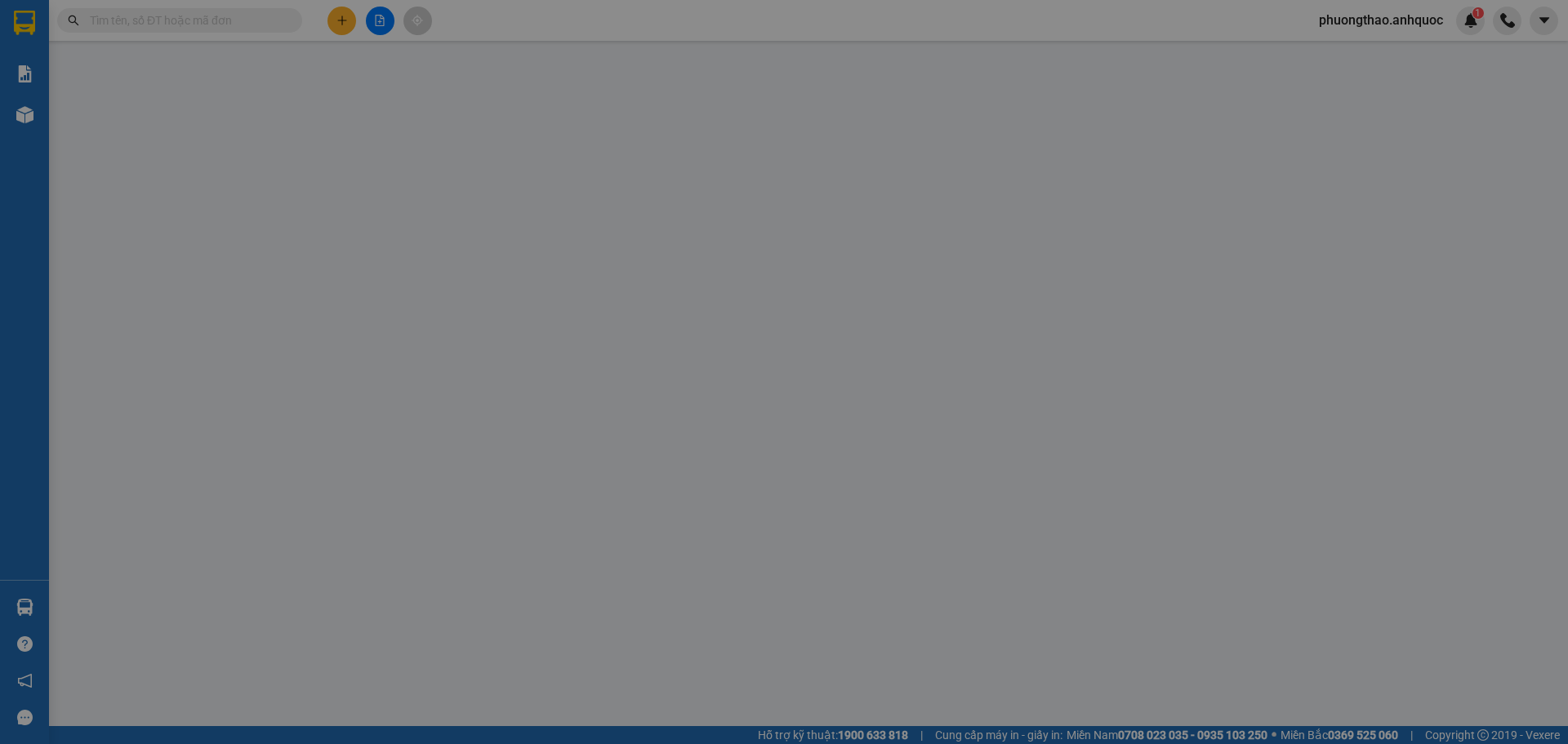
type input "0949131144"
type input "C DIỄM"
type input "0939788086"
type input "A SƠN"
type input "VPQ1"
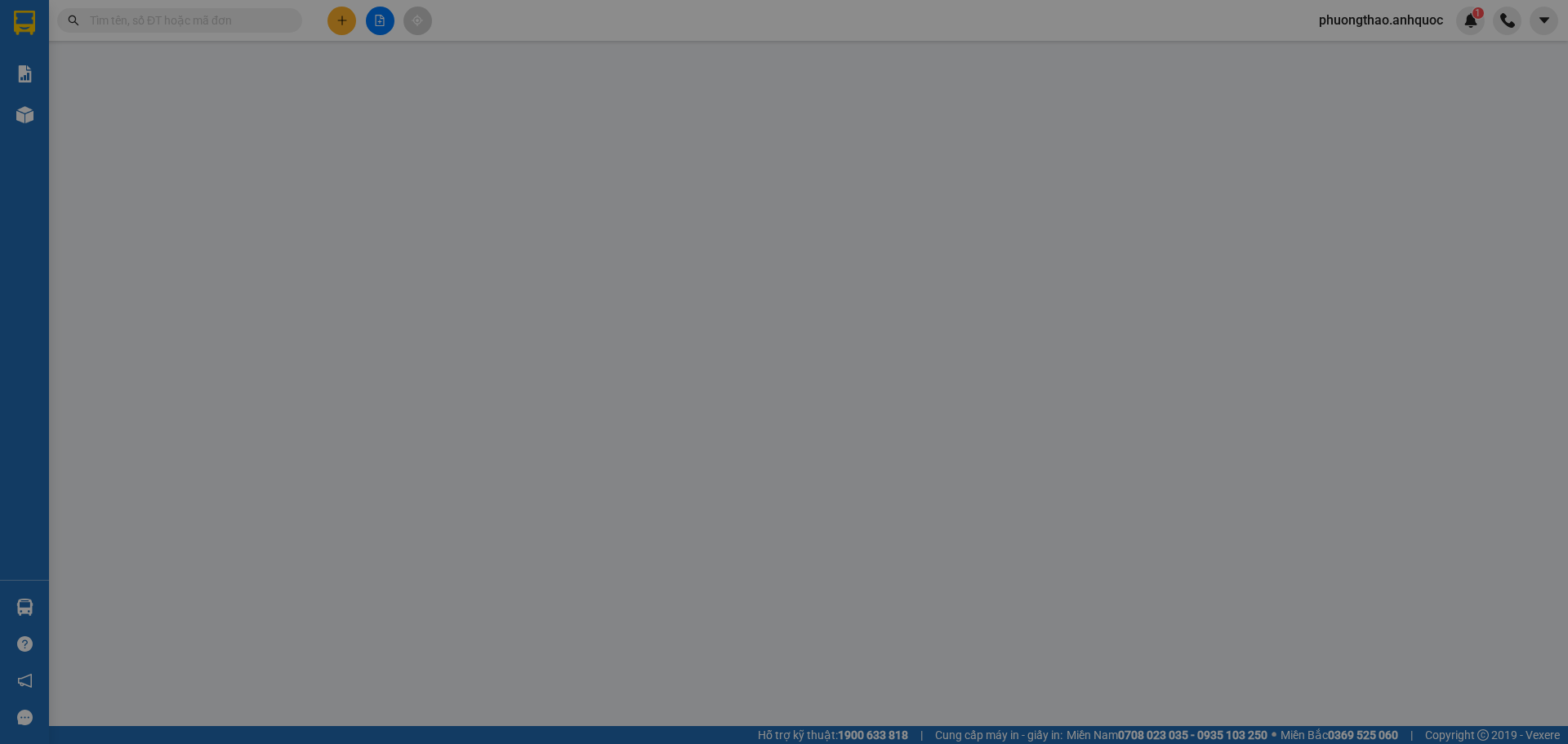
type input "20.000"
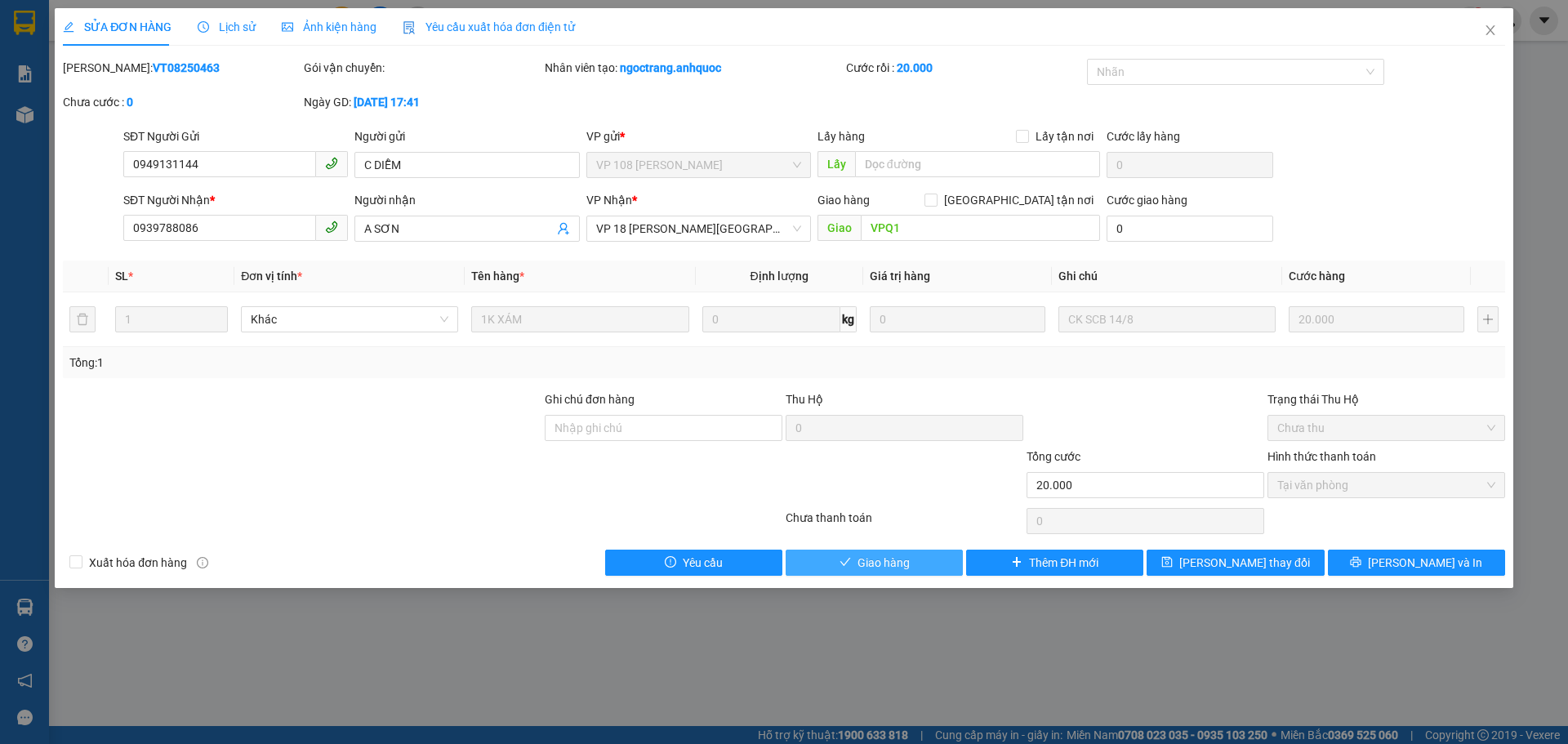
click at [907, 560] on span "Giao hàng" at bounding box center [883, 563] width 52 height 18
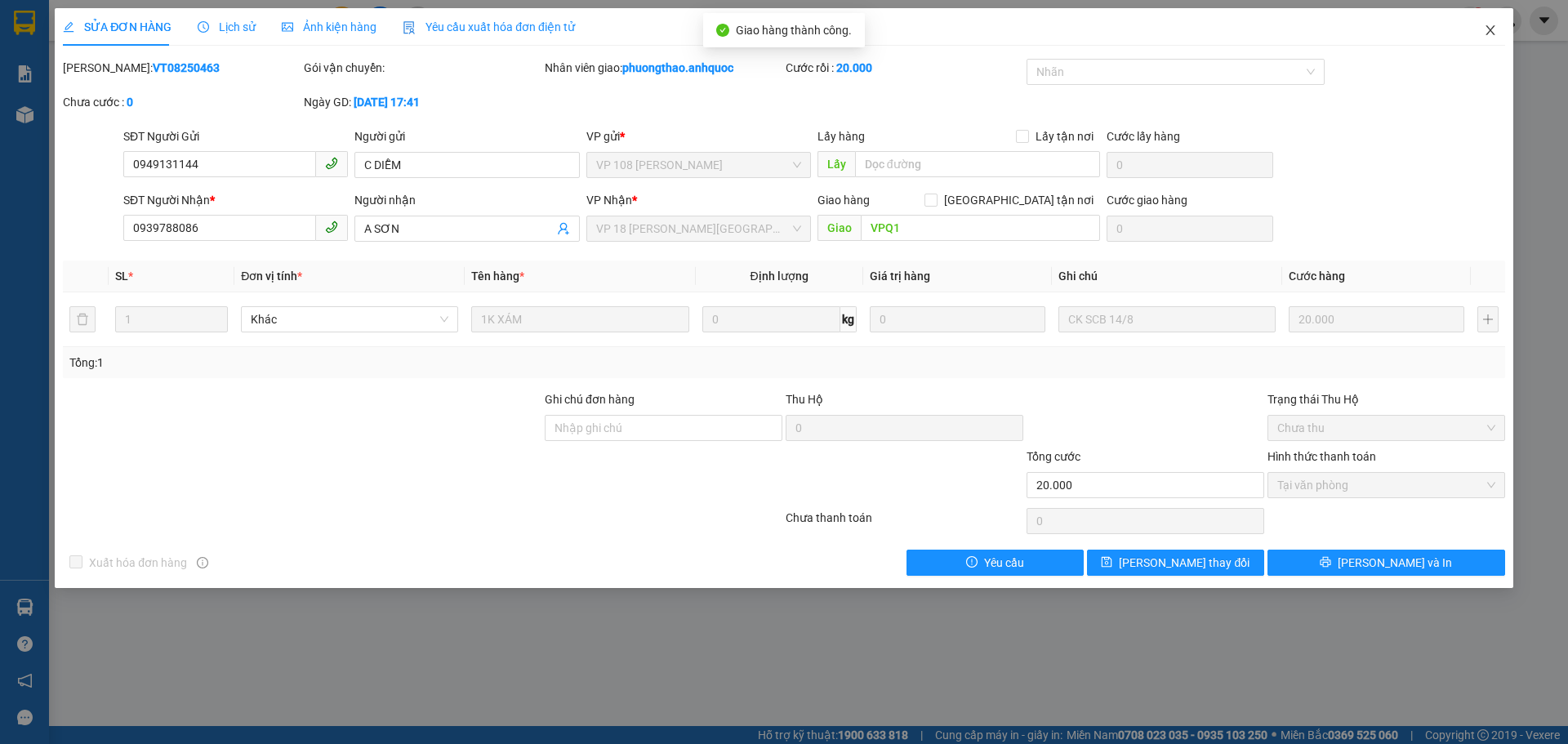
click at [1493, 27] on icon "close" at bounding box center [1491, 30] width 13 height 13
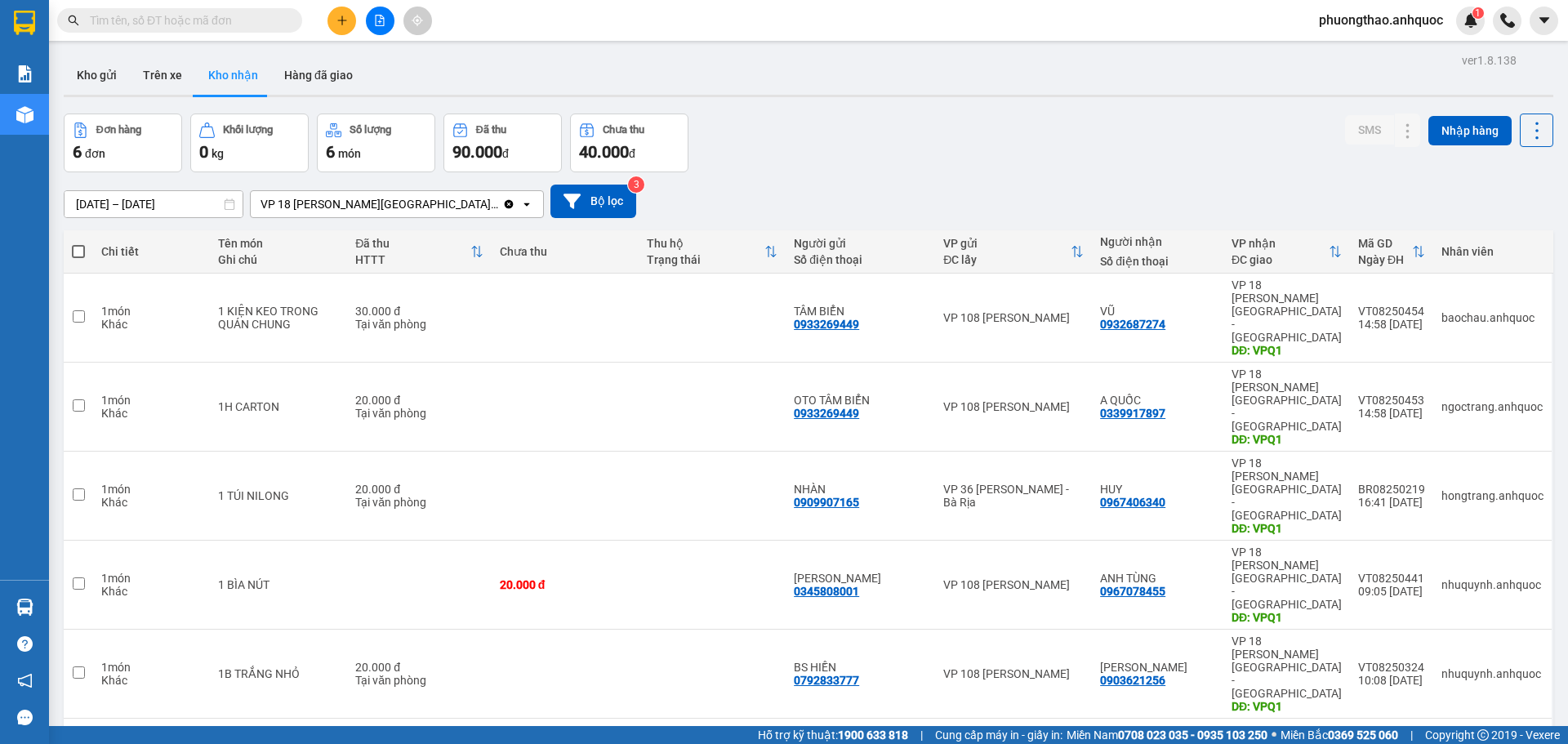
click at [635, 216] on div "[DATE] – [DATE] Press the down arrow key to interact with the calendar and sele…" at bounding box center [808, 201] width 1490 height 33
